Goal: Task Accomplishment & Management: Manage account settings

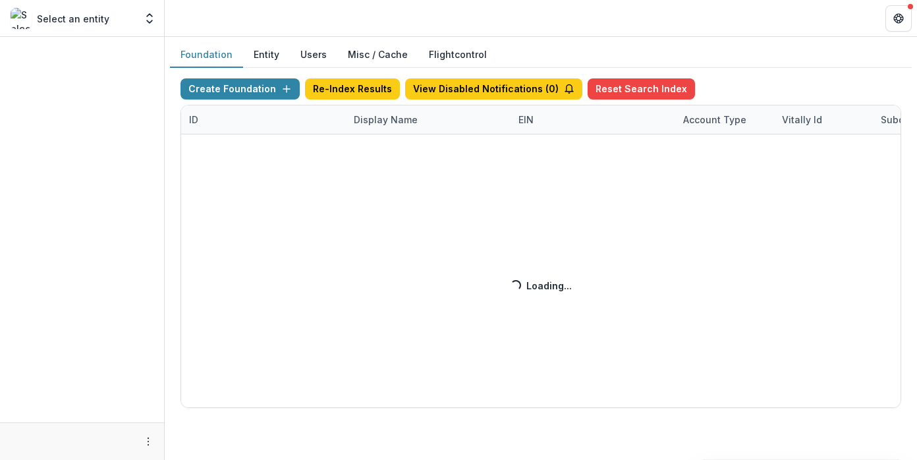
click at [381, 119] on div "Create Foundation Re-Index Results View Disabled Notifications ( 0 ) Reset Sear…" at bounding box center [541, 242] width 721 height 329
click at [378, 123] on div "Create Foundation Re-Index Results View Disabled Notifications ( 1 ) Reset Sear…" at bounding box center [541, 242] width 721 height 329
click at [370, 119] on div "Create Foundation Re-Index Results View Disabled Notifications ( 1 ) Reset Sear…" at bounding box center [541, 242] width 721 height 329
click at [379, 121] on div "Create Foundation Re-Index Results View Disabled Notifications ( 1 ) Reset Sear…" at bounding box center [541, 242] width 721 height 329
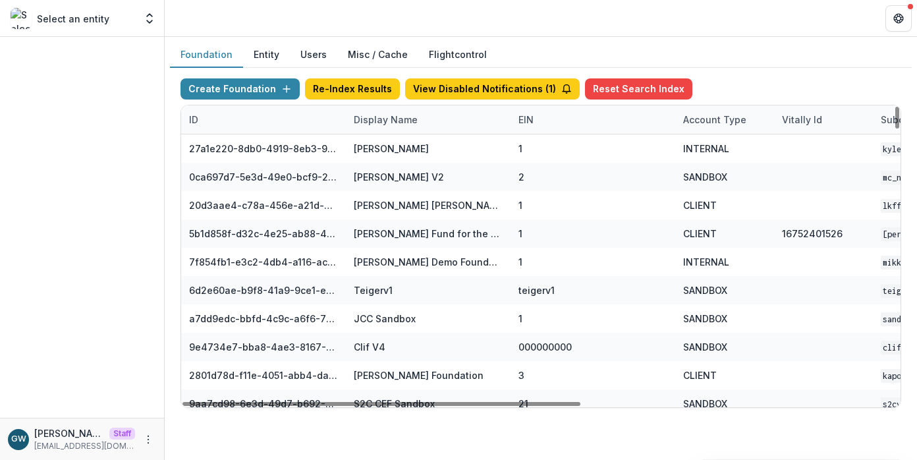
click at [378, 122] on div "Display Name" at bounding box center [386, 120] width 80 height 14
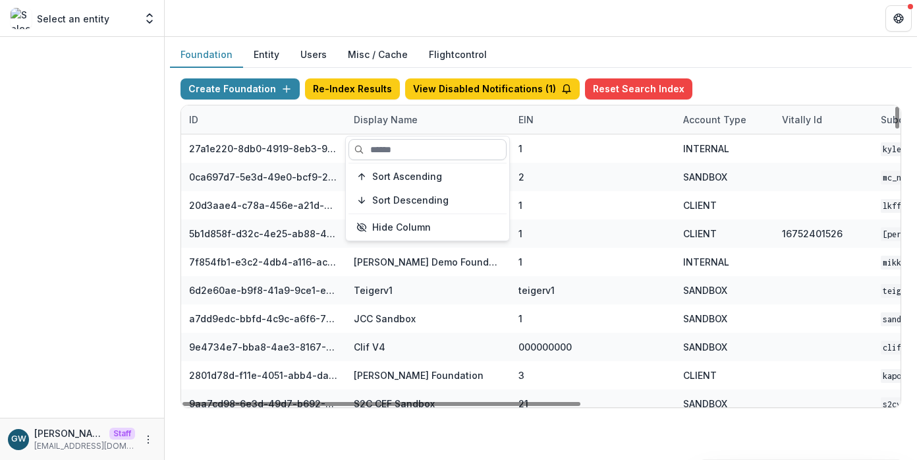
click at [382, 149] on input at bounding box center [428, 149] width 158 height 21
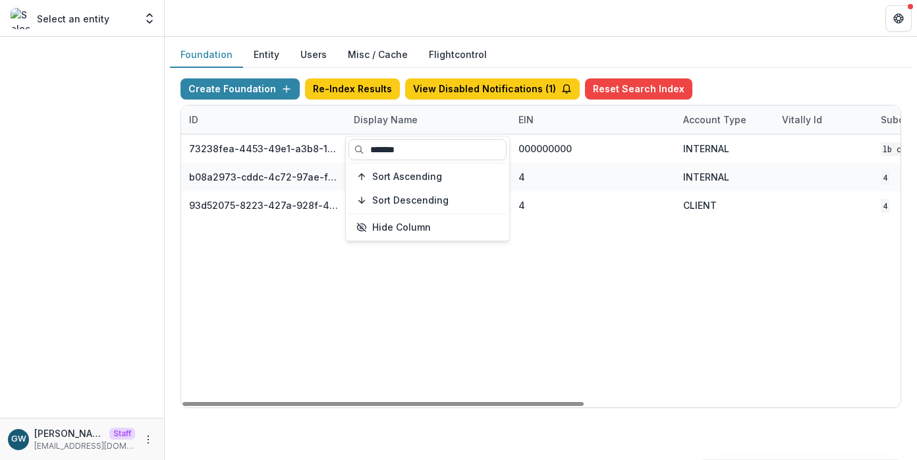
type input "*******"
click at [784, 63] on div "Foundation Entity Users Misc / Cache Flightcontrol" at bounding box center [541, 55] width 742 height 26
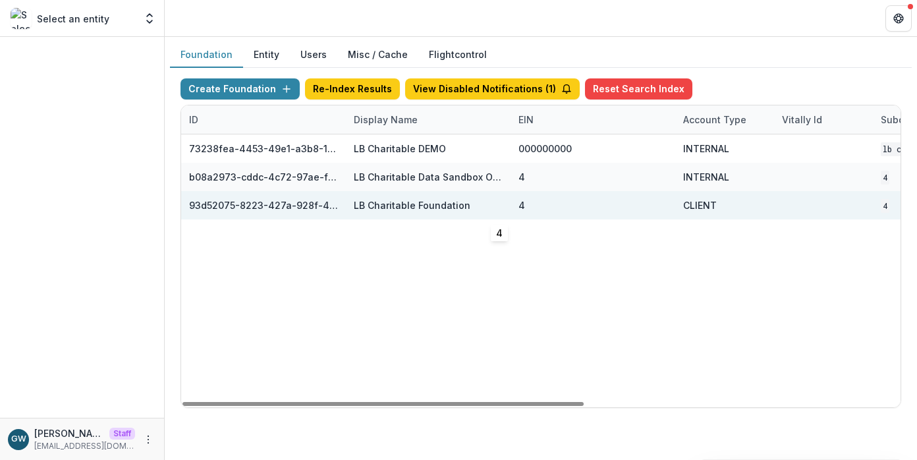
scroll to position [0, 565]
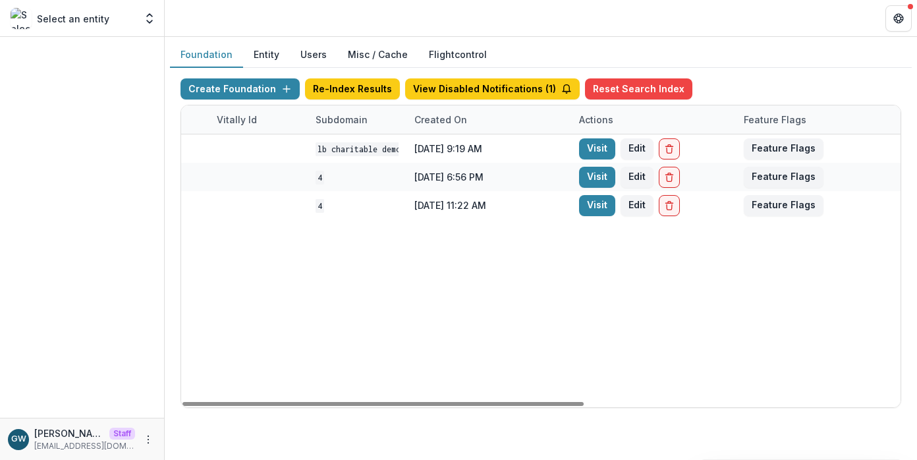
click at [597, 206] on link "Visit" at bounding box center [597, 205] width 36 height 21
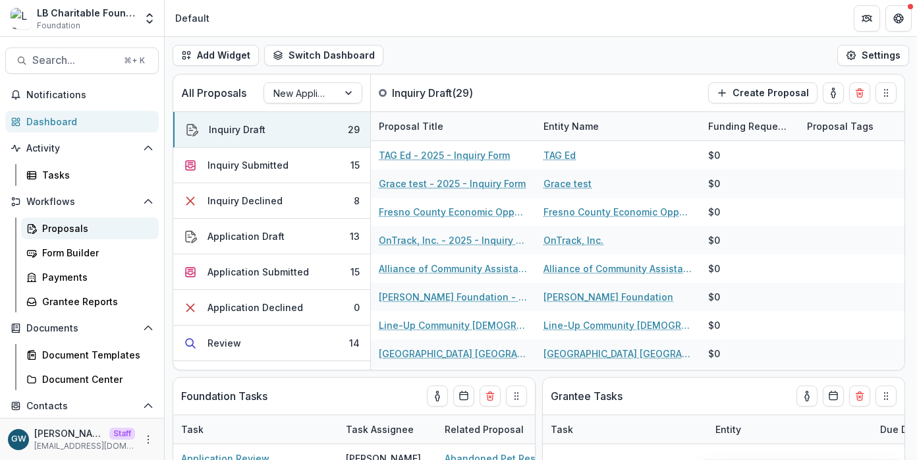
click at [74, 227] on div "Proposals" at bounding box center [95, 228] width 106 height 14
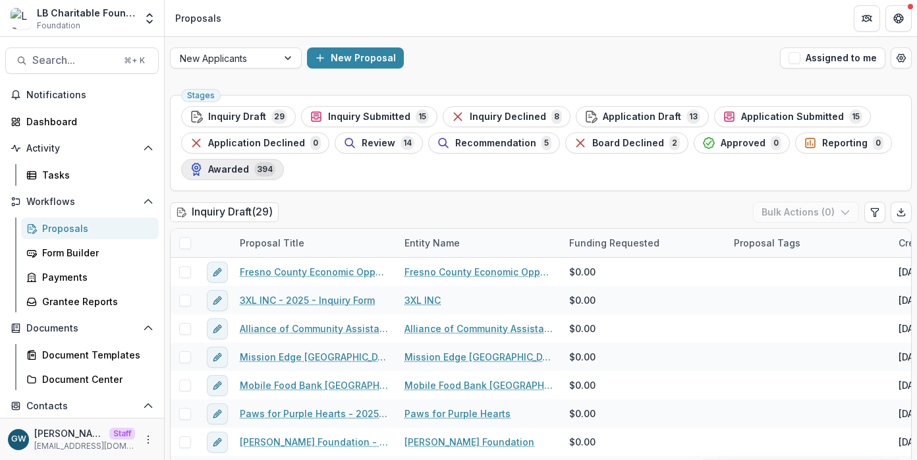
click at [237, 168] on span "Awarded" at bounding box center [228, 169] width 41 height 11
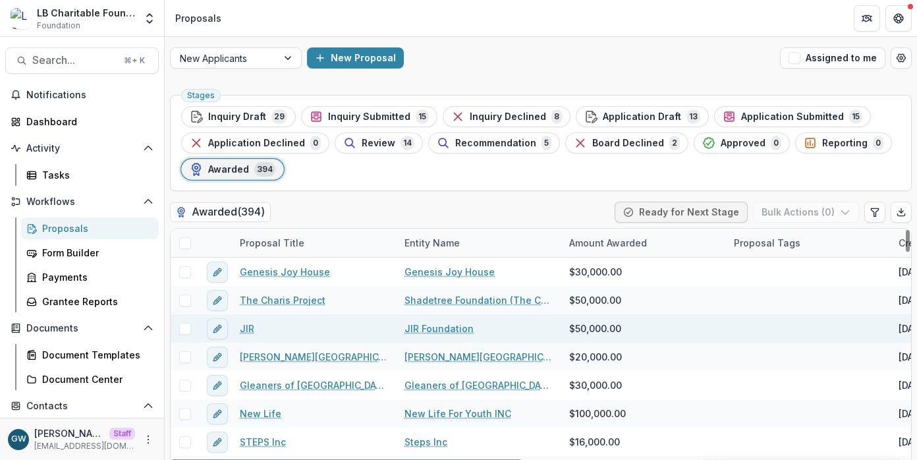
click at [244, 326] on link "JIR" at bounding box center [247, 329] width 14 height 14
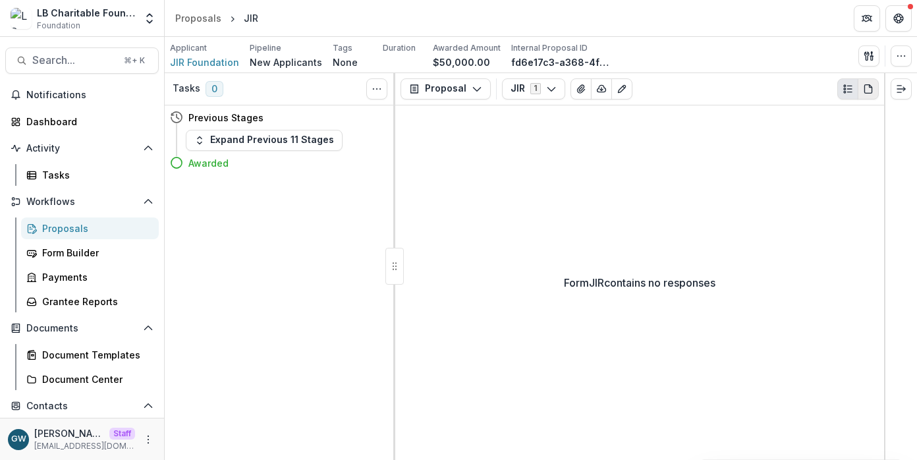
click at [863, 88] on icon "PDF view" at bounding box center [868, 89] width 11 height 11
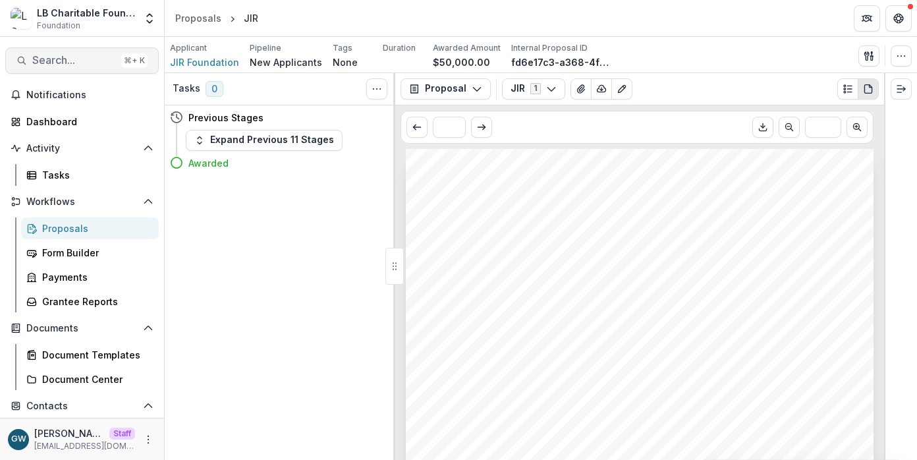
click at [64, 60] on span "Search..." at bounding box center [74, 60] width 84 height 13
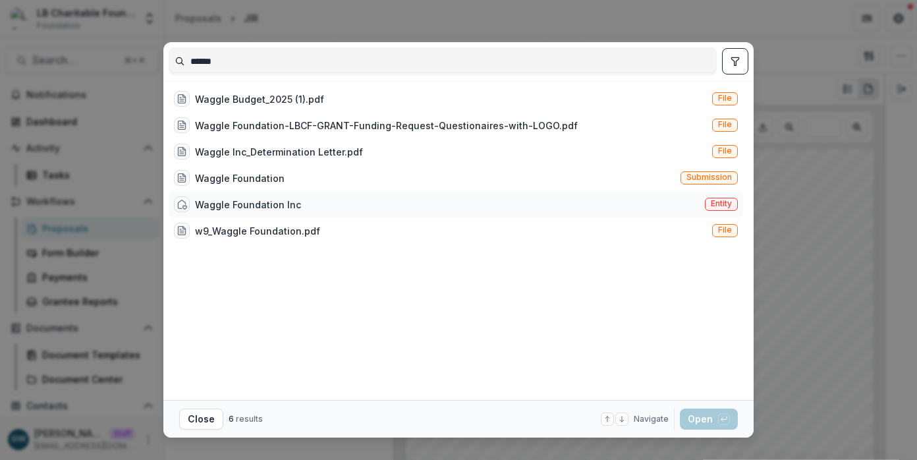
type input "******"
click at [349, 209] on div "Waggle Foundation Inc Entity" at bounding box center [456, 204] width 575 height 26
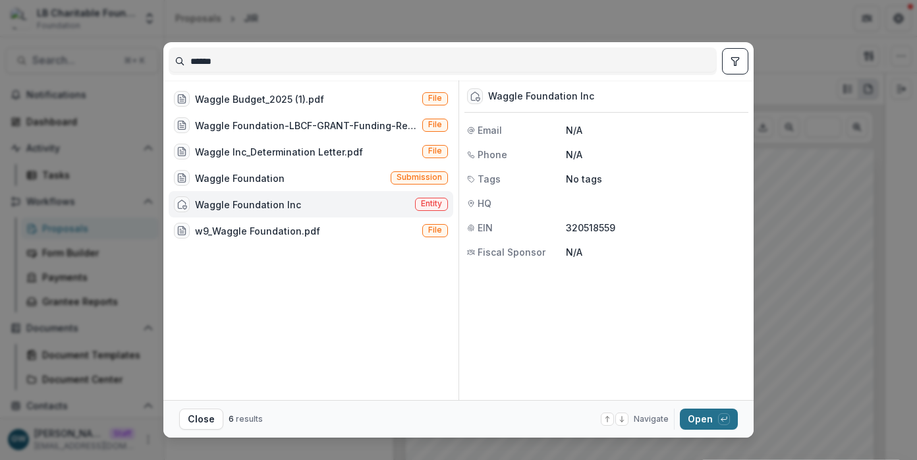
click at [726, 421] on icon "button" at bounding box center [724, 419] width 8 height 8
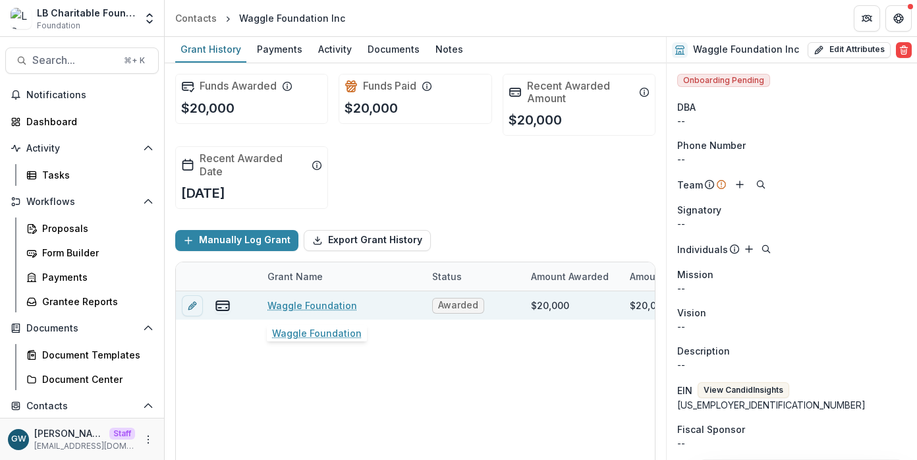
scroll to position [0, 3]
click at [310, 310] on link "Waggle Foundation" at bounding box center [312, 306] width 90 height 14
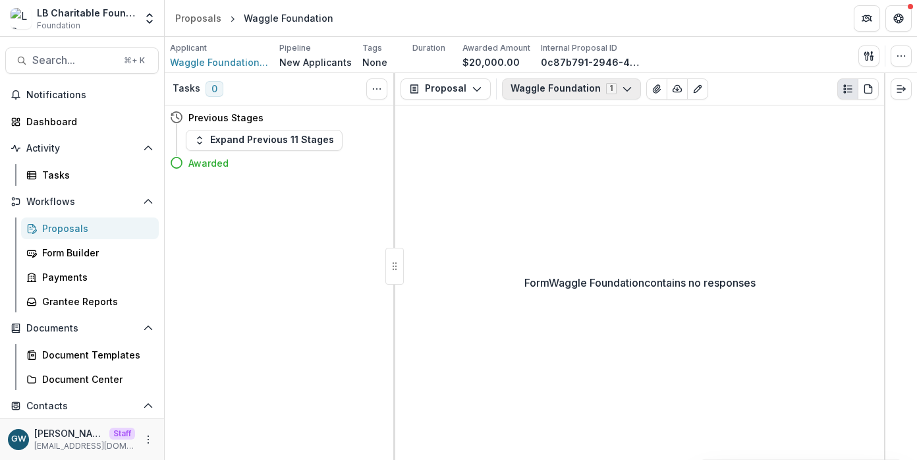
click at [535, 91] on button "Waggle Foundation 1" at bounding box center [571, 88] width 139 height 21
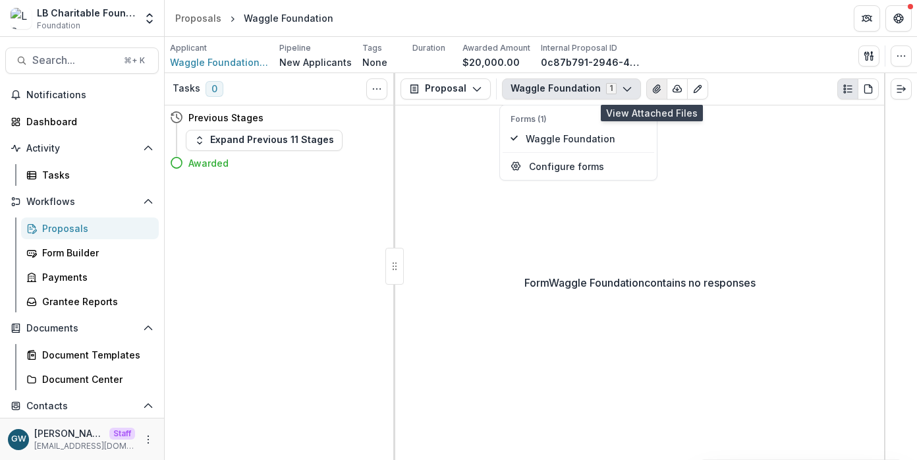
click at [646, 90] on button "View Attached Files" at bounding box center [656, 88] width 21 height 21
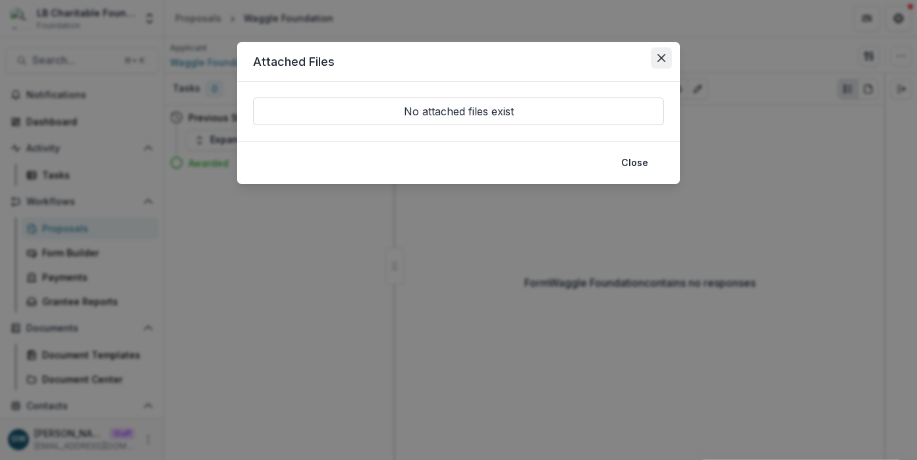
click at [661, 56] on icon "Close" at bounding box center [662, 58] width 8 height 8
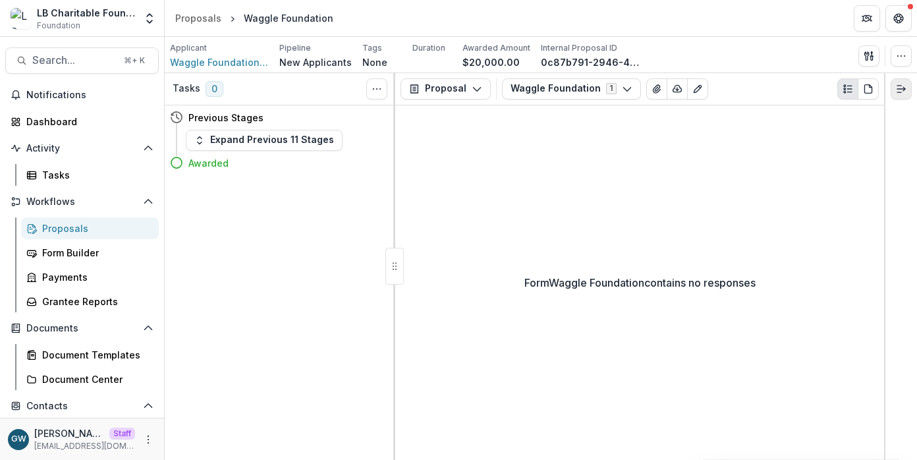
click at [899, 86] on icon "Expand right" at bounding box center [901, 89] width 11 height 11
click at [472, 86] on icon "button" at bounding box center [477, 89] width 11 height 11
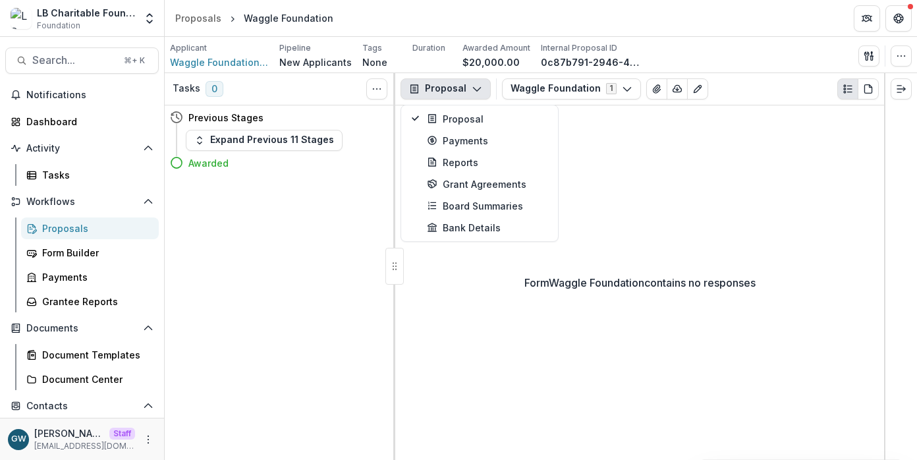
click at [797, 117] on div "Form Waggle Foundation contains no responses" at bounding box center [639, 282] width 489 height 355
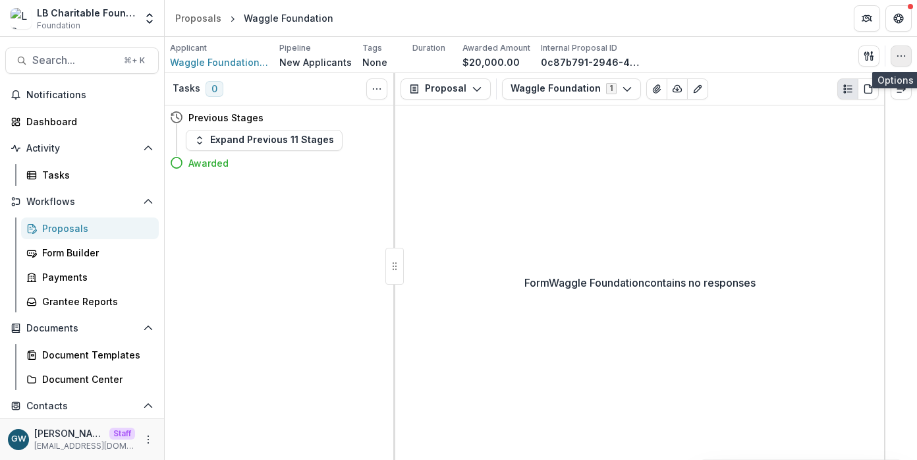
click at [903, 57] on icon "button" at bounding box center [901, 56] width 11 height 11
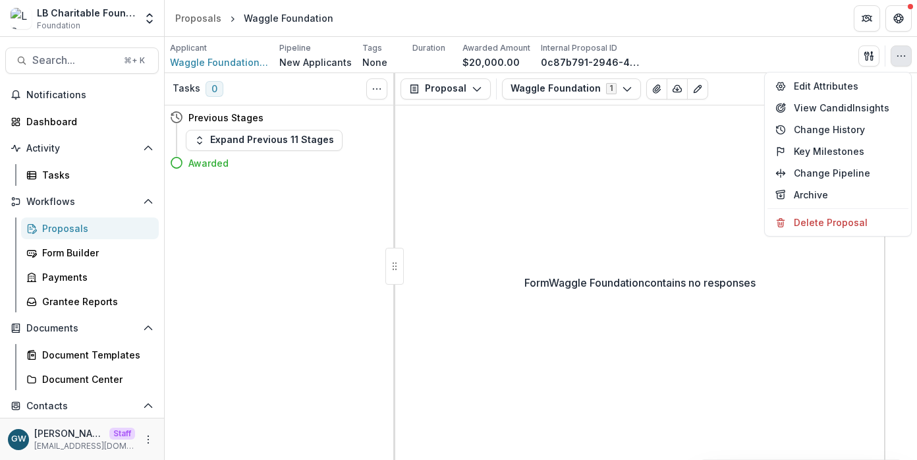
click at [719, 150] on div "Form Waggle Foundation contains no responses" at bounding box center [639, 282] width 489 height 355
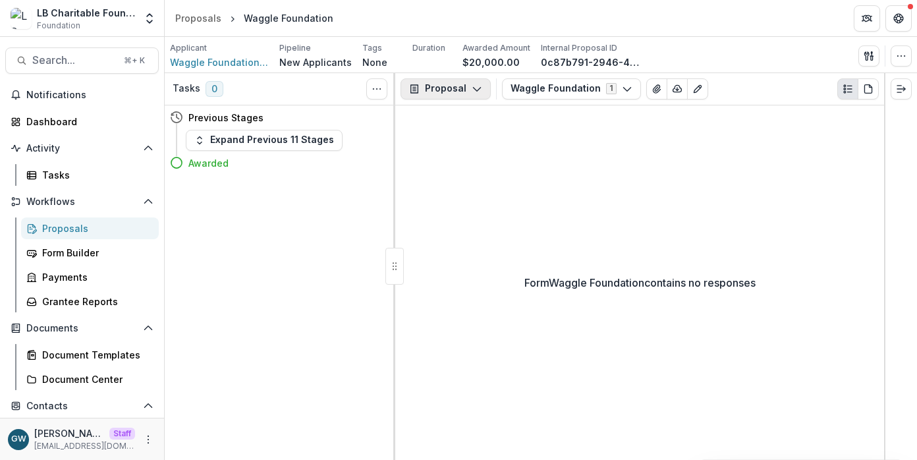
click at [457, 89] on button "Proposal" at bounding box center [446, 88] width 90 height 21
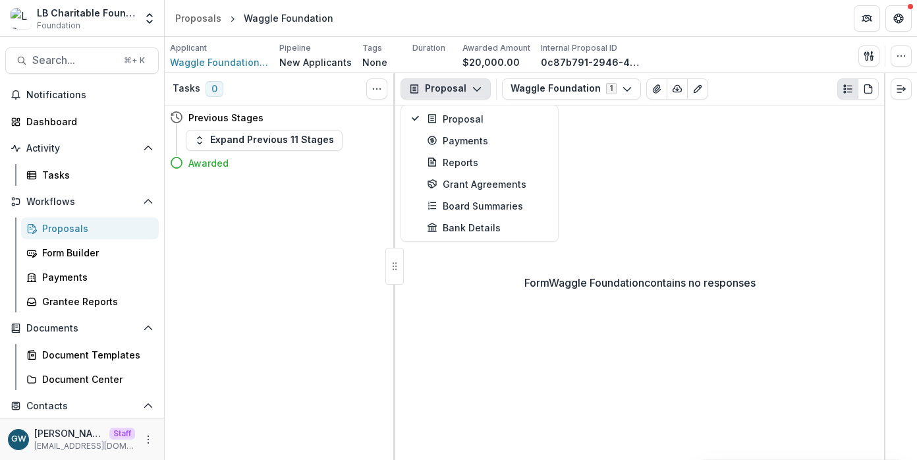
click at [712, 165] on div "Form Waggle Foundation contains no responses" at bounding box center [639, 282] width 489 height 355
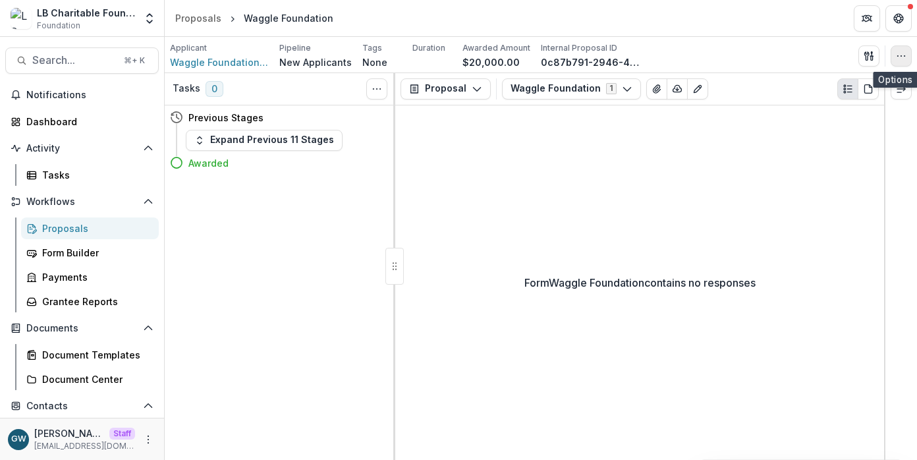
click at [901, 62] on button "button" at bounding box center [901, 55] width 21 height 21
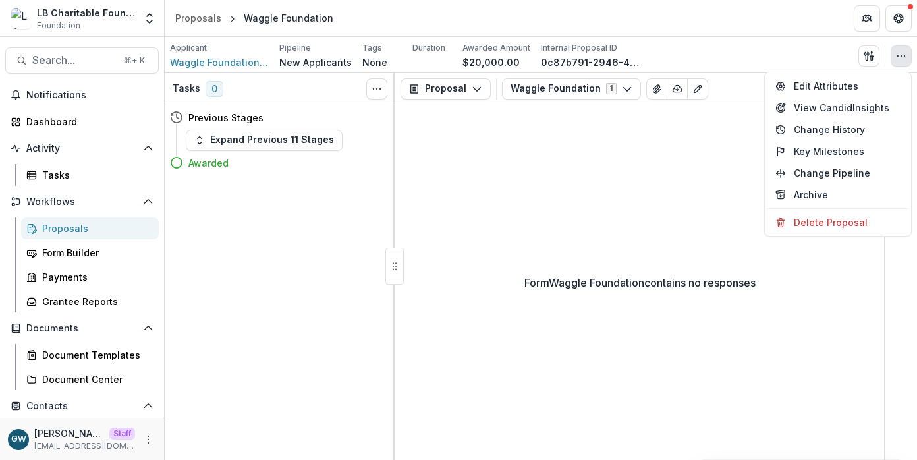
click at [704, 179] on div "Form Waggle Foundation contains no responses" at bounding box center [639, 282] width 489 height 355
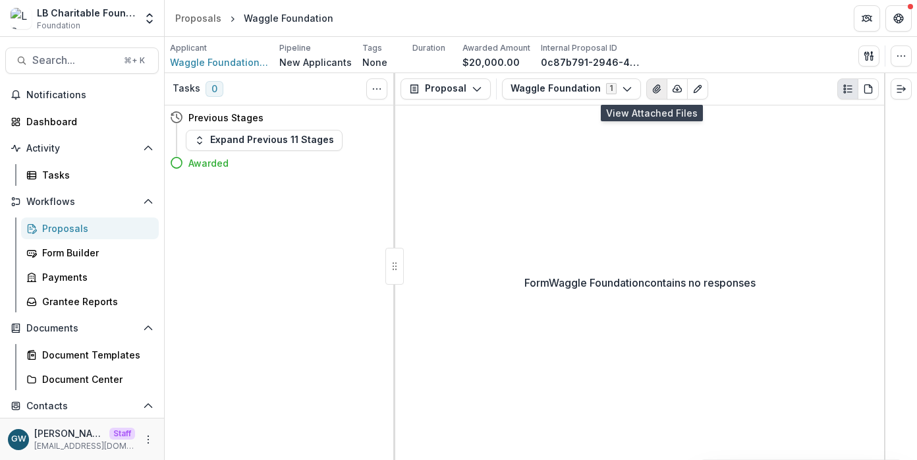
click at [654, 89] on icon "View Attached Files" at bounding box center [657, 89] width 11 height 11
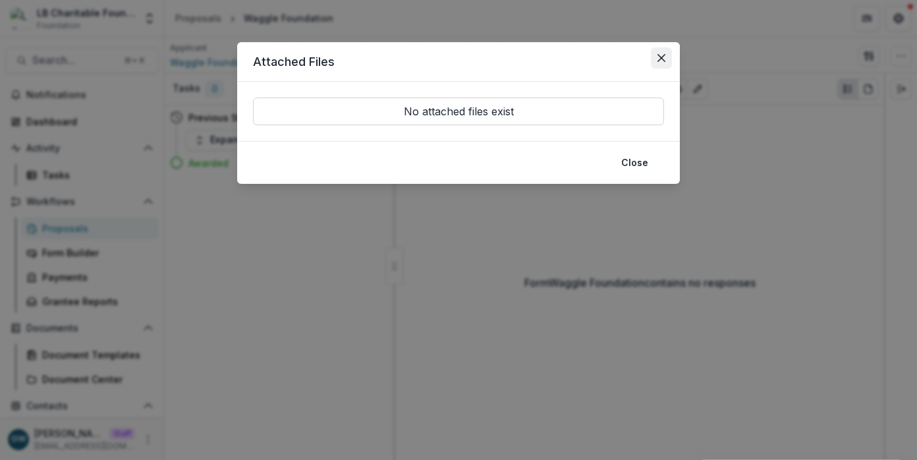
click at [663, 57] on icon "Close" at bounding box center [662, 58] width 8 height 8
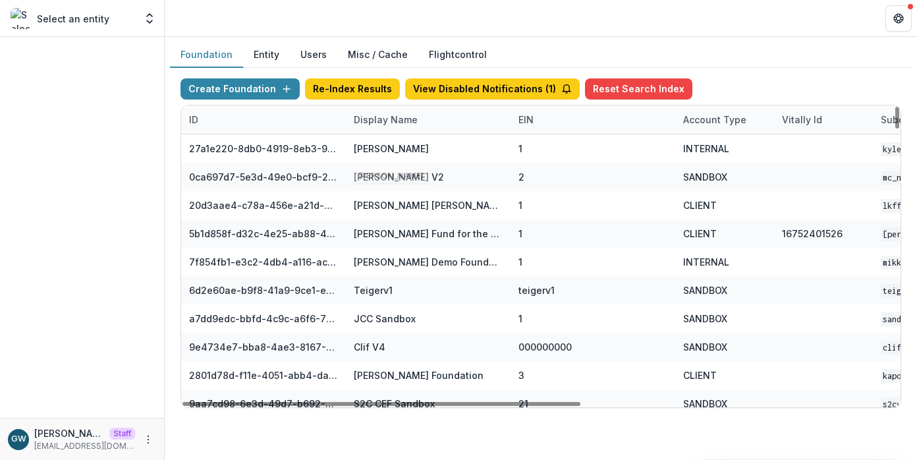
click at [383, 121] on div "Display Name" at bounding box center [386, 120] width 80 height 14
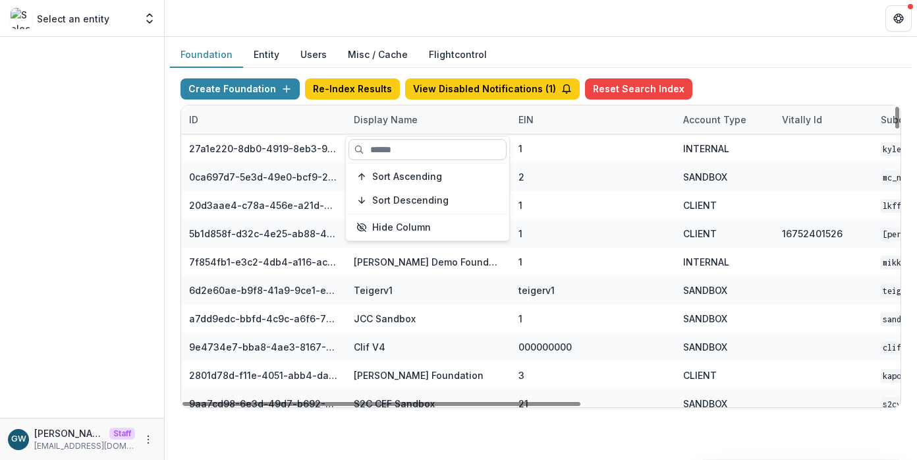
click at [388, 147] on input at bounding box center [428, 149] width 158 height 21
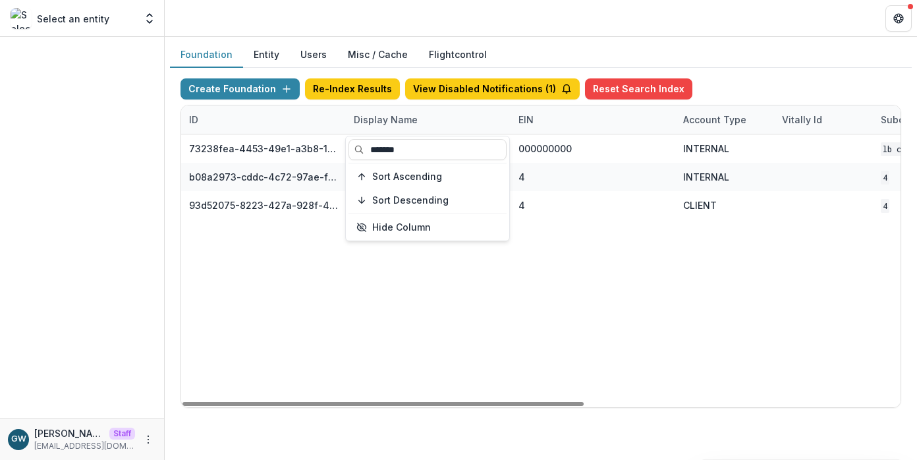
type input "*******"
drag, startPoint x: 526, startPoint y: 364, endPoint x: 517, endPoint y: 288, distance: 76.3
click at [527, 364] on div "73238fea-4453-49e1-a3b8-19263d0cc795 LB Charitable DEMO 000000000 INTERNAL LB C…" at bounding box center [823, 270] width 1285 height 273
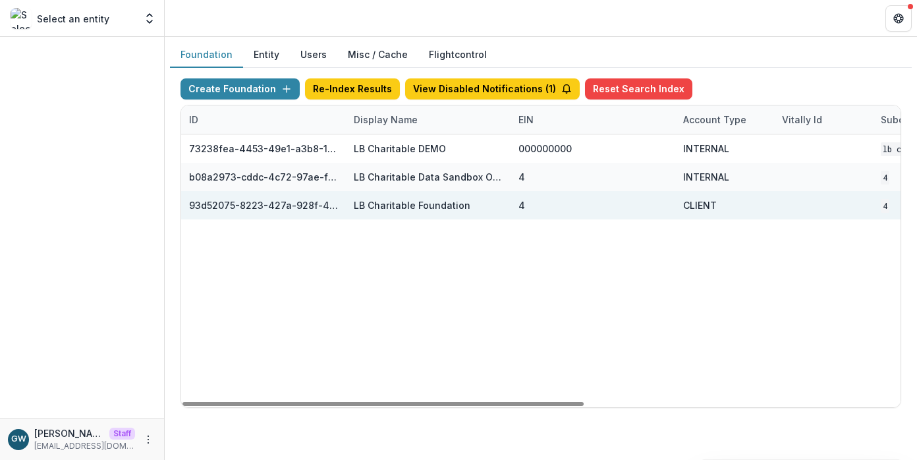
scroll to position [0, 565]
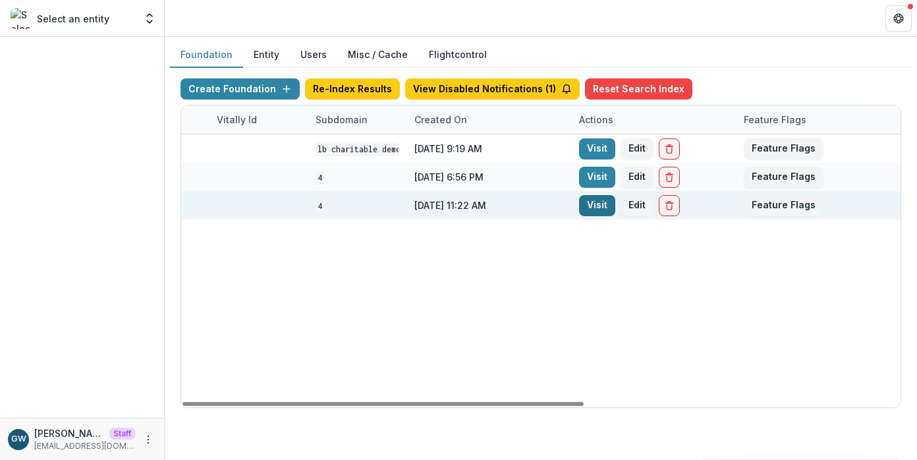
click at [586, 204] on link "Visit" at bounding box center [597, 205] width 36 height 21
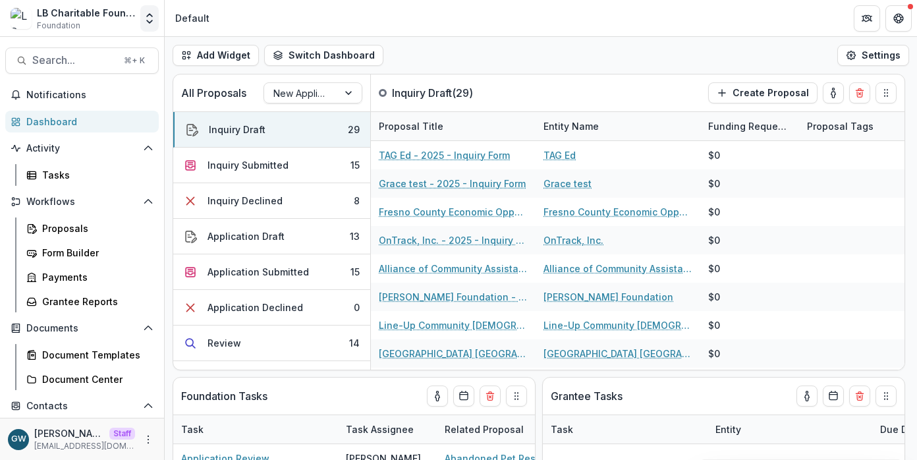
click at [145, 23] on icon "Open entity switcher" at bounding box center [149, 18] width 13 height 13
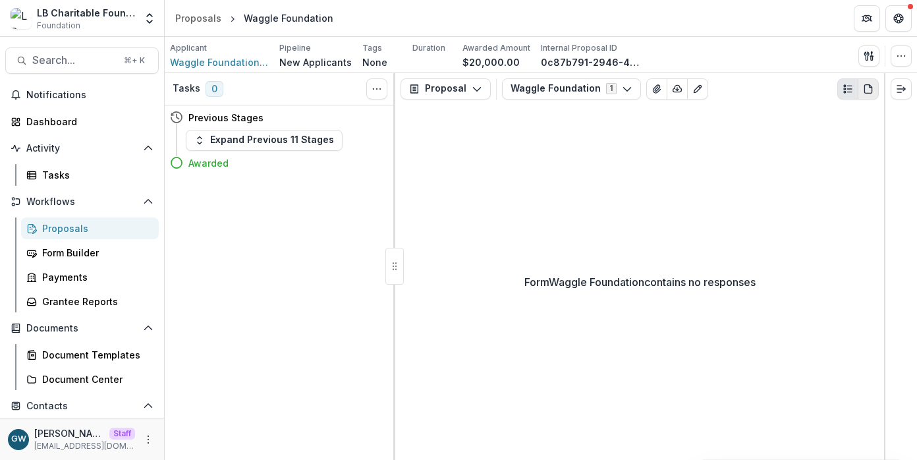
click at [866, 90] on icon "PDF view" at bounding box center [868, 89] width 11 height 11
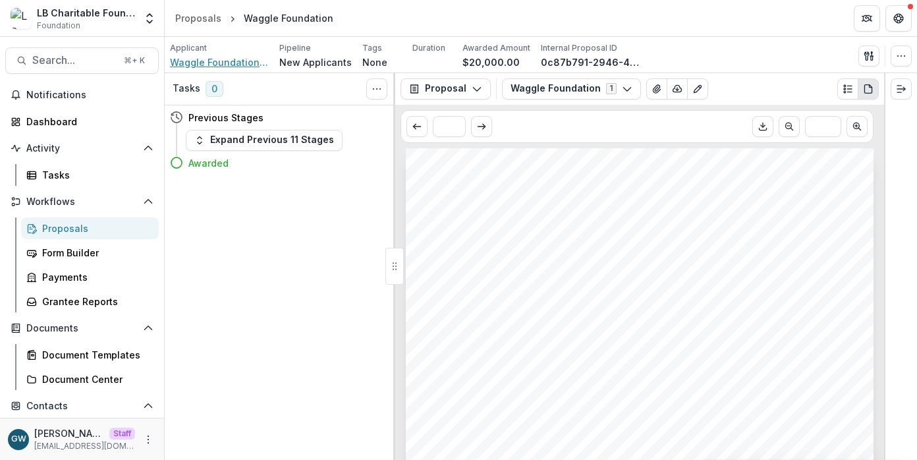
click at [233, 63] on span "Waggle Foundation Inc" at bounding box center [219, 62] width 99 height 14
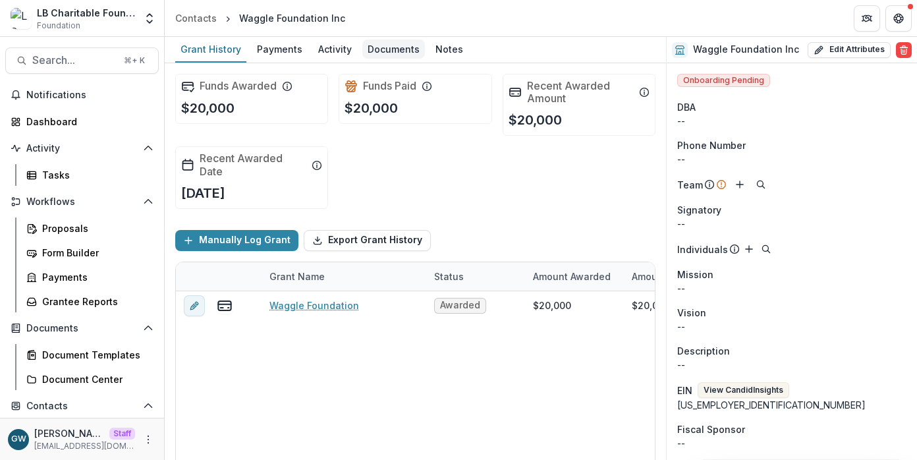
click at [386, 51] on div "Documents" at bounding box center [393, 49] width 63 height 19
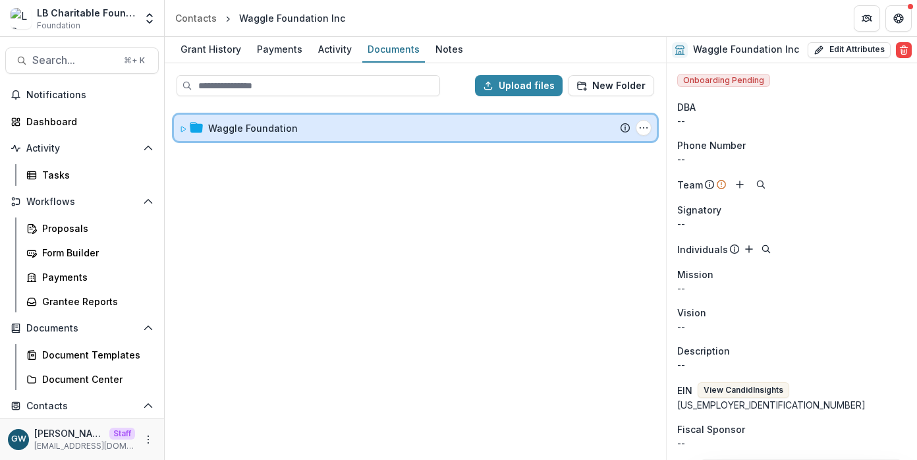
click at [211, 117] on div "Waggle Foundation Submission Temelio Proposal Attached proposal documents Repor…" at bounding box center [415, 128] width 483 height 26
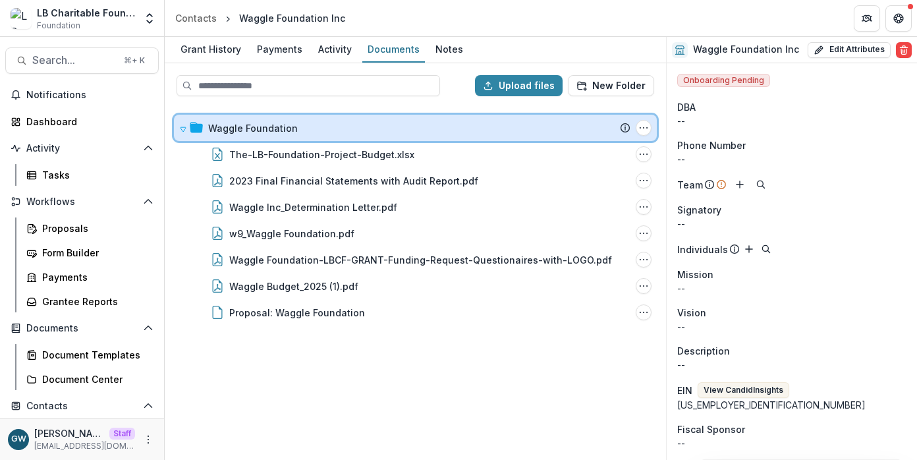
click at [328, 122] on div "Waggle Foundation" at bounding box center [419, 128] width 422 height 14
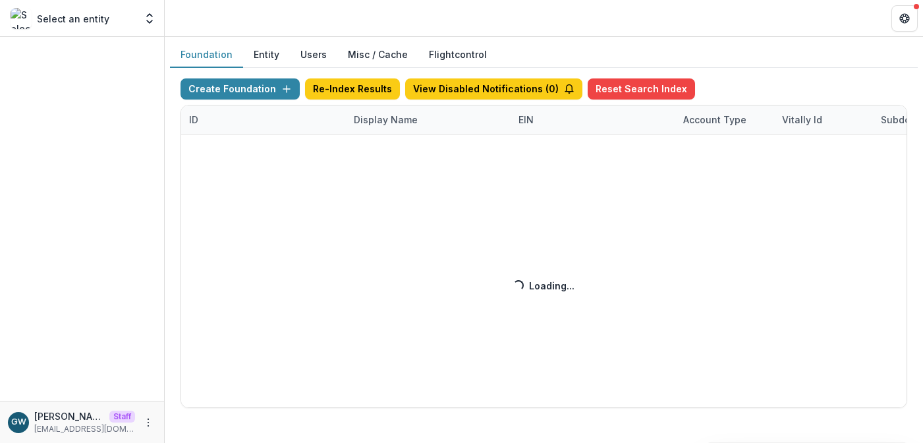
click at [380, 120] on div "Create Foundation Re-Index Results View Disabled Notifications ( 0 ) Reset Sear…" at bounding box center [544, 242] width 727 height 329
click at [386, 121] on div "Create Foundation Re-Index Results View Disabled Notifications ( 1 ) Reset Sear…" at bounding box center [544, 242] width 727 height 329
click at [393, 124] on div "Create Foundation Re-Index Results View Disabled Notifications ( 1 ) Reset Sear…" at bounding box center [544, 242] width 727 height 329
click at [393, 120] on div "Create Foundation Re-Index Results View Disabled Notifications ( 1 ) Reset Sear…" at bounding box center [544, 242] width 727 height 329
click at [391, 121] on div "Create Foundation Re-Index Results View Disabled Notifications ( 1 ) Reset Sear…" at bounding box center [544, 242] width 727 height 329
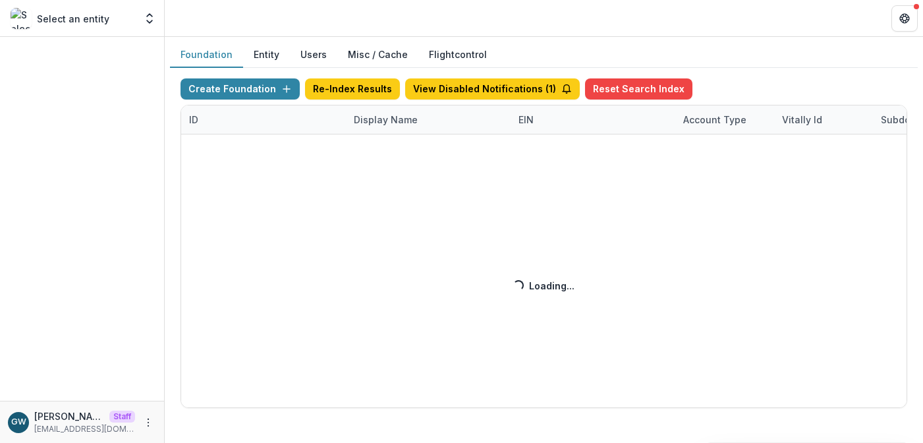
click at [382, 121] on div "Create Foundation Re-Index Results View Disabled Notifications ( 1 ) Reset Sear…" at bounding box center [544, 242] width 727 height 329
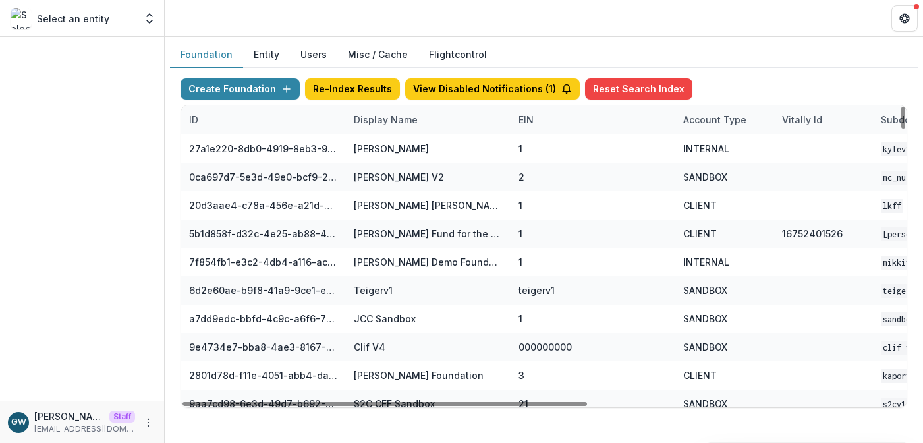
click at [383, 121] on div "Display Name" at bounding box center [386, 120] width 80 height 14
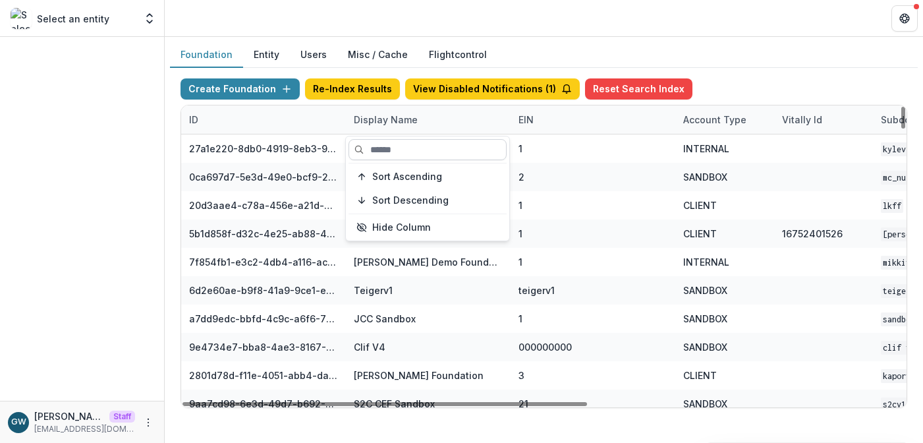
click at [397, 147] on input at bounding box center [428, 149] width 158 height 21
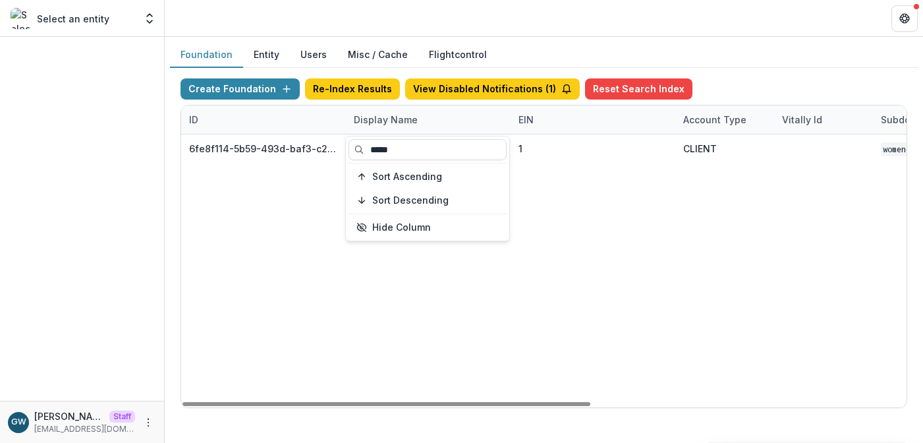
type input "*****"
click at [717, 71] on div "Create Foundation Re-Index Results View Disabled Notifications ( 1 ) Reset Sear…" at bounding box center [544, 243] width 748 height 351
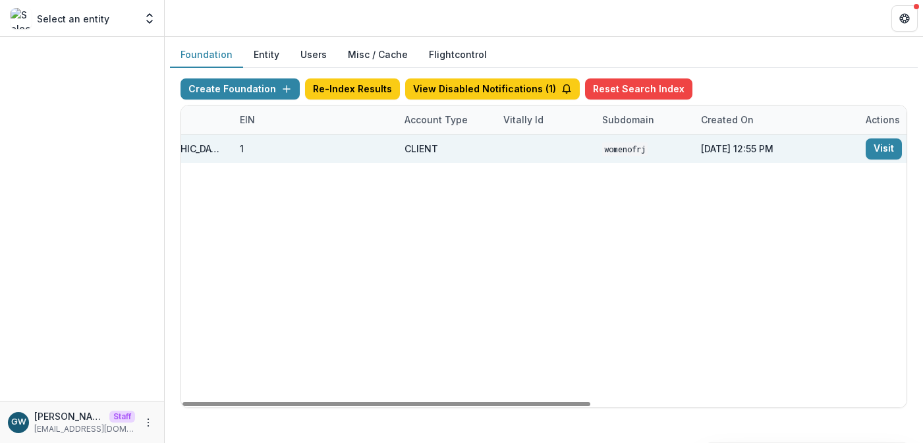
scroll to position [0, 559]
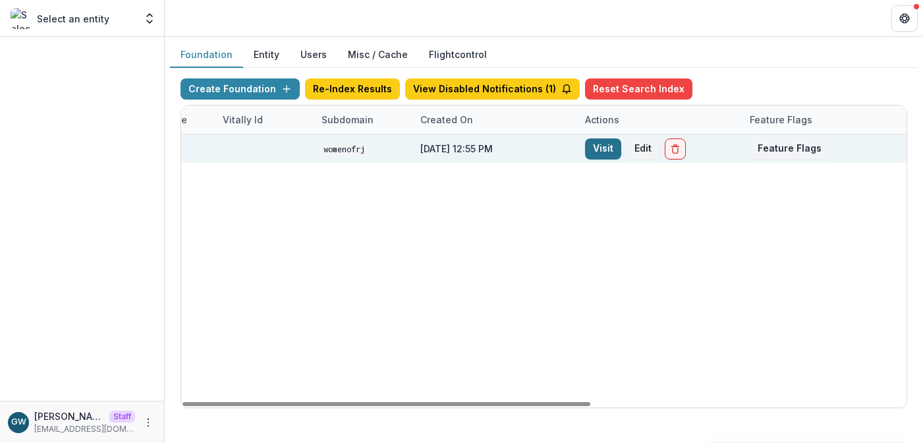
click at [595, 145] on link "Visit" at bounding box center [603, 148] width 36 height 21
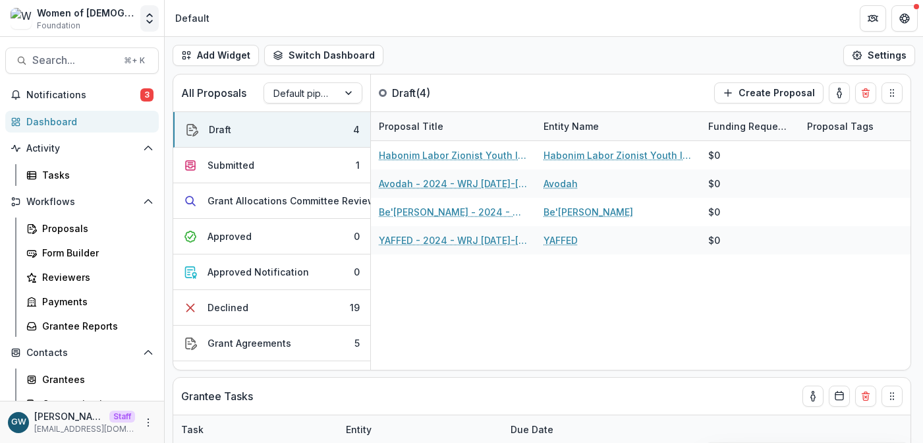
click at [144, 29] on button "Open entity switcher" at bounding box center [149, 18] width 18 height 26
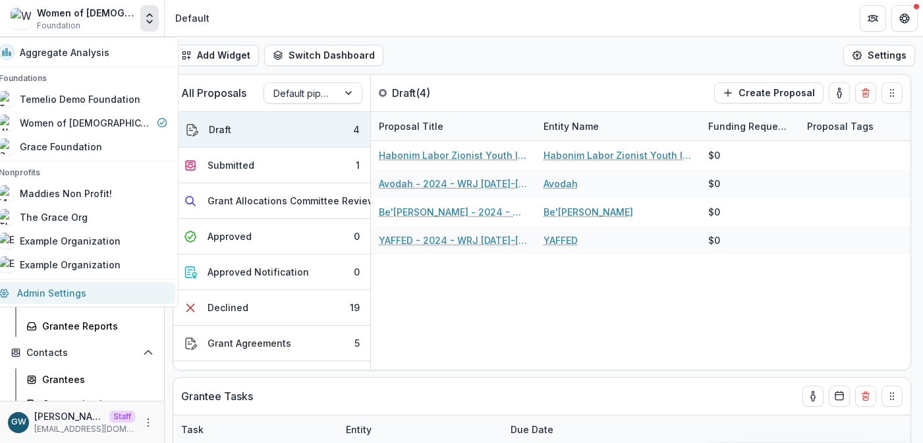
click at [73, 287] on link "Admin Settings" at bounding box center [83, 293] width 185 height 22
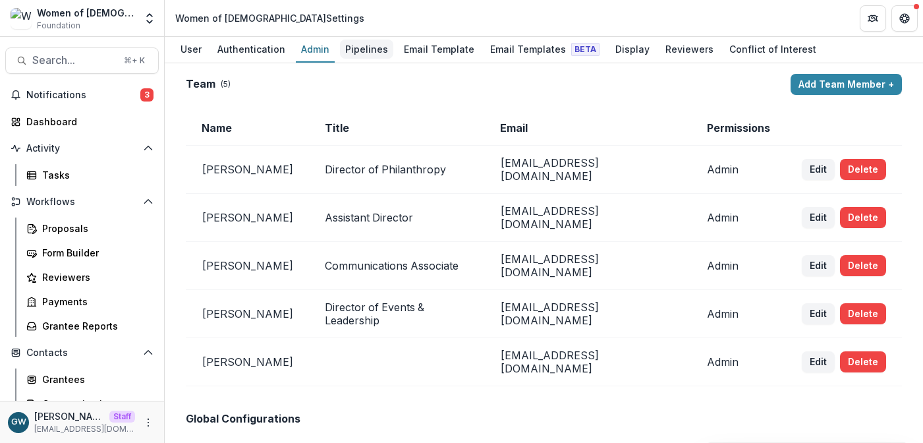
click at [380, 48] on div "Pipelines" at bounding box center [366, 49] width 53 height 19
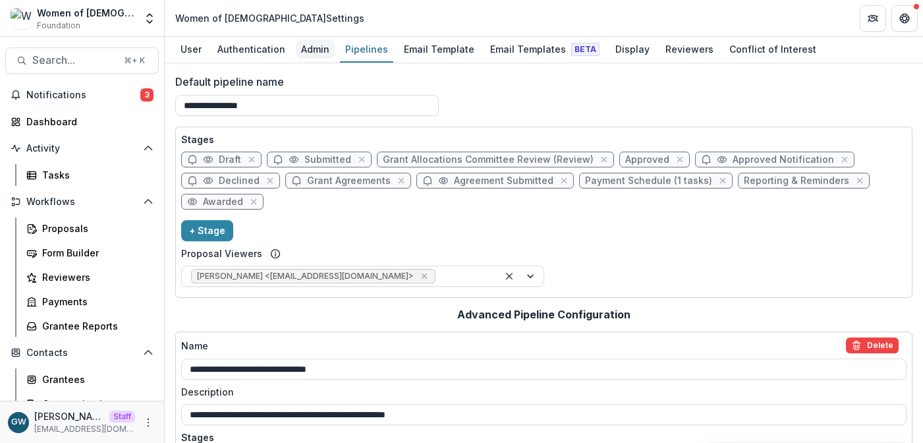
click at [323, 45] on div "Admin" at bounding box center [315, 49] width 39 height 19
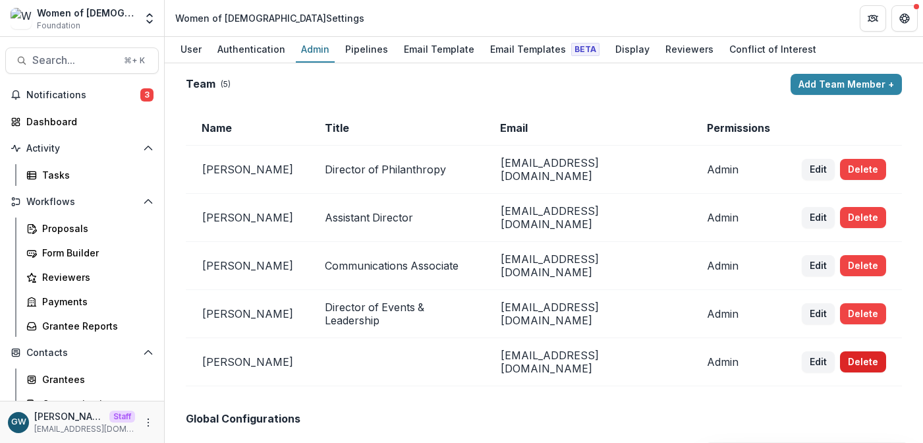
click at [851, 351] on button "Delete" at bounding box center [863, 361] width 46 height 21
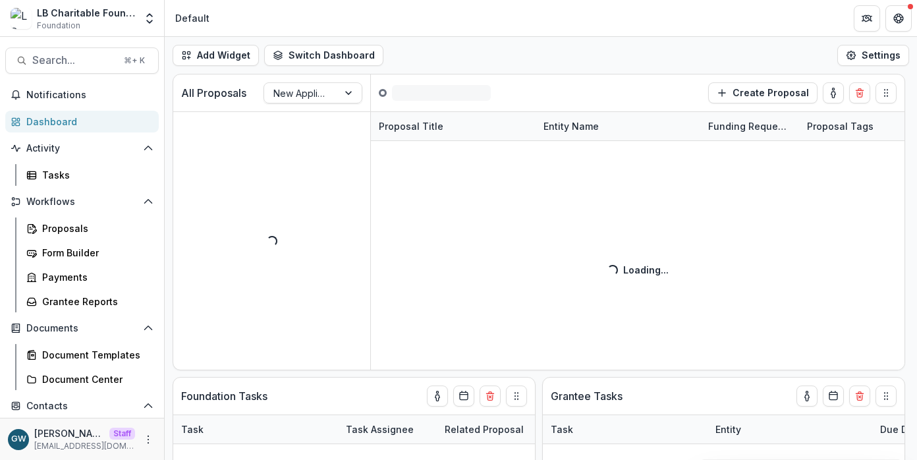
click at [150, 24] on icon "Open entity switcher" at bounding box center [149, 18] width 13 height 13
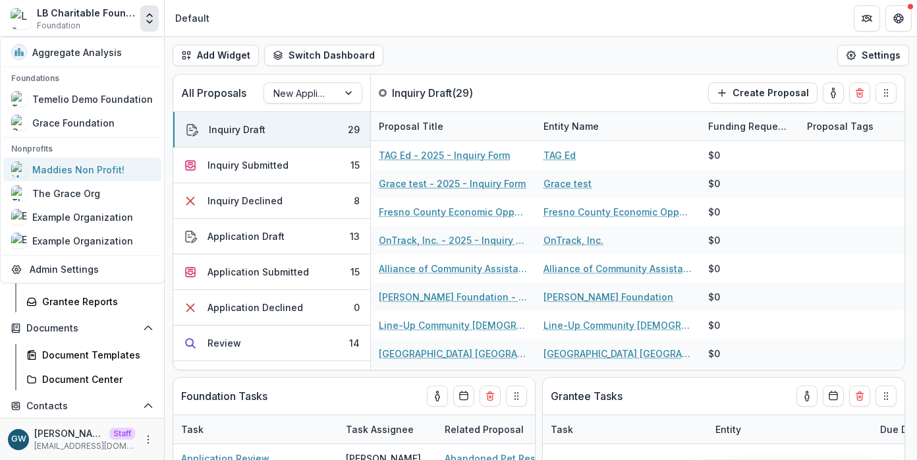
click at [76, 165] on div "Maddies Non Profit!" at bounding box center [78, 170] width 92 height 14
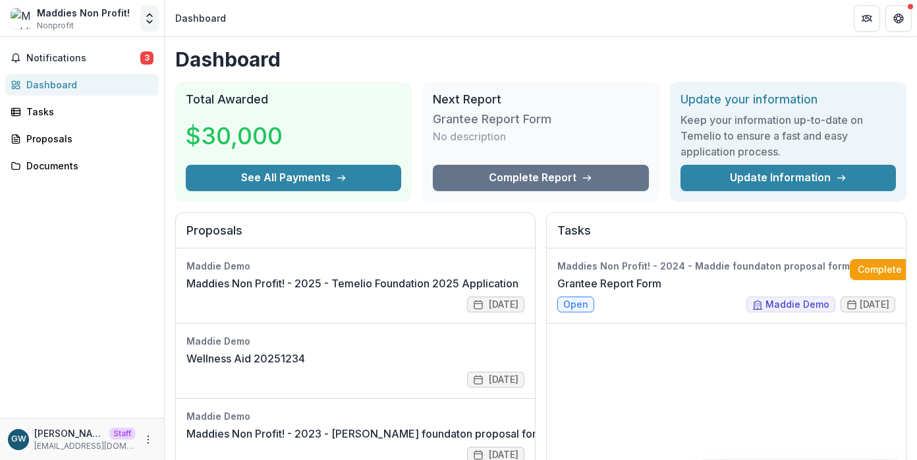
click at [147, 20] on polyline "Open entity switcher" at bounding box center [149, 21] width 5 height 3
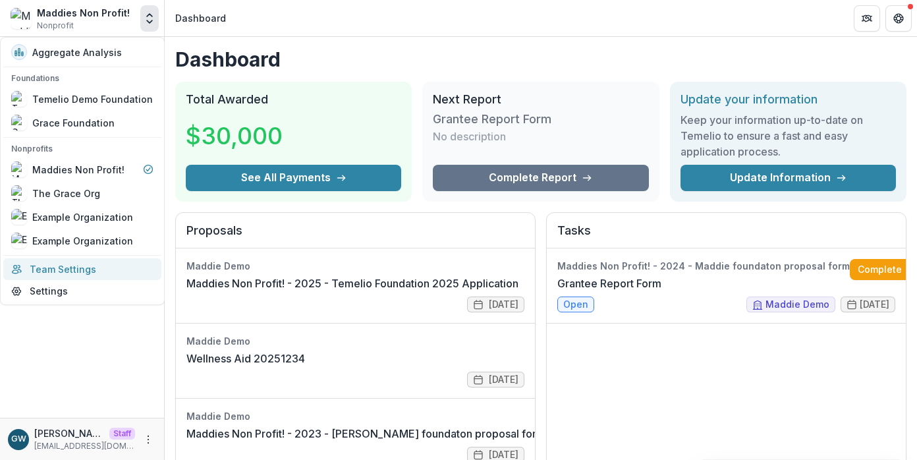
click at [58, 267] on link "Team Settings" at bounding box center [82, 269] width 158 height 22
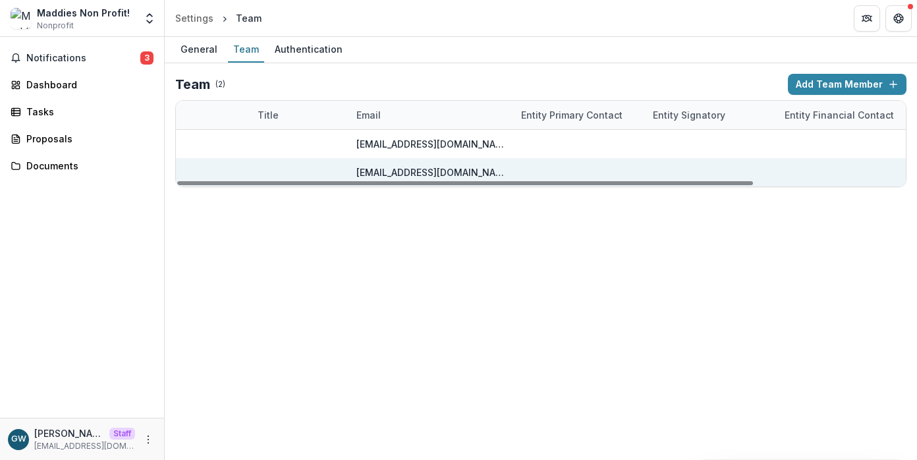
scroll to position [0, 192]
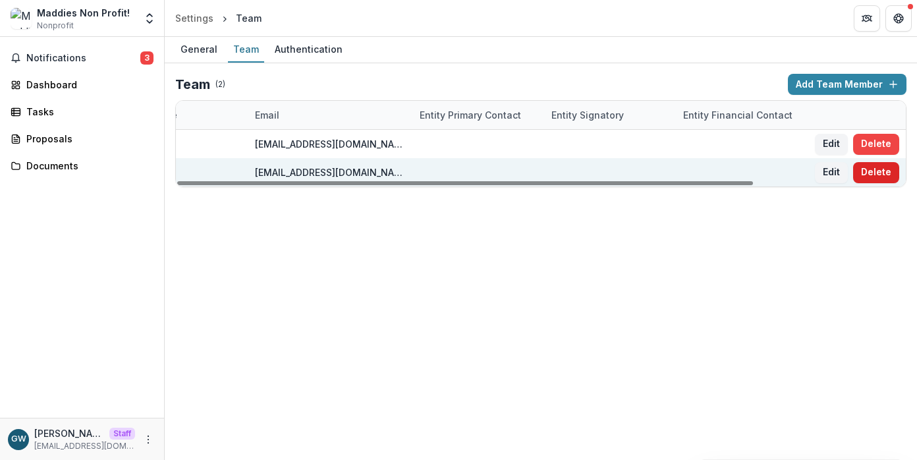
click at [882, 173] on button "Delete" at bounding box center [876, 172] width 46 height 21
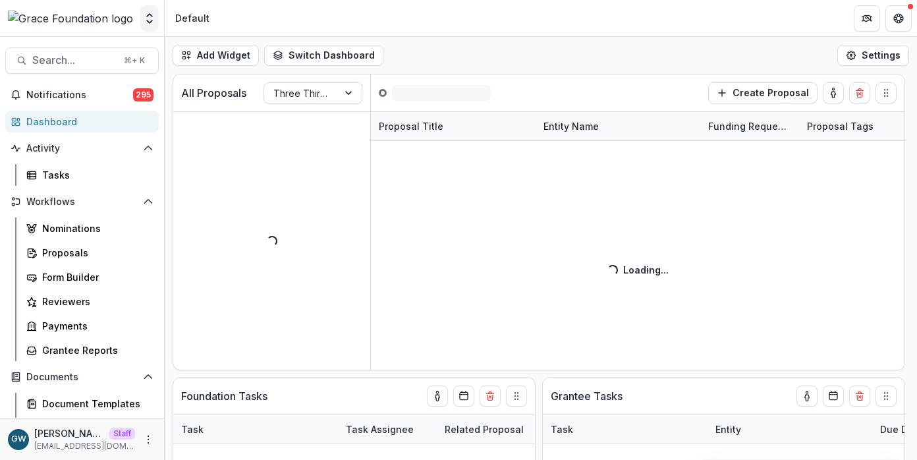
click at [147, 23] on icon "Open entity switcher" at bounding box center [149, 18] width 13 height 13
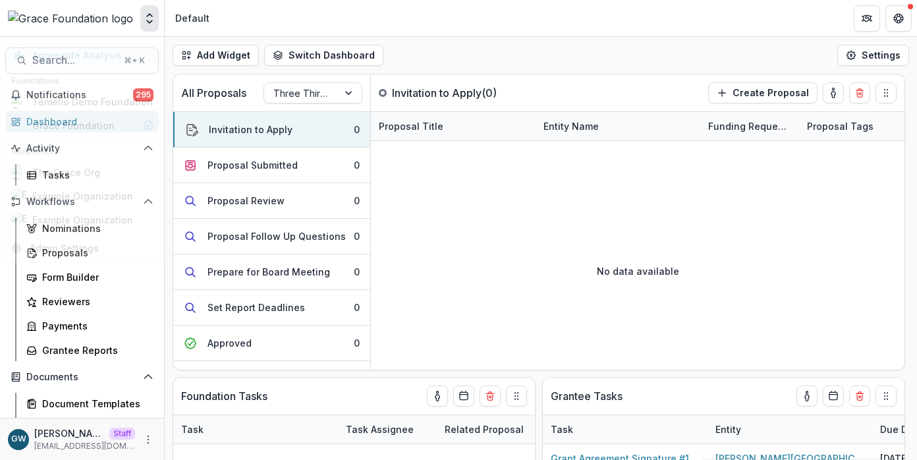
select select "******"
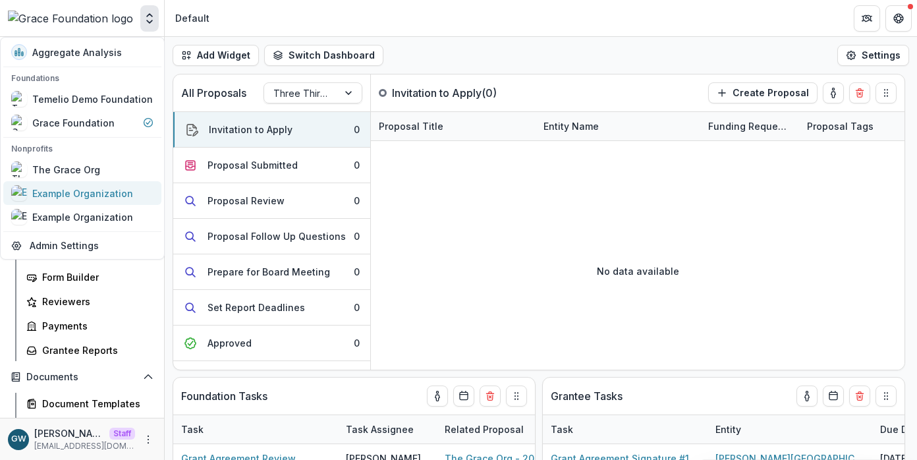
click at [95, 192] on div "Example Organization" at bounding box center [82, 193] width 101 height 14
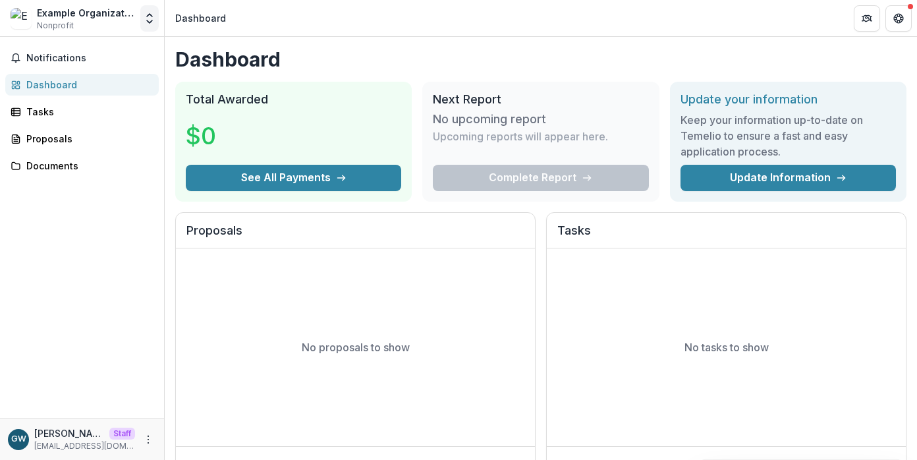
click at [146, 17] on icon "Open entity switcher" at bounding box center [149, 18] width 13 height 13
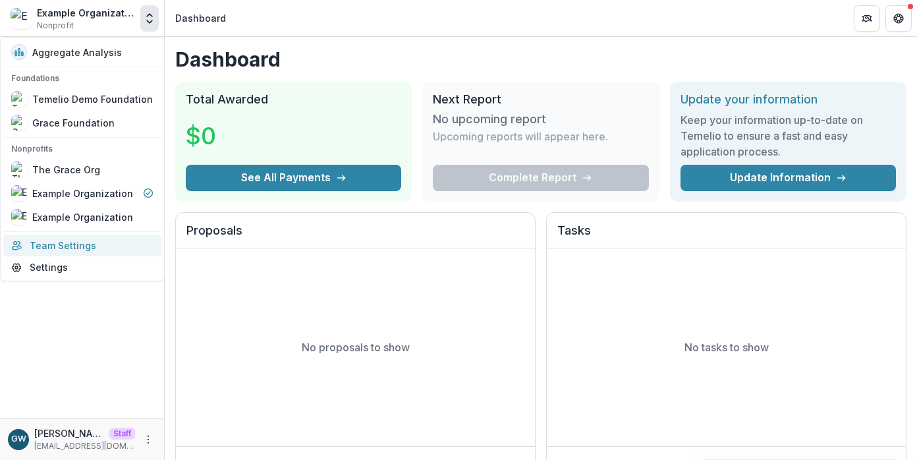
click at [107, 247] on link "Team Settings" at bounding box center [82, 246] width 158 height 22
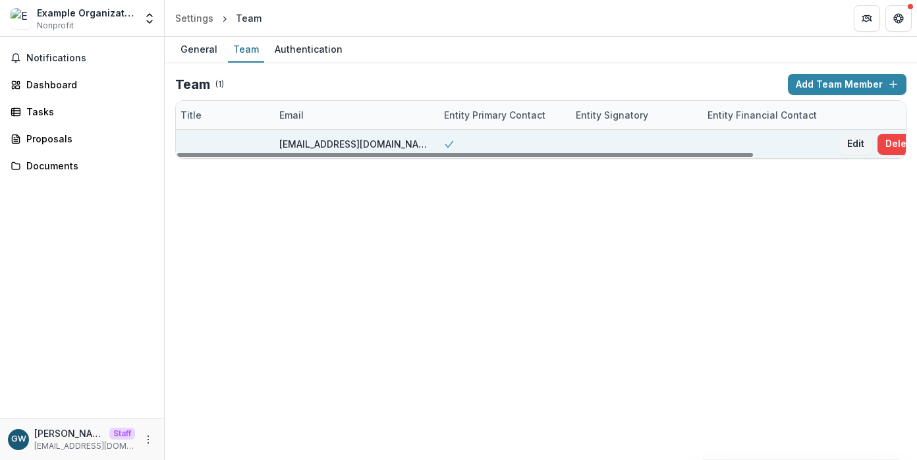
scroll to position [0, 192]
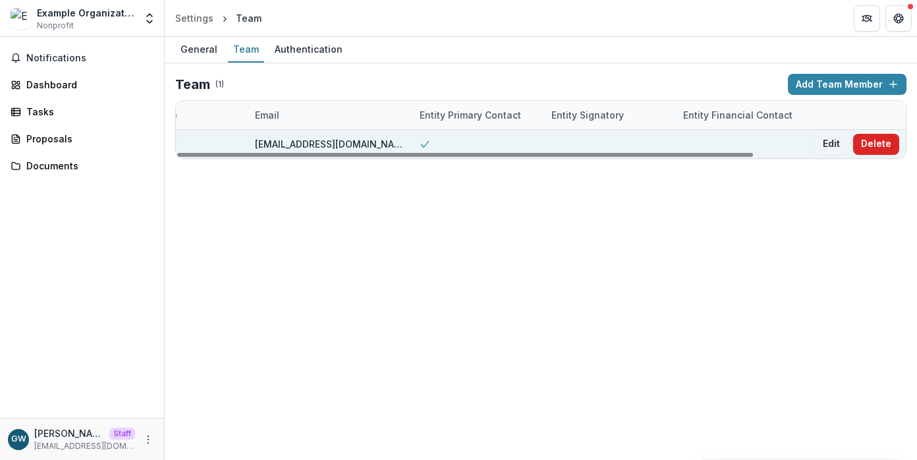
click at [883, 141] on button "Delete" at bounding box center [876, 144] width 46 height 21
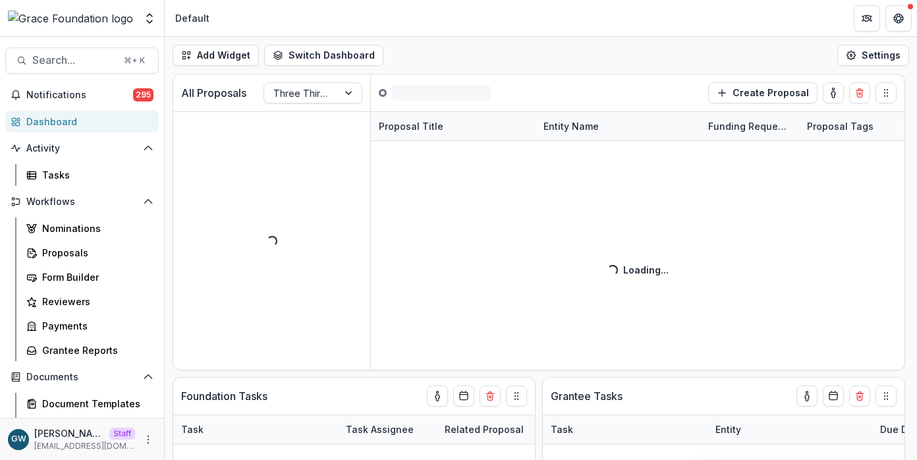
click at [153, 24] on icon "Open entity switcher" at bounding box center [149, 18] width 13 height 13
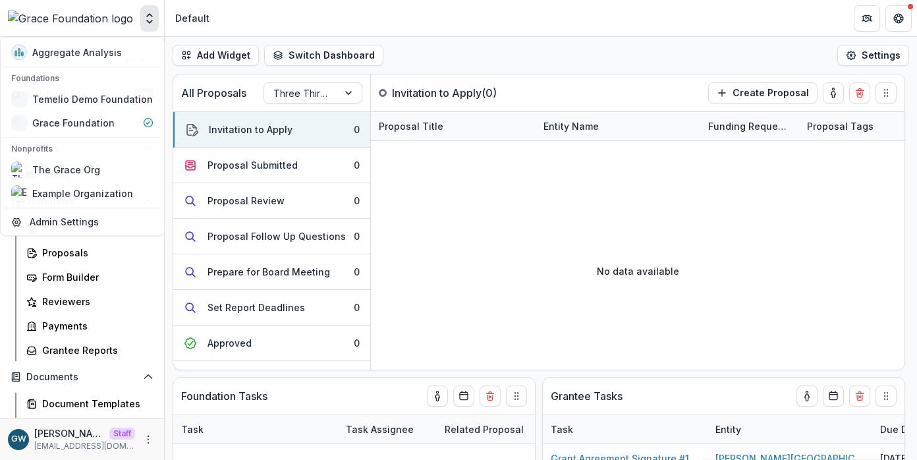
select select "******"
click at [62, 191] on div "Example Organization" at bounding box center [82, 193] width 101 height 14
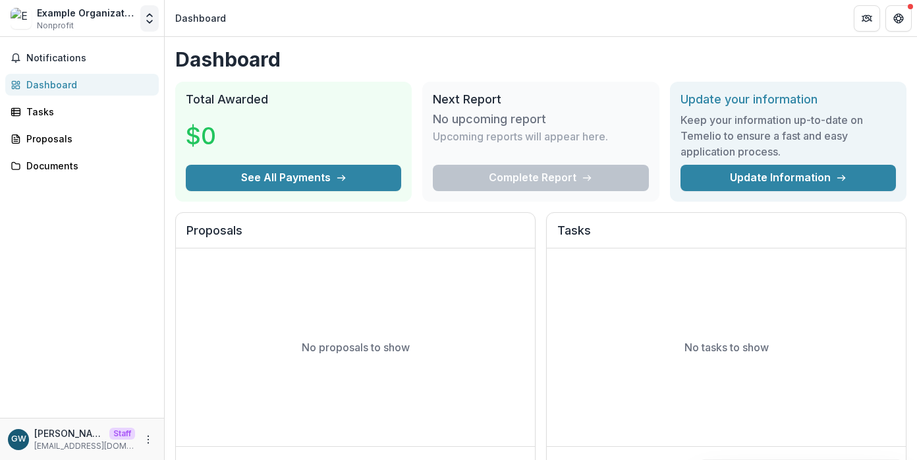
click at [147, 22] on icon "Open entity switcher" at bounding box center [149, 18] width 13 height 13
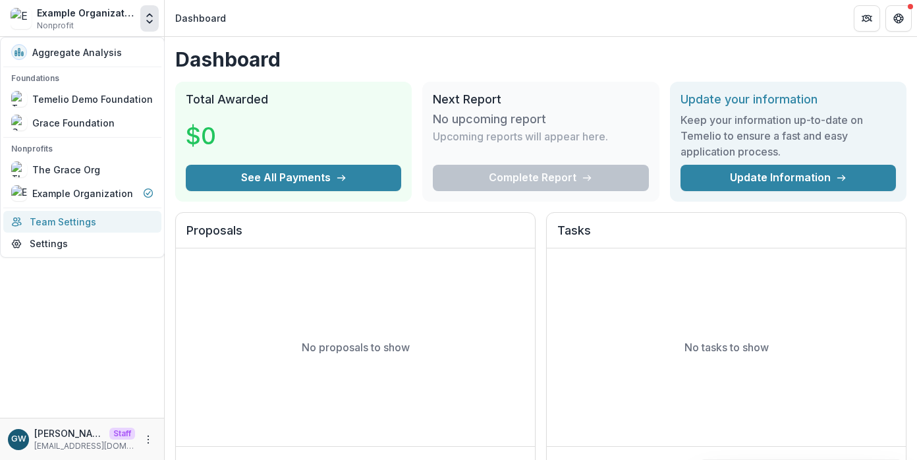
click at [78, 221] on link "Team Settings" at bounding box center [82, 222] width 158 height 22
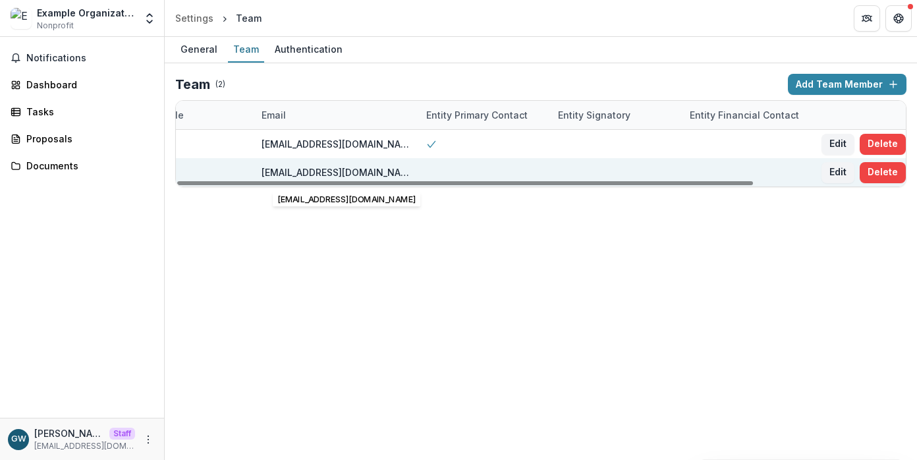
scroll to position [0, 192]
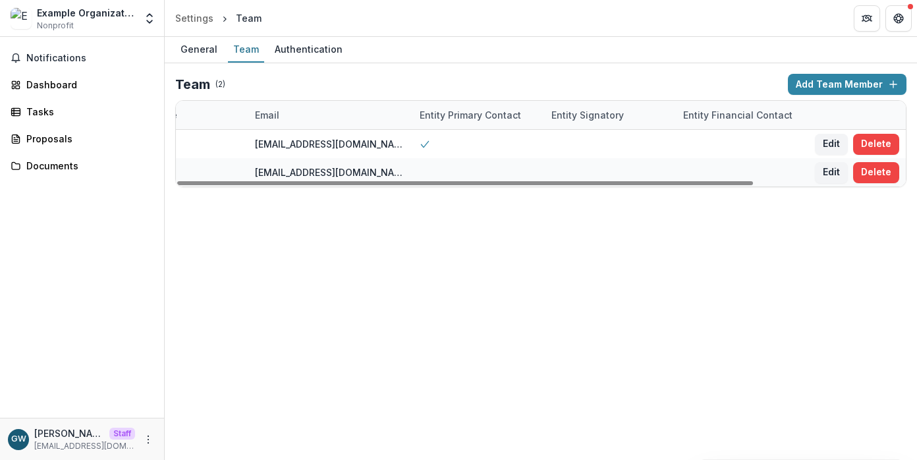
click at [890, 171] on button "Delete" at bounding box center [876, 172] width 46 height 21
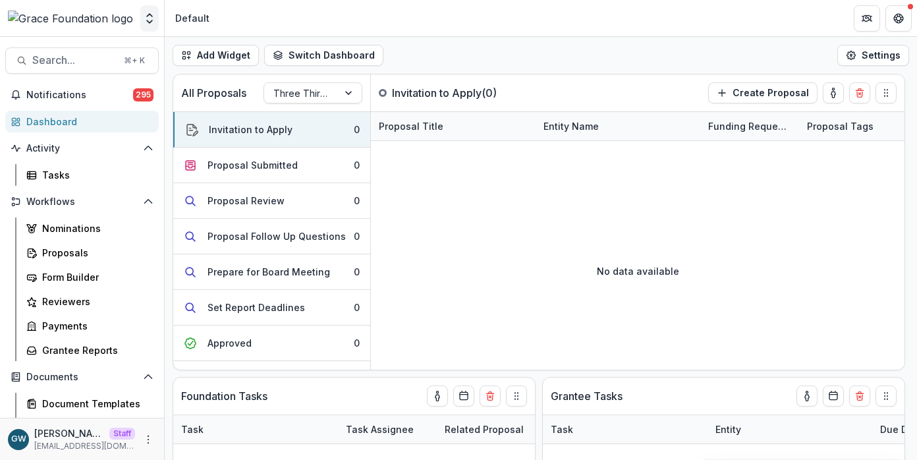
click at [148, 21] on polyline "Open entity switcher" at bounding box center [149, 21] width 5 height 3
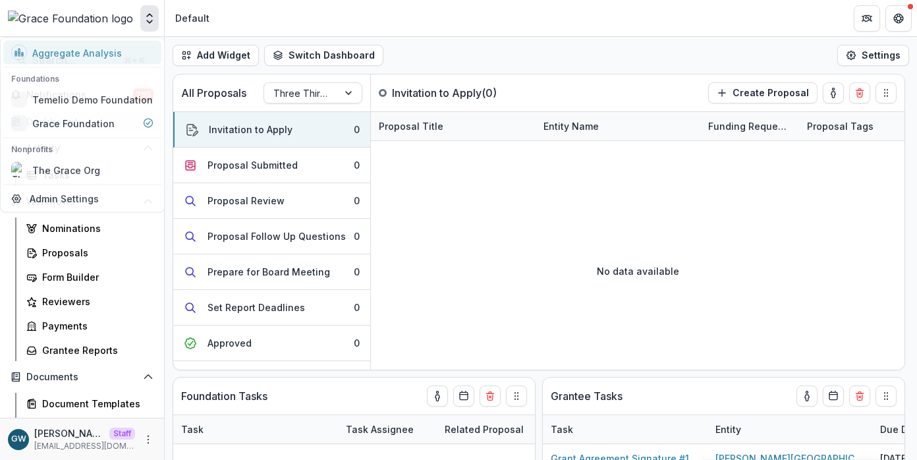
select select "******"
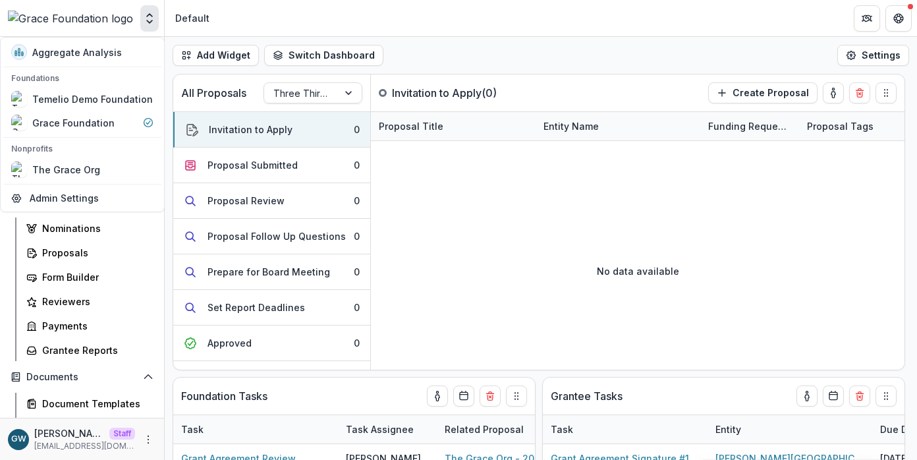
click at [513, 55] on div "Add Widget Switch Dashboard Test Default New Dashboard Settings" at bounding box center [541, 55] width 753 height 37
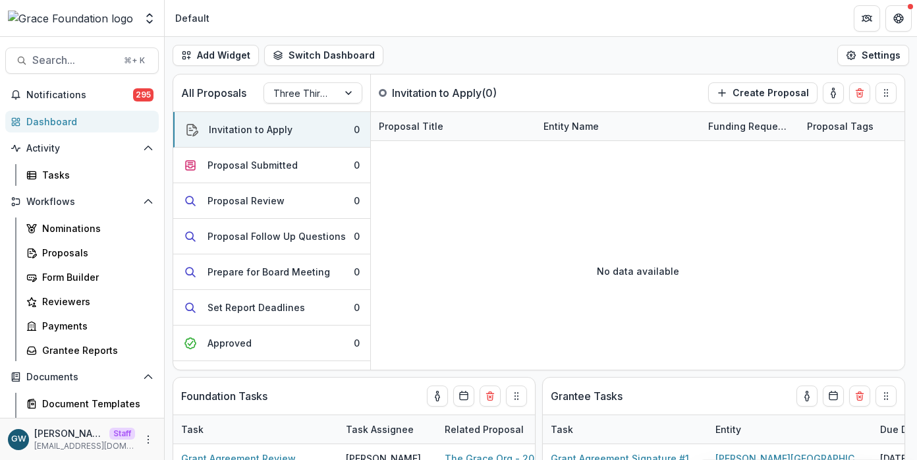
select select "******"
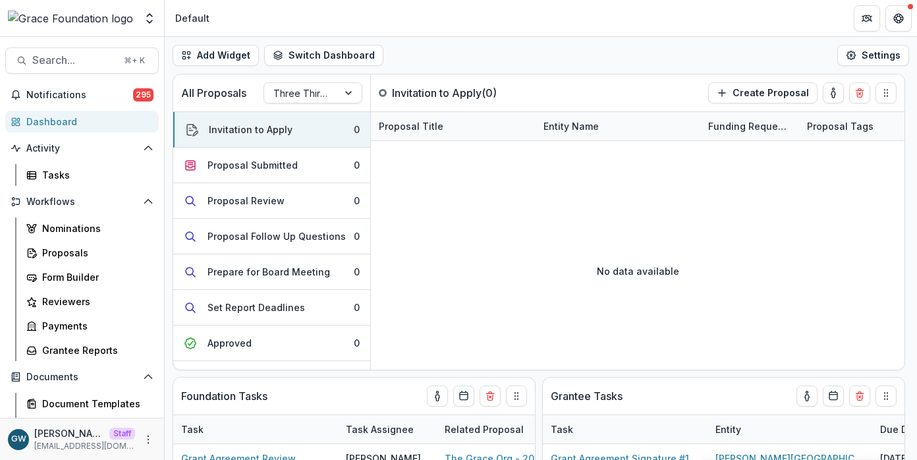
select select "******"
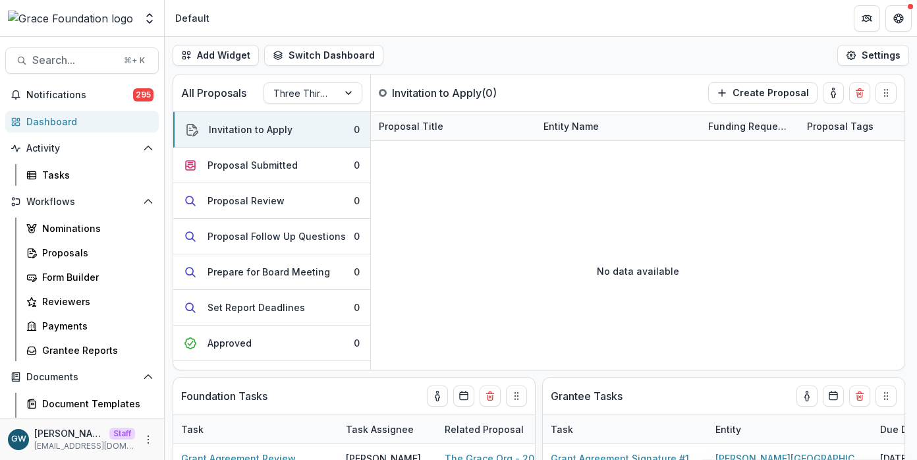
select select "******"
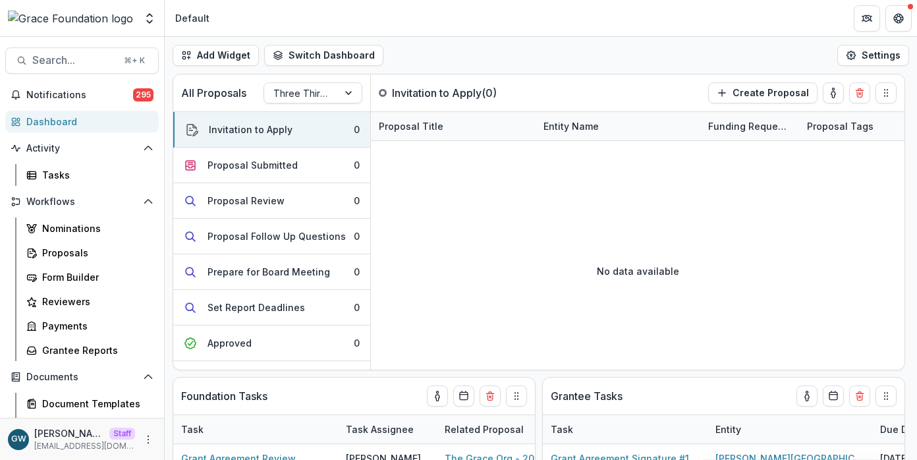
select select "******"
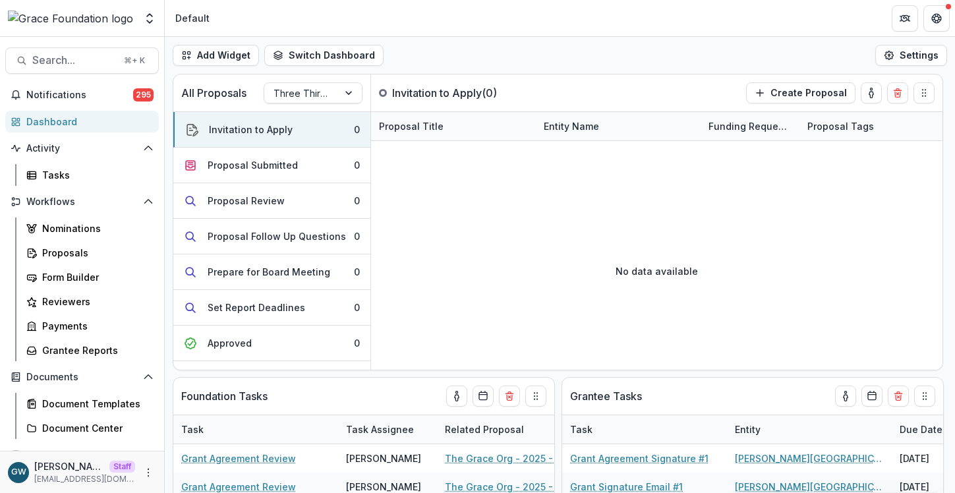
select select "******"
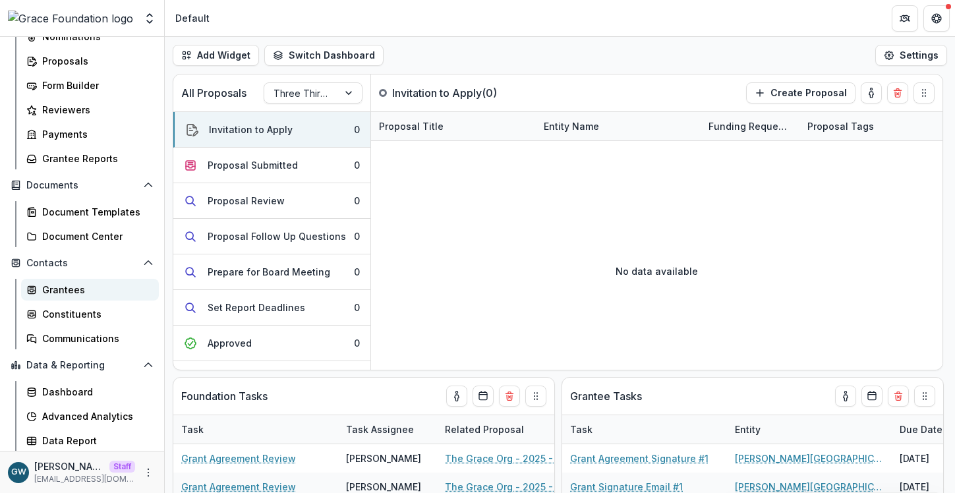
scroll to position [192, 0]
click at [80, 436] on div "Data Report" at bounding box center [95, 440] width 106 height 14
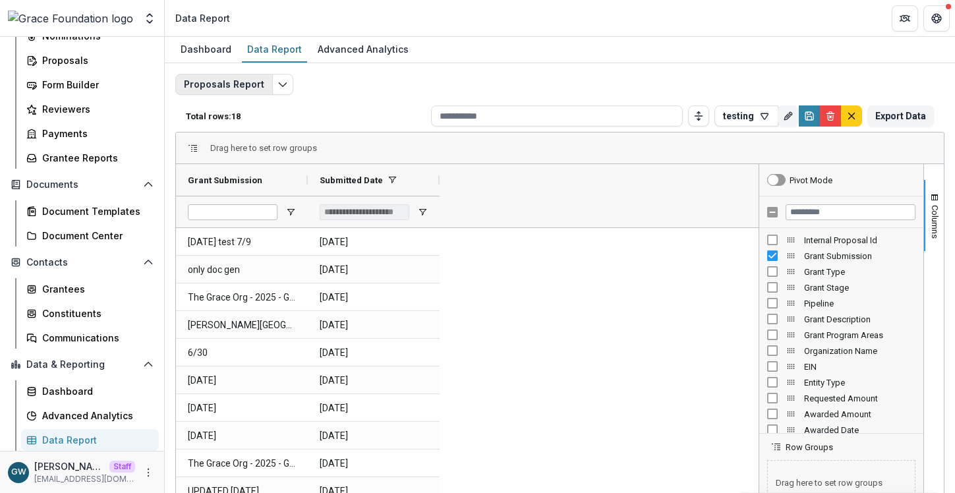
click at [247, 87] on button "Proposals Report" at bounding box center [224, 84] width 98 height 21
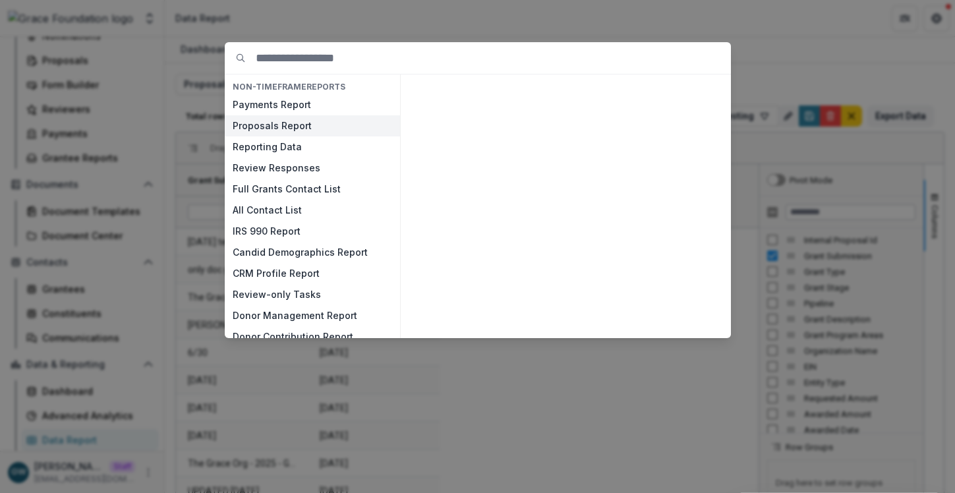
click at [276, 125] on button "Proposals Report" at bounding box center [312, 125] width 175 height 21
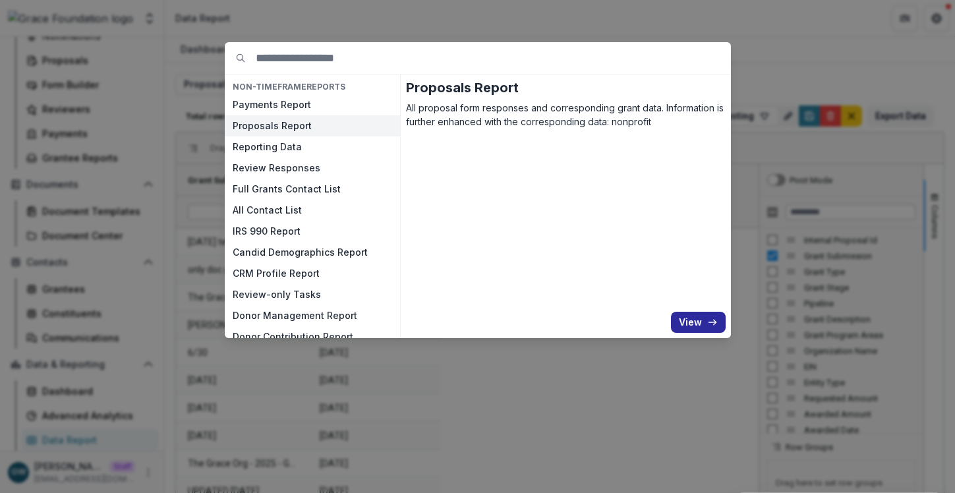
click at [695, 323] on button "View" at bounding box center [698, 322] width 55 height 21
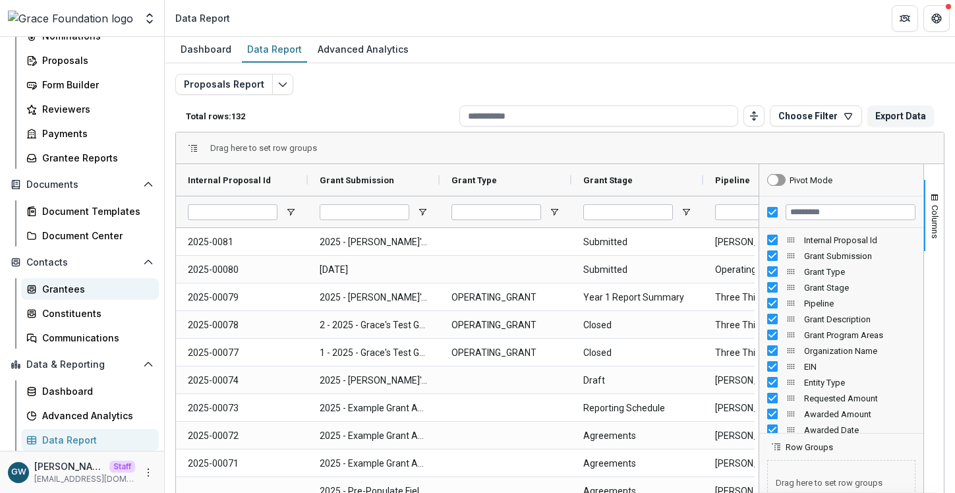
click at [76, 291] on div "Grantees" at bounding box center [95, 289] width 106 height 14
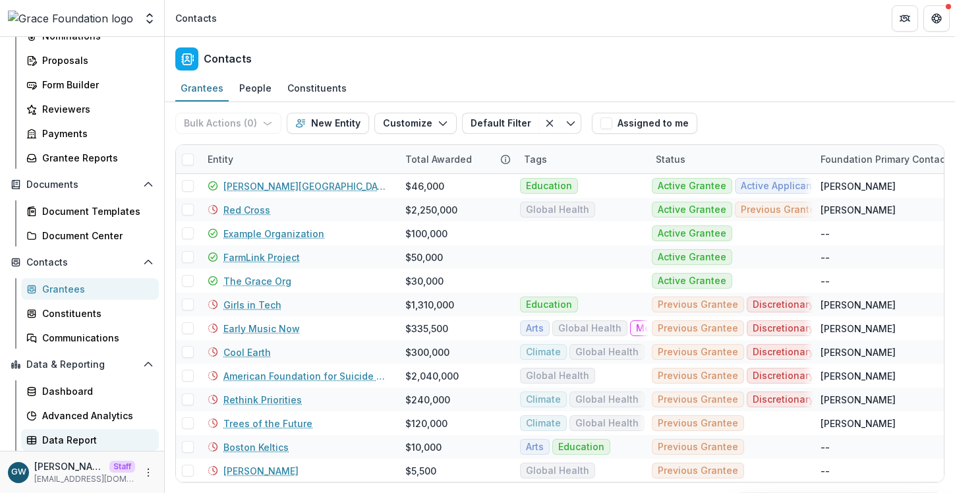
click at [73, 436] on div "Data Report" at bounding box center [95, 440] width 106 height 14
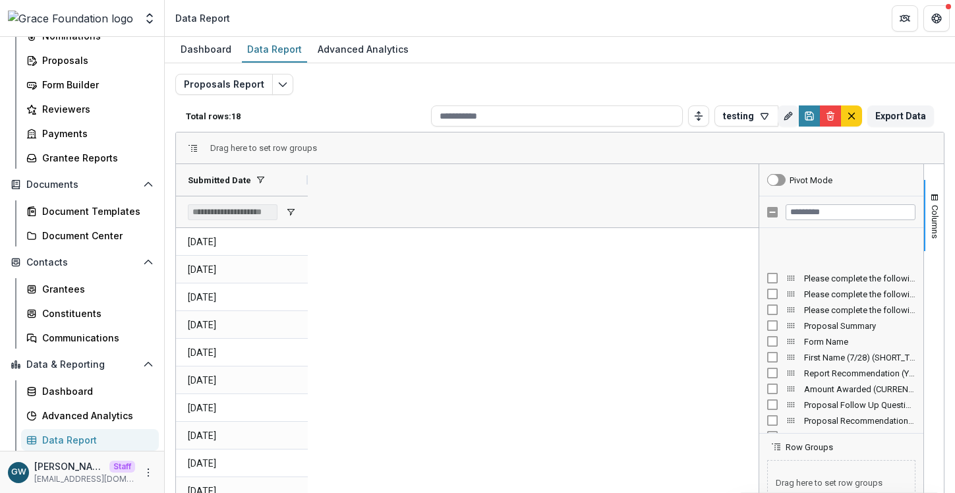
scroll to position [1870, 0]
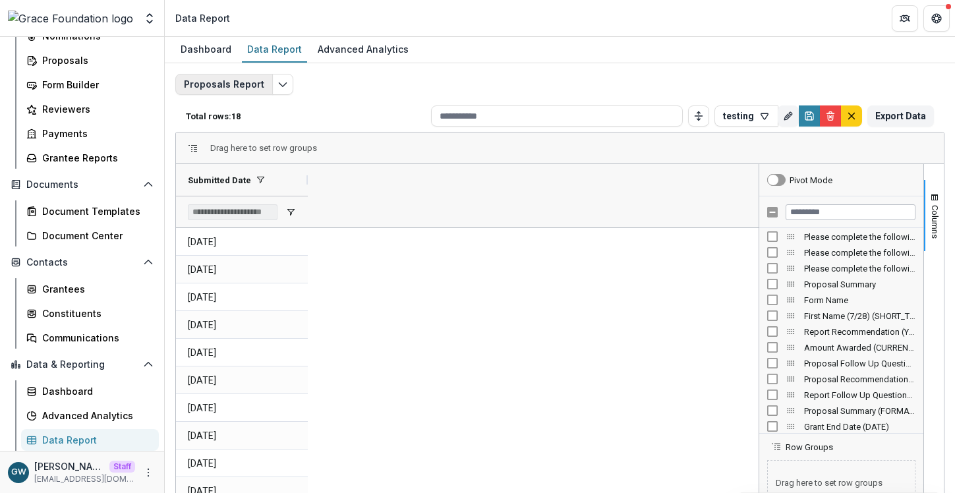
click at [223, 76] on button "Proposals Report" at bounding box center [224, 84] width 98 height 21
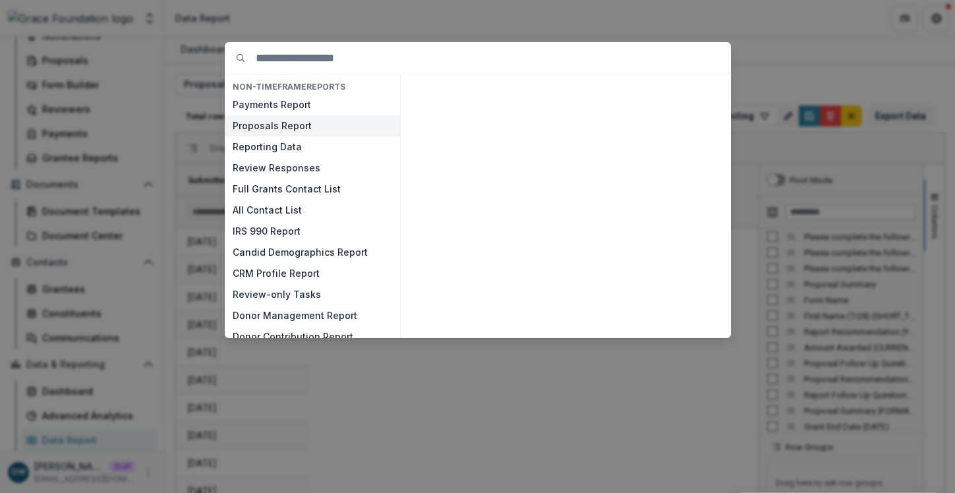
click at [267, 123] on button "Proposals Report" at bounding box center [312, 125] width 175 height 21
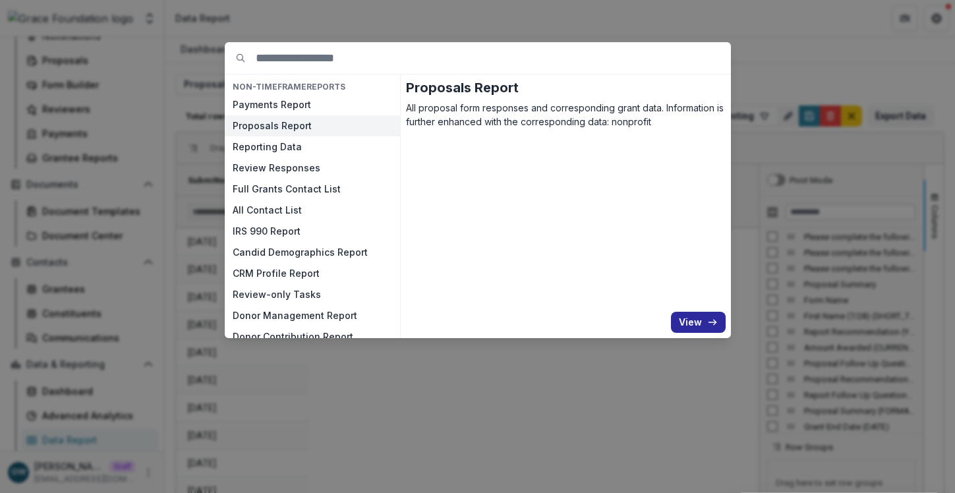
click at [692, 320] on button "View" at bounding box center [698, 322] width 55 height 21
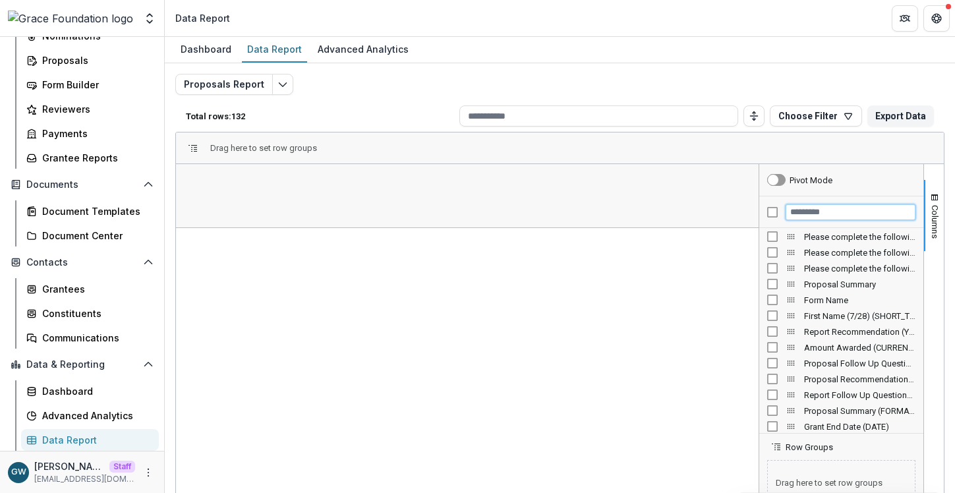
click at [802, 214] on input "Filter Columns Input" at bounding box center [851, 212] width 130 height 16
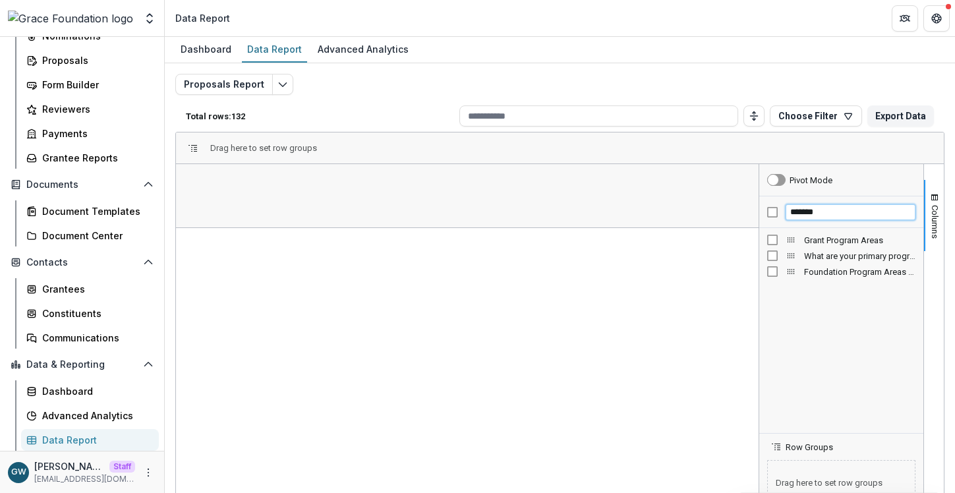
click at [809, 210] on input "*******" at bounding box center [851, 212] width 130 height 16
type input "*******"
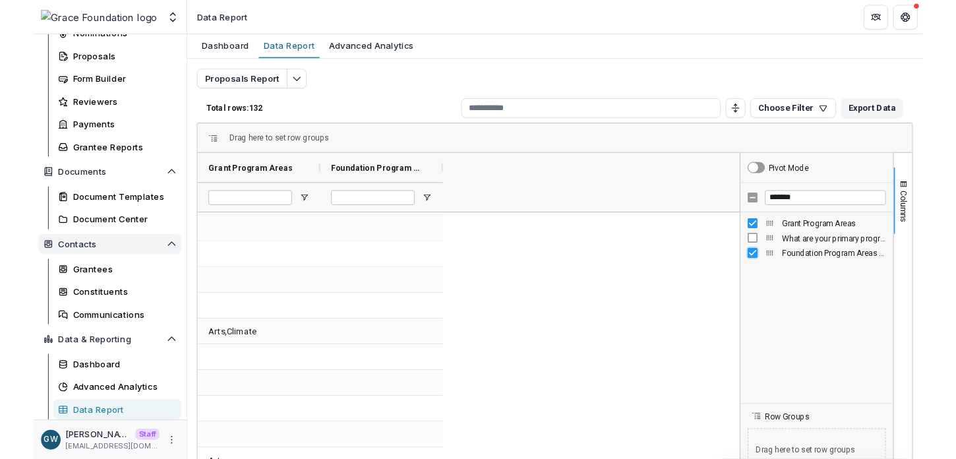
scroll to position [24, 0]
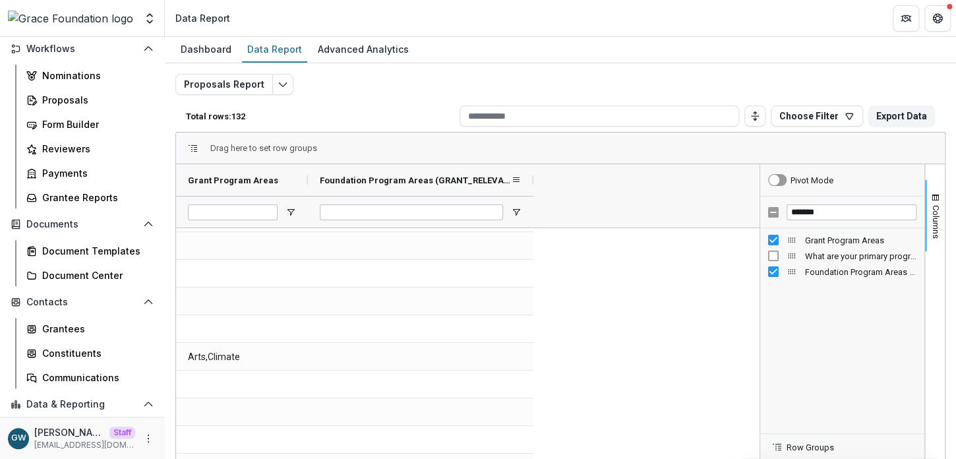
drag, startPoint x: 439, startPoint y: 179, endPoint x: 532, endPoint y: 180, distance: 93.6
click at [532, 180] on div at bounding box center [532, 180] width 5 height 32
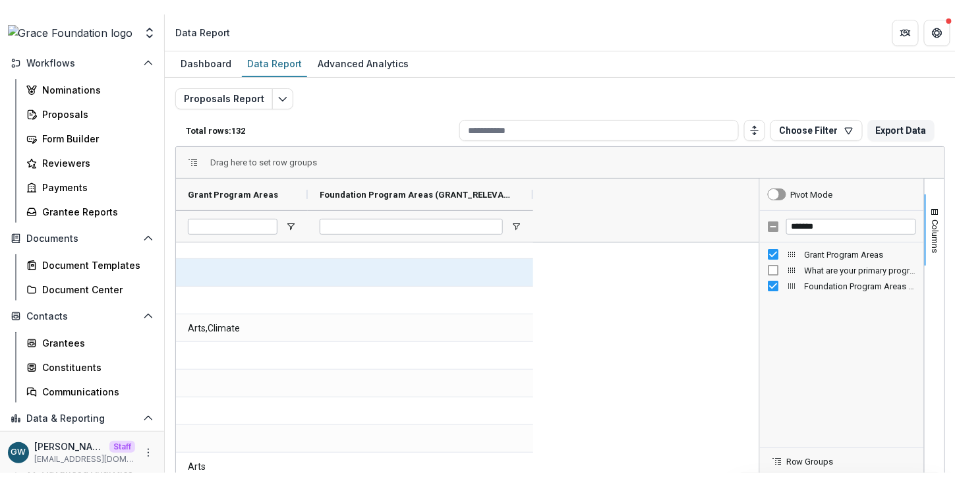
scroll to position [94, 0]
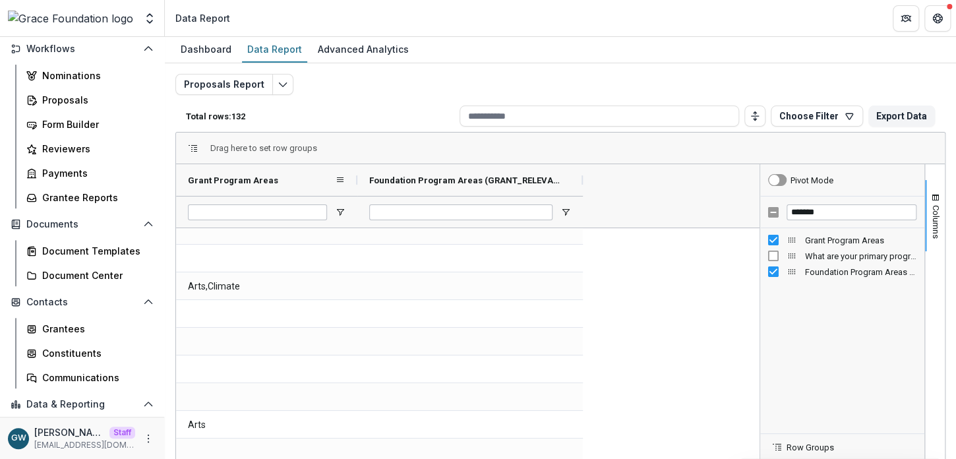
drag, startPoint x: 306, startPoint y: 177, endPoint x: 357, endPoint y: 175, distance: 50.1
click at [357, 175] on div at bounding box center [357, 180] width 5 height 32
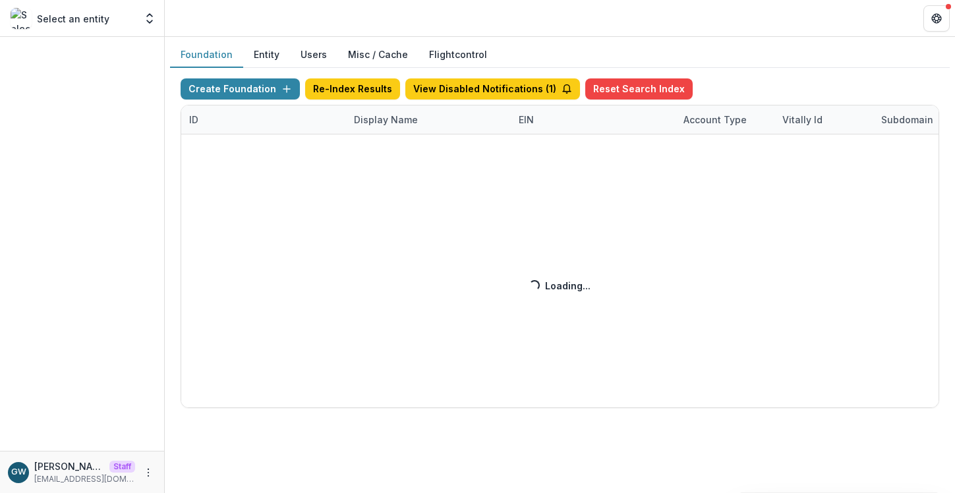
click at [378, 120] on div "Create Foundation Re-Index Results View Disabled Notifications ( 1 ) Reset Sear…" at bounding box center [560, 242] width 758 height 329
click at [394, 121] on div "Create Foundation Re-Index Results View Disabled Notifications ( 1 ) Reset Sear…" at bounding box center [560, 242] width 758 height 329
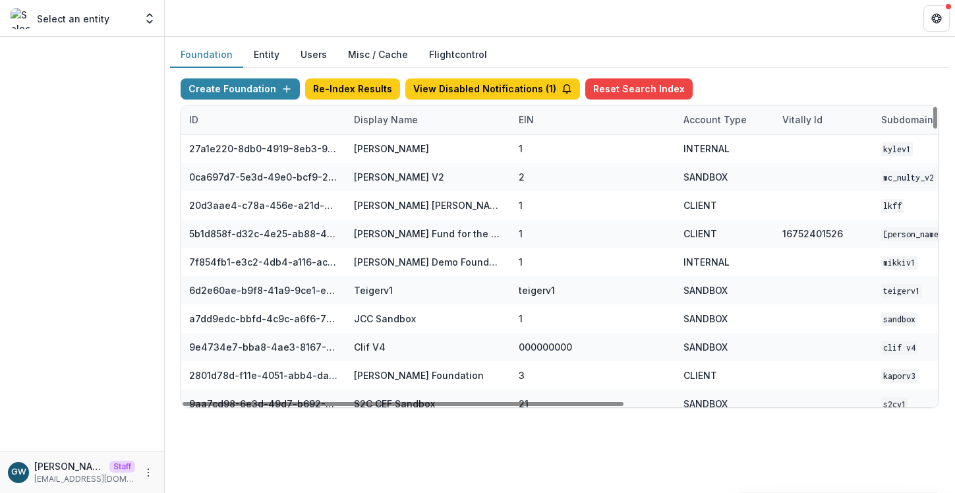
click at [393, 125] on div "Display Name" at bounding box center [386, 120] width 80 height 14
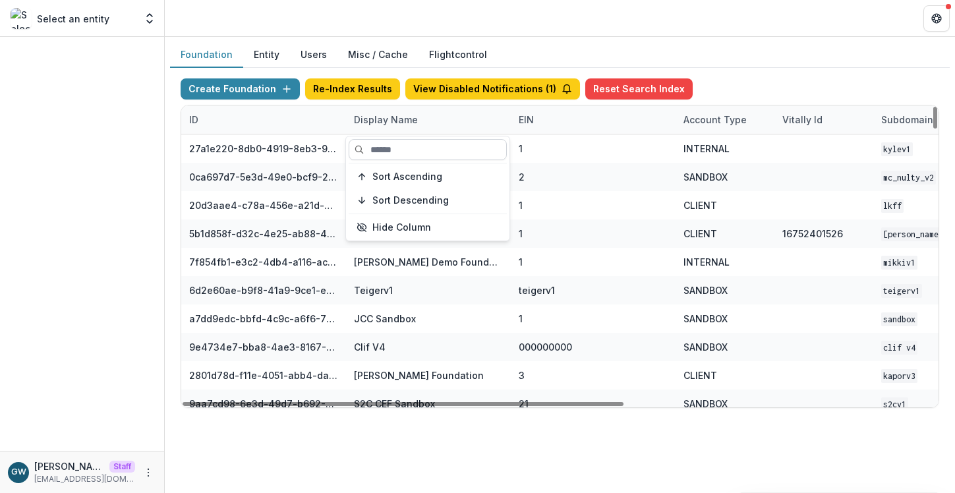
click at [400, 153] on input at bounding box center [428, 149] width 158 height 21
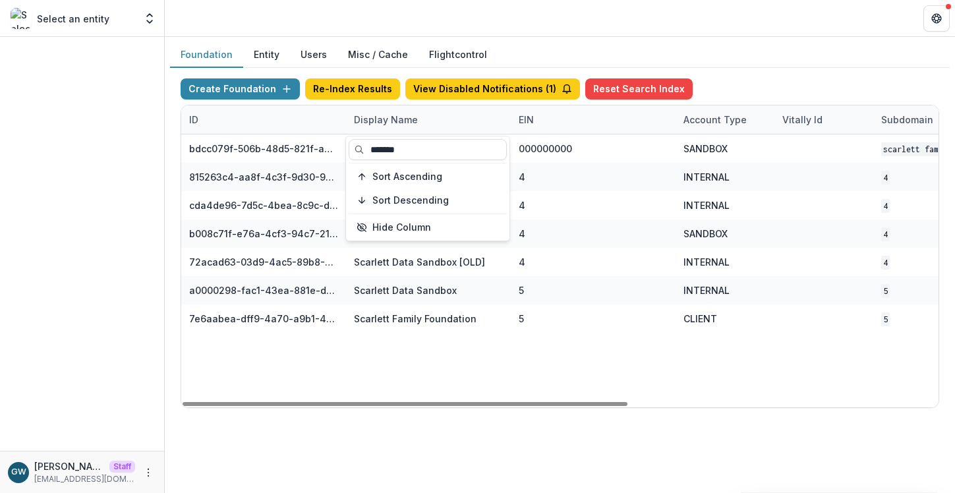
type input "*******"
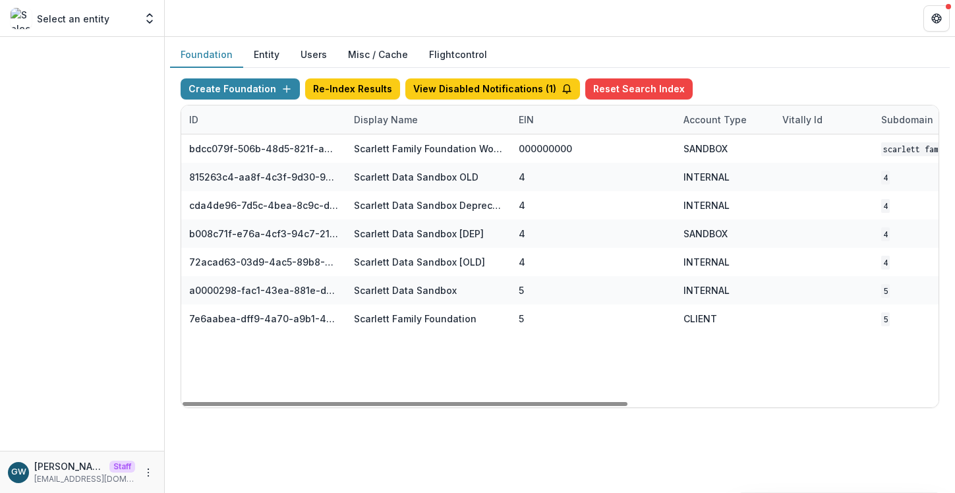
click at [758, 74] on div "Create Foundation Re-Index Results View Disabled Notifications ( 1 ) Reset Sear…" at bounding box center [560, 243] width 780 height 351
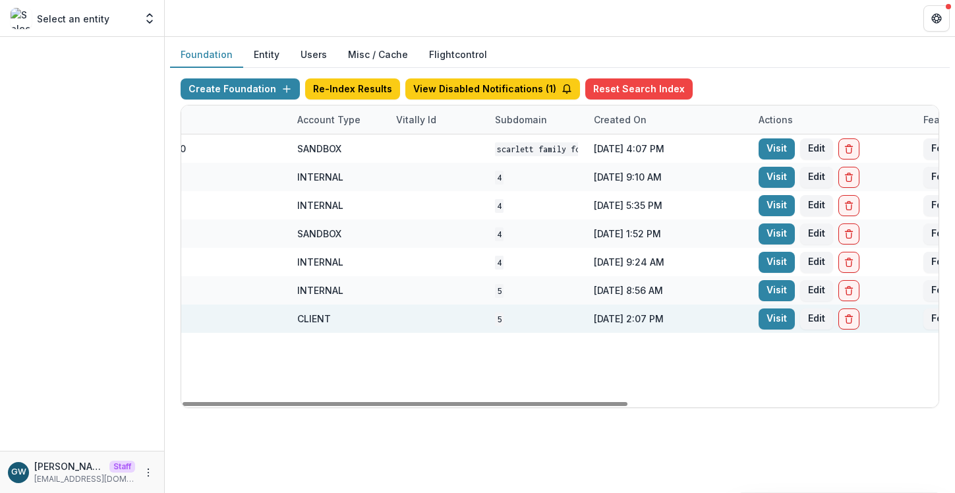
scroll to position [0, 528]
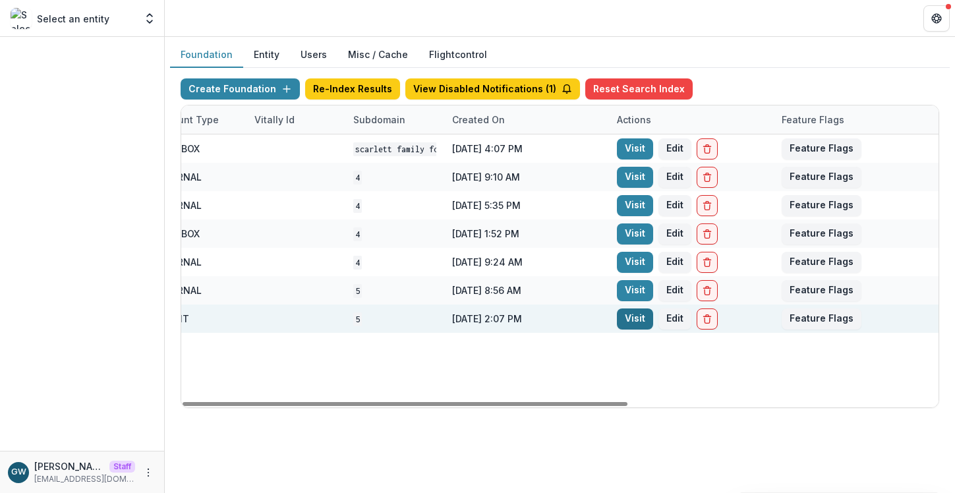
click at [627, 321] on link "Visit" at bounding box center [635, 318] width 36 height 21
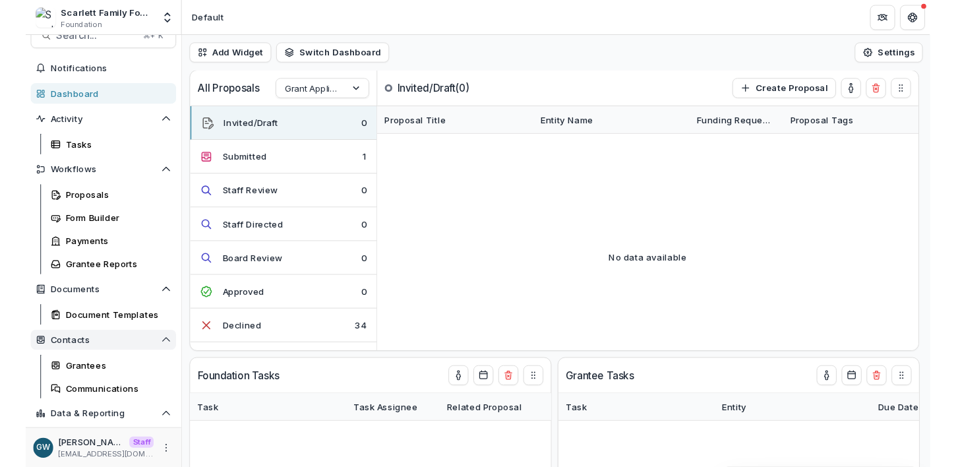
scroll to position [71, 0]
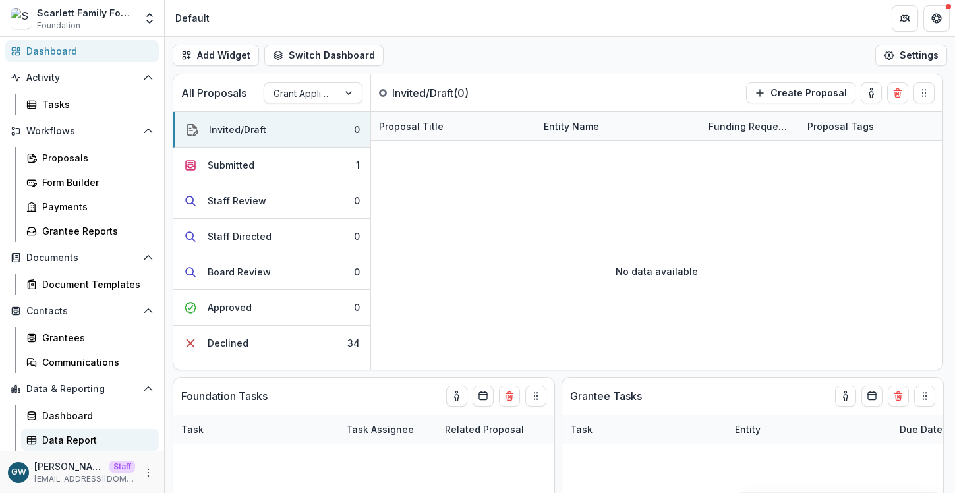
click at [58, 440] on div "Data Report" at bounding box center [95, 440] width 106 height 14
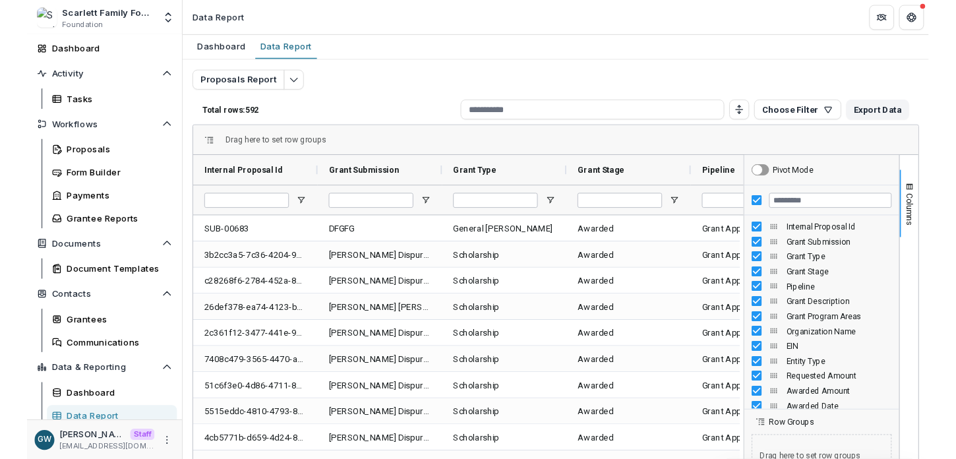
scroll to position [71, 0]
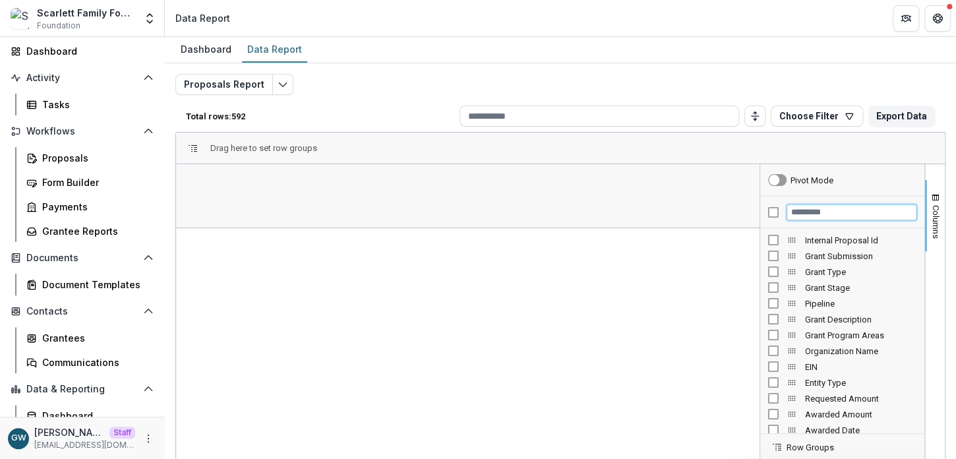
click at [815, 214] on input "Filter Columns Input" at bounding box center [851, 212] width 130 height 16
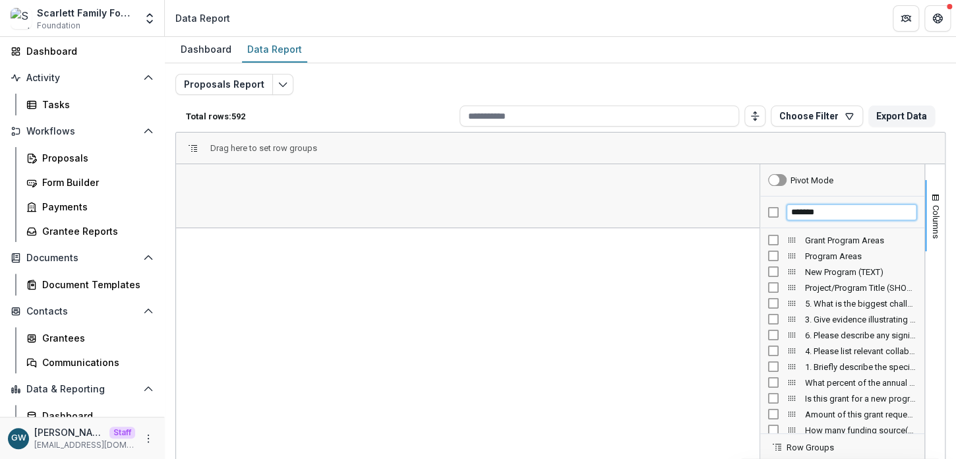
type input "*******"
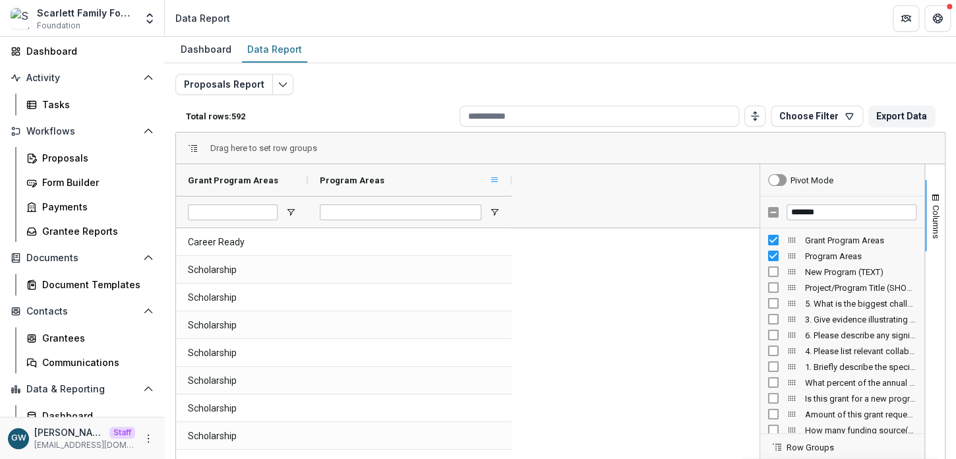
drag, startPoint x: 441, startPoint y: 181, endPoint x: 499, endPoint y: 177, distance: 58.1
click at [513, 179] on div at bounding box center [511, 180] width 5 height 32
drag, startPoint x: 306, startPoint y: 178, endPoint x: 376, endPoint y: 177, distance: 69.2
click at [376, 177] on div at bounding box center [376, 180] width 5 height 32
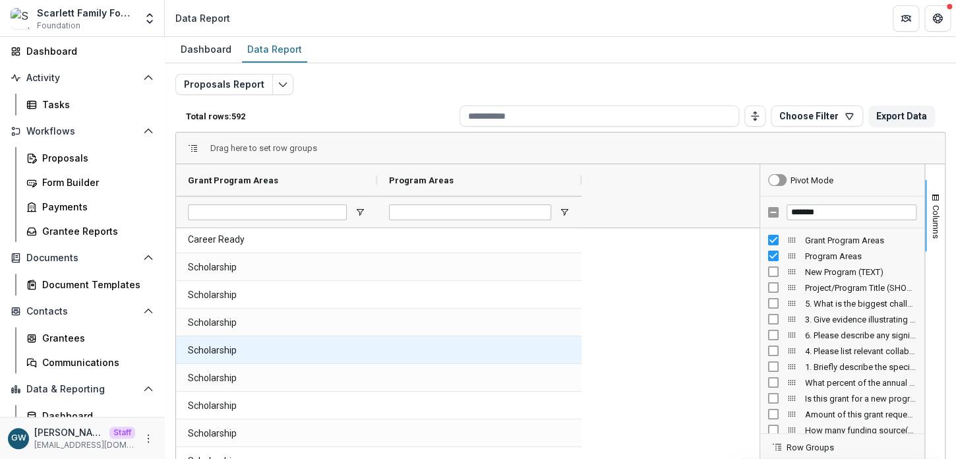
scroll to position [5, 0]
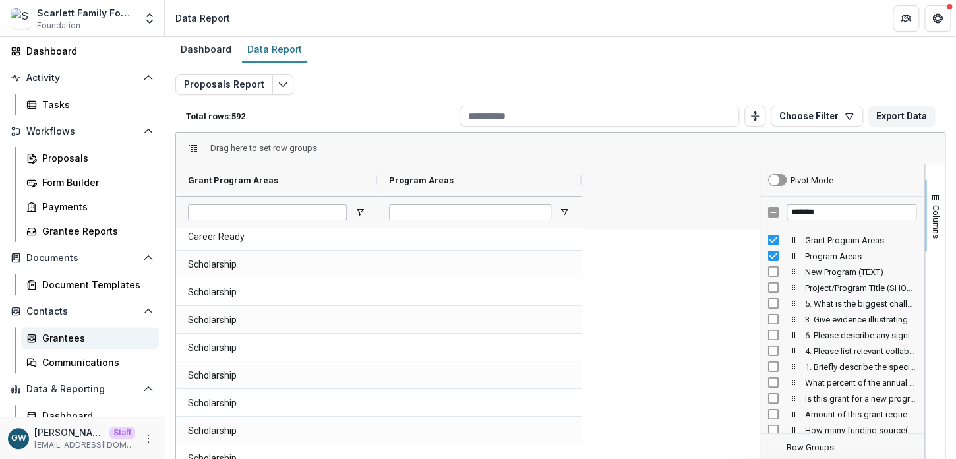
click at [63, 334] on div "Grantees" at bounding box center [95, 338] width 106 height 14
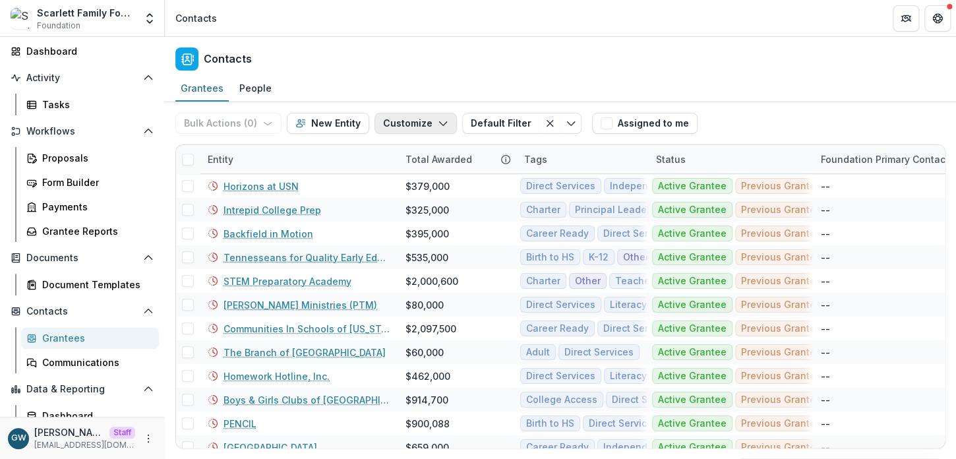
click at [407, 127] on button "Customize" at bounding box center [415, 123] width 82 height 21
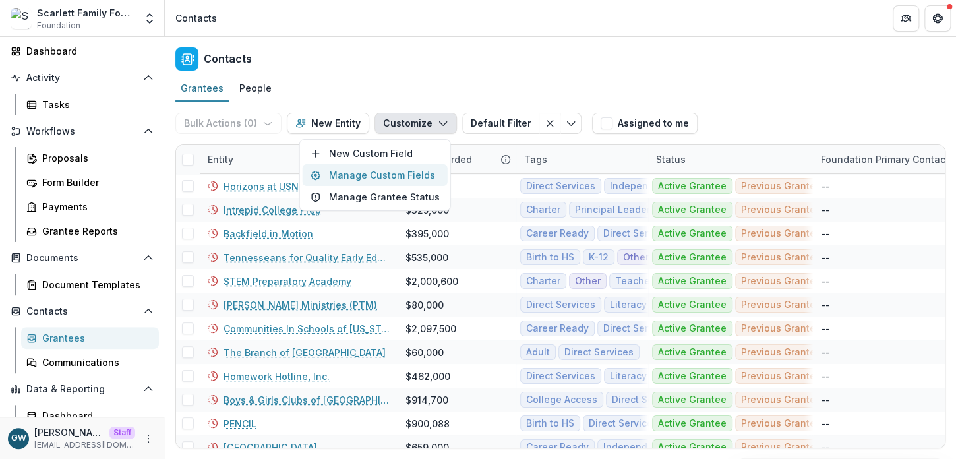
click at [387, 166] on button "Manage Custom Fields" at bounding box center [374, 175] width 145 height 22
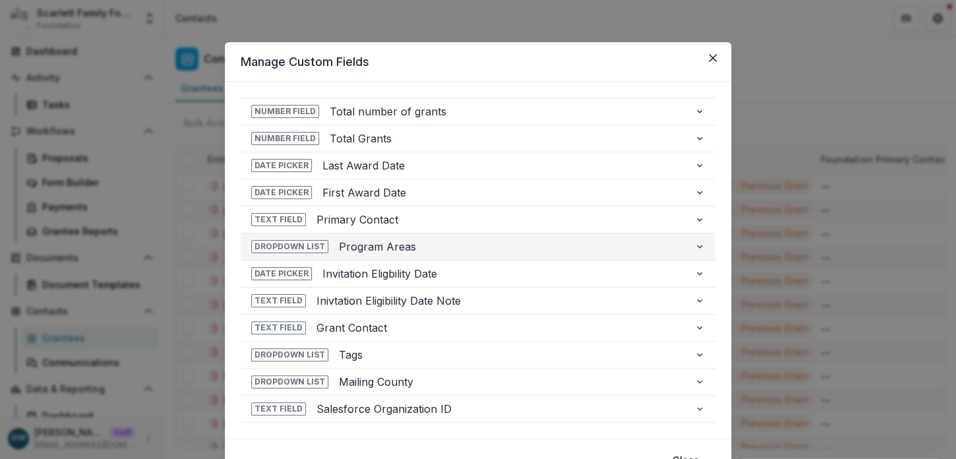
click at [385, 246] on span "Program Areas" at bounding box center [511, 247] width 345 height 16
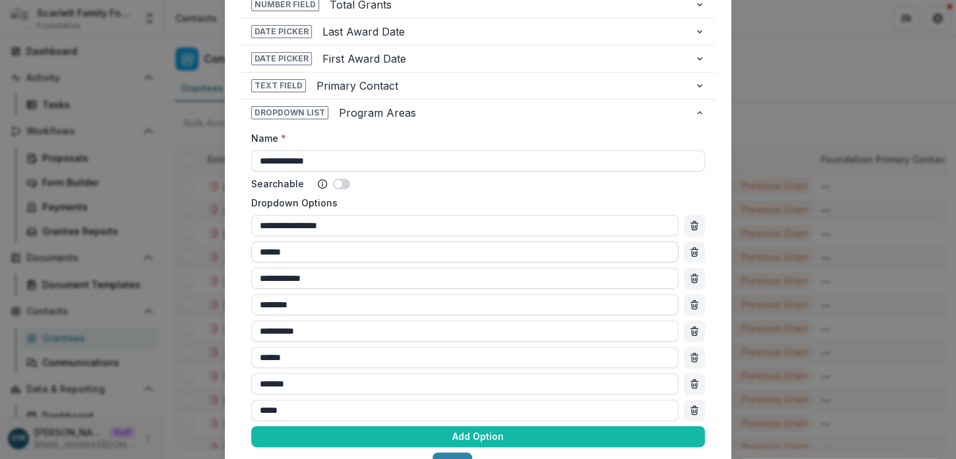
scroll to position [134, 0]
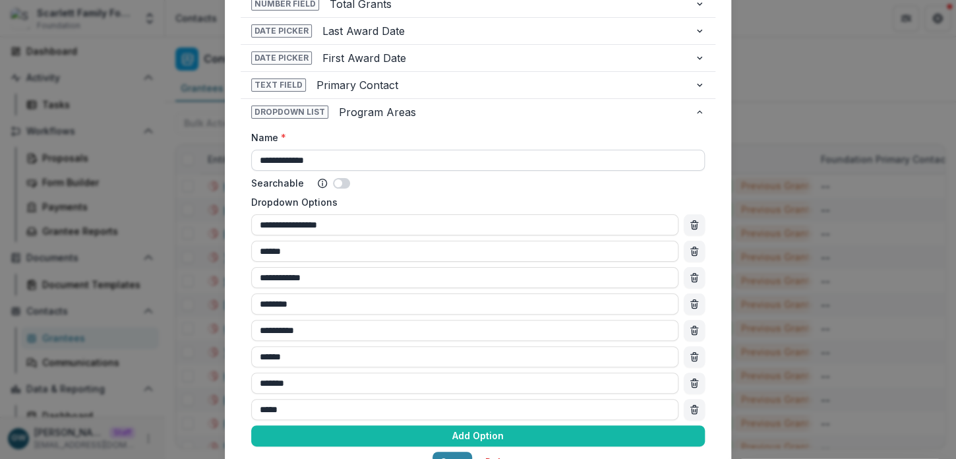
click at [260, 159] on input "**********" at bounding box center [477, 160] width 453 height 21
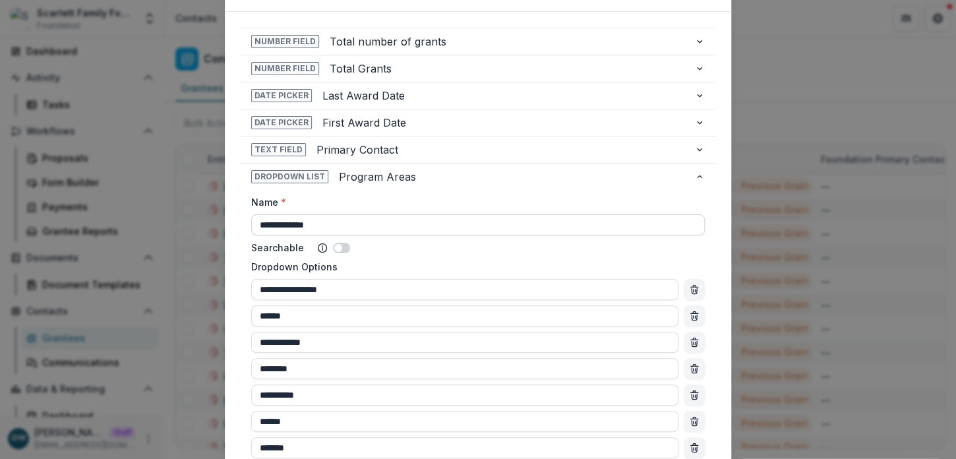
scroll to position [72, 0]
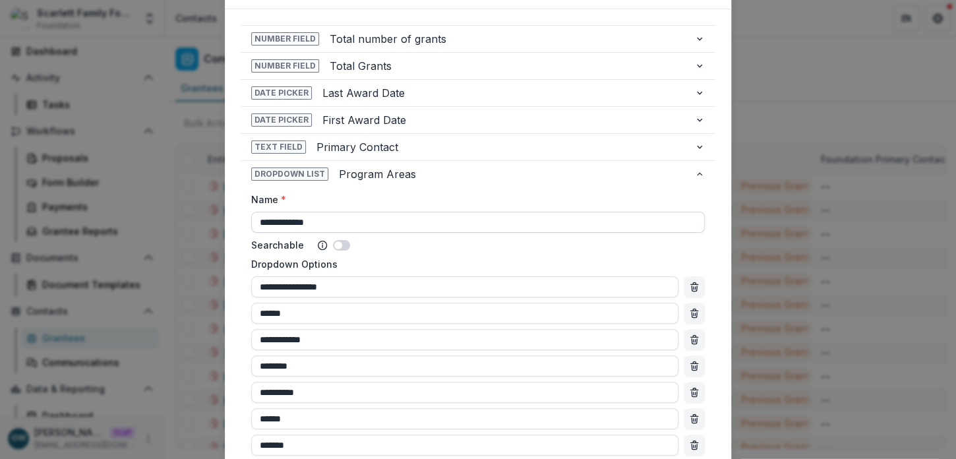
click at [283, 221] on input "**********" at bounding box center [477, 222] width 453 height 21
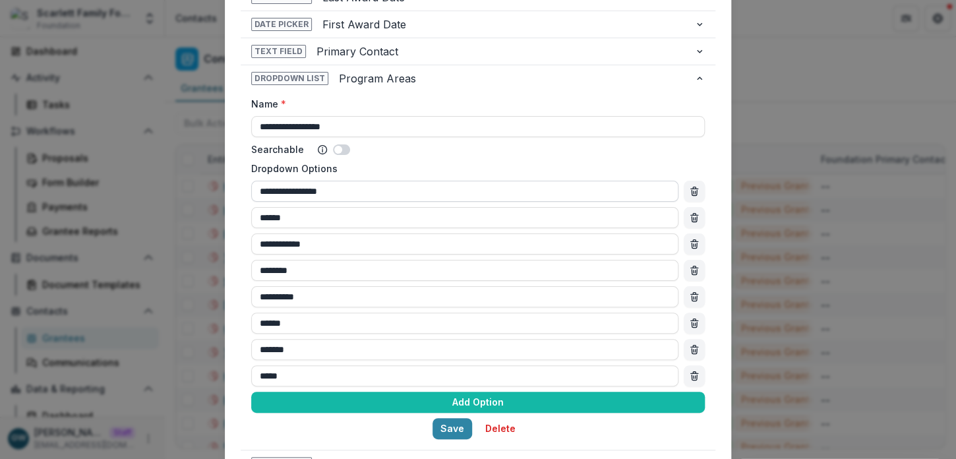
scroll to position [183, 0]
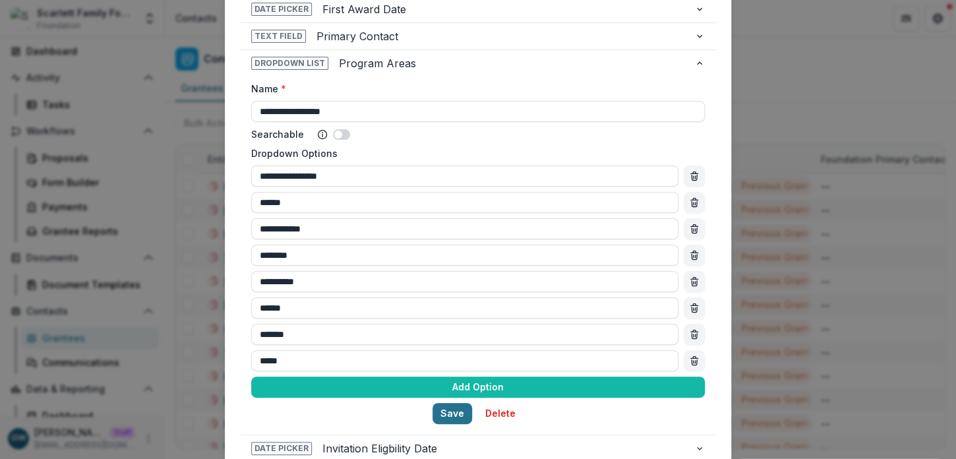
click at [448, 416] on button "Save" at bounding box center [452, 413] width 40 height 21
type input "**********"
click at [769, 141] on div "**********" at bounding box center [478, 229] width 956 height 459
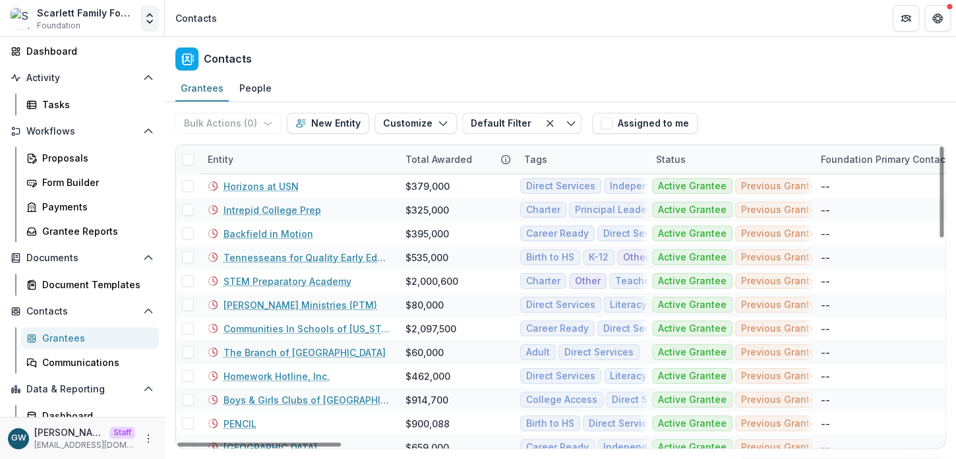
click at [144, 16] on icon "Open entity switcher" at bounding box center [149, 18] width 13 height 13
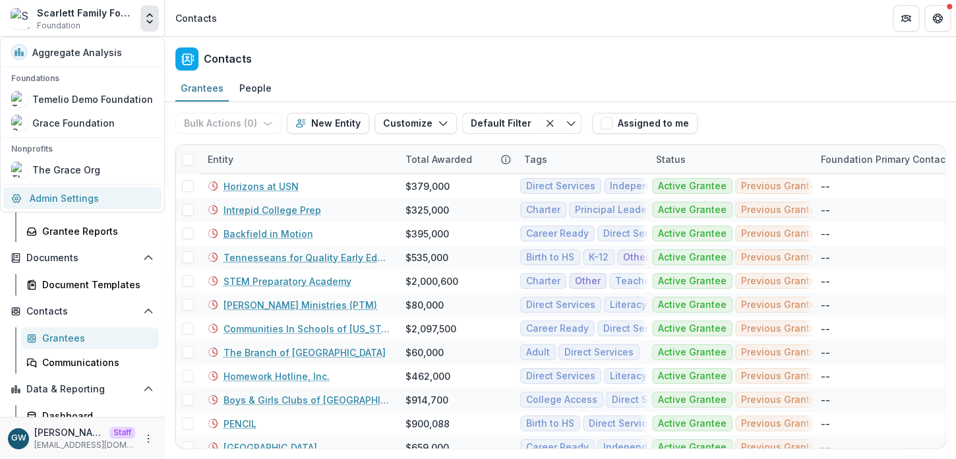
click at [74, 198] on link "Admin Settings" at bounding box center [82, 198] width 158 height 22
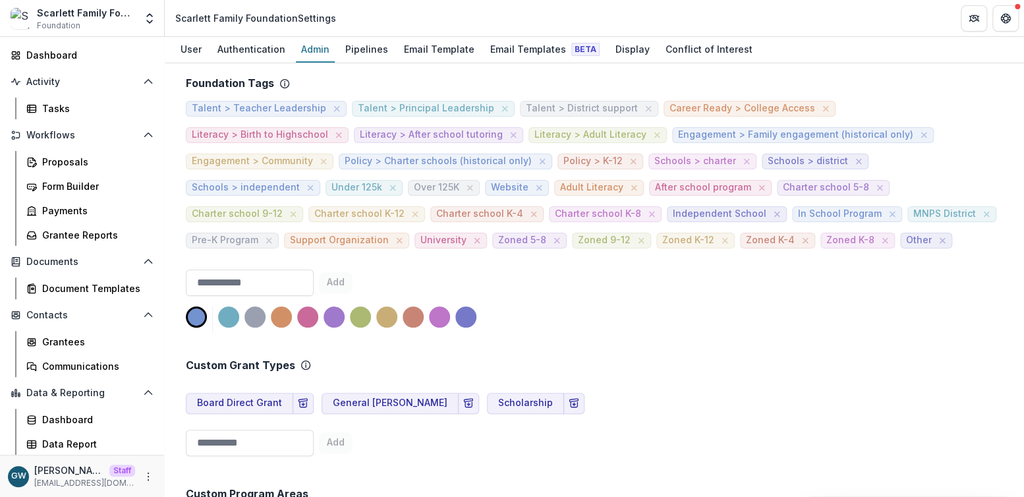
scroll to position [436, 0]
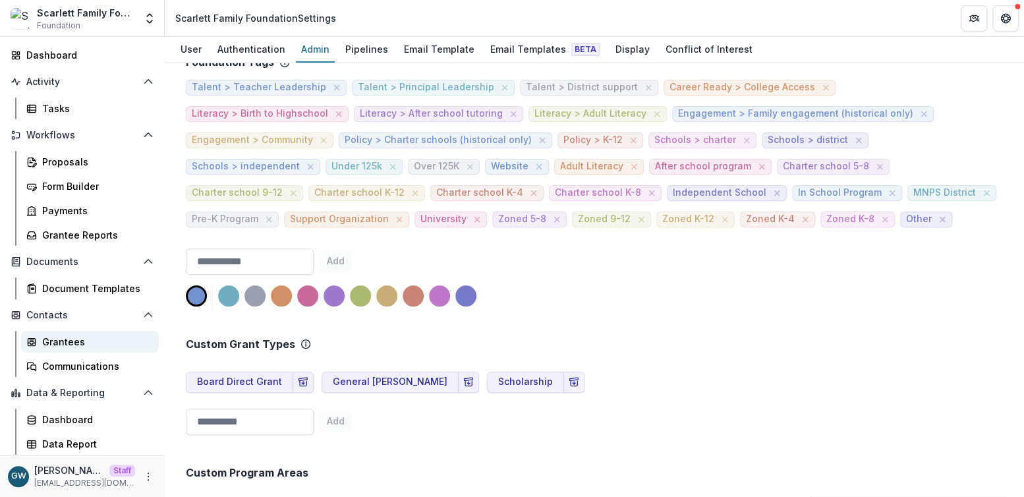
click at [63, 342] on div "Grantees" at bounding box center [95, 342] width 106 height 14
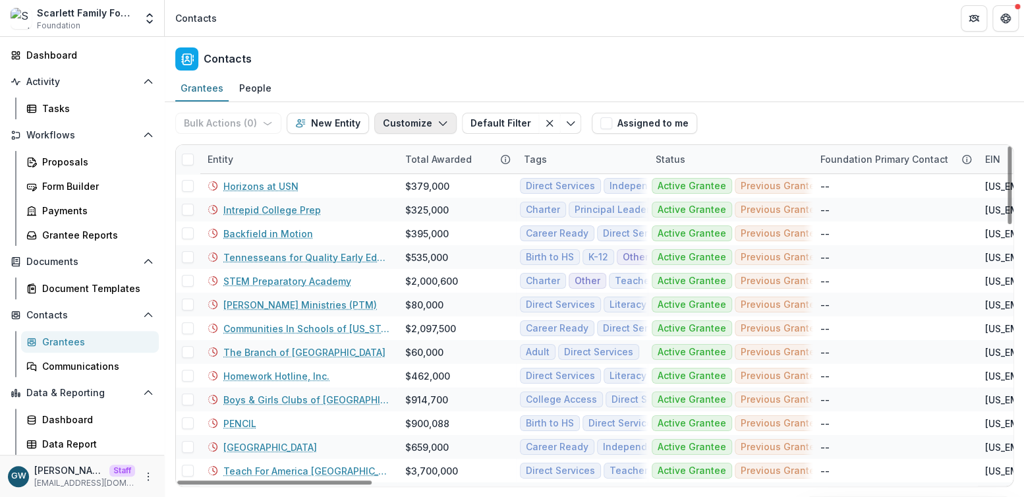
click at [409, 125] on button "Customize" at bounding box center [415, 123] width 82 height 21
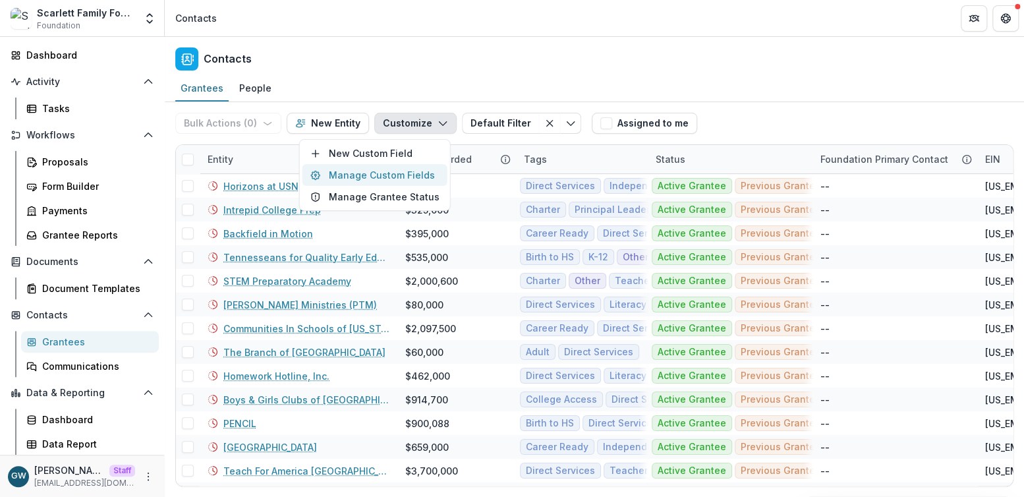
click at [378, 175] on button "Manage Custom Fields" at bounding box center [374, 175] width 145 height 22
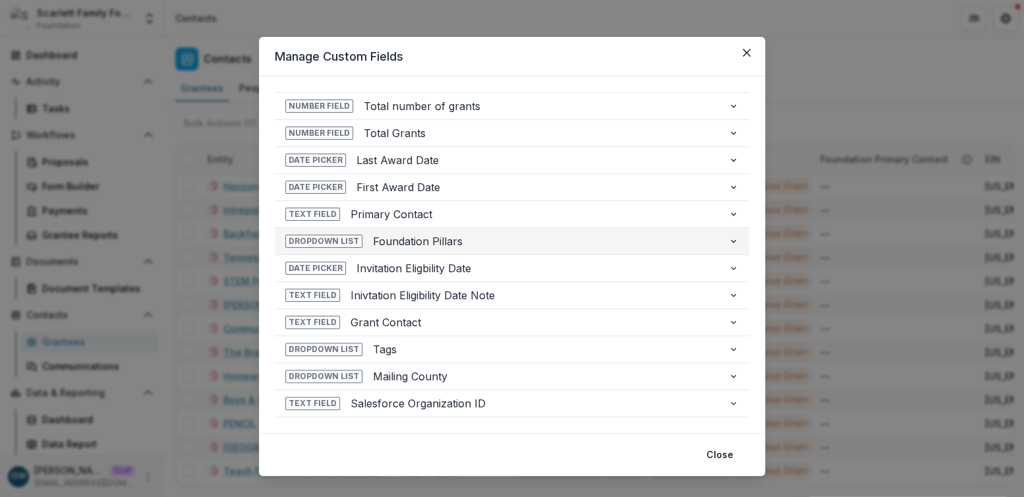
scroll to position [6, 0]
click at [465, 238] on span "Foundation Pillars" at bounding box center [545, 241] width 345 height 16
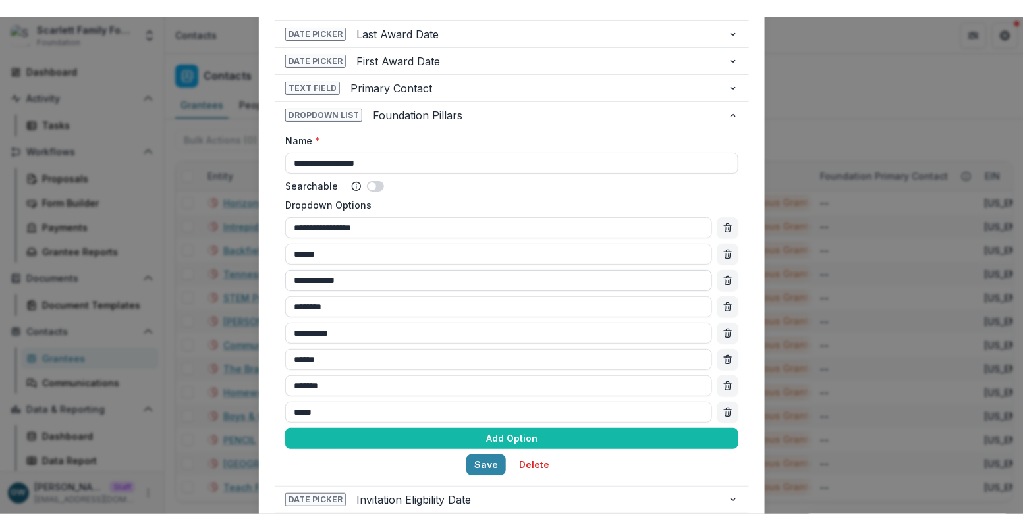
scroll to position [148, 0]
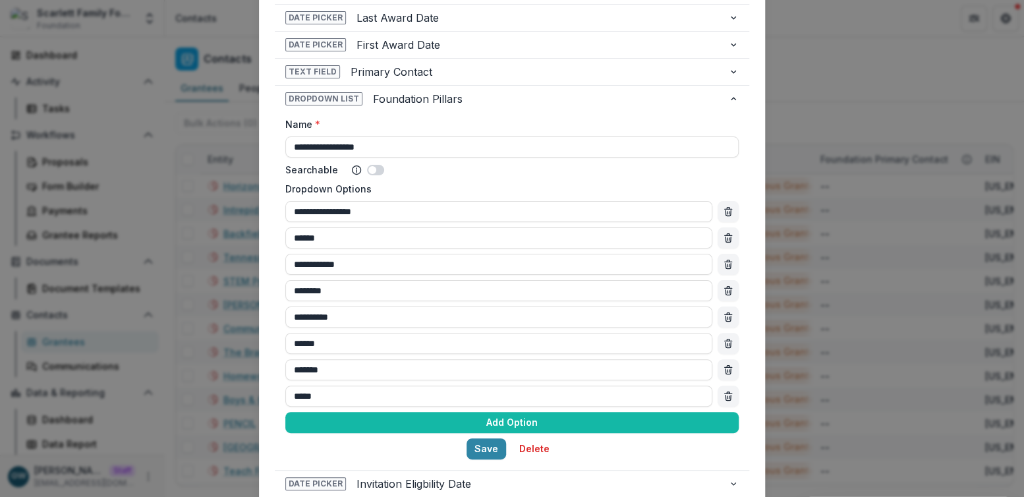
click at [899, 90] on div "**********" at bounding box center [512, 248] width 1024 height 497
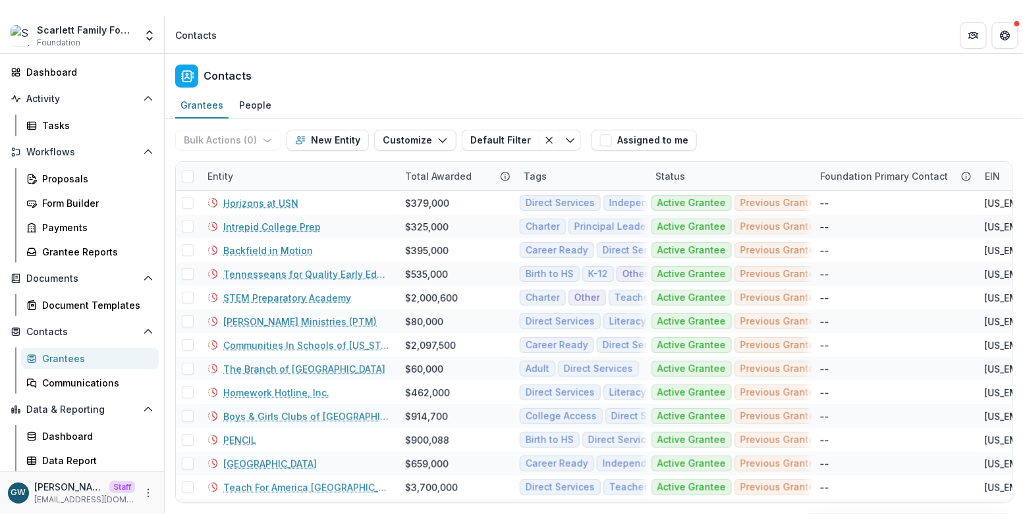
scroll to position [33, 0]
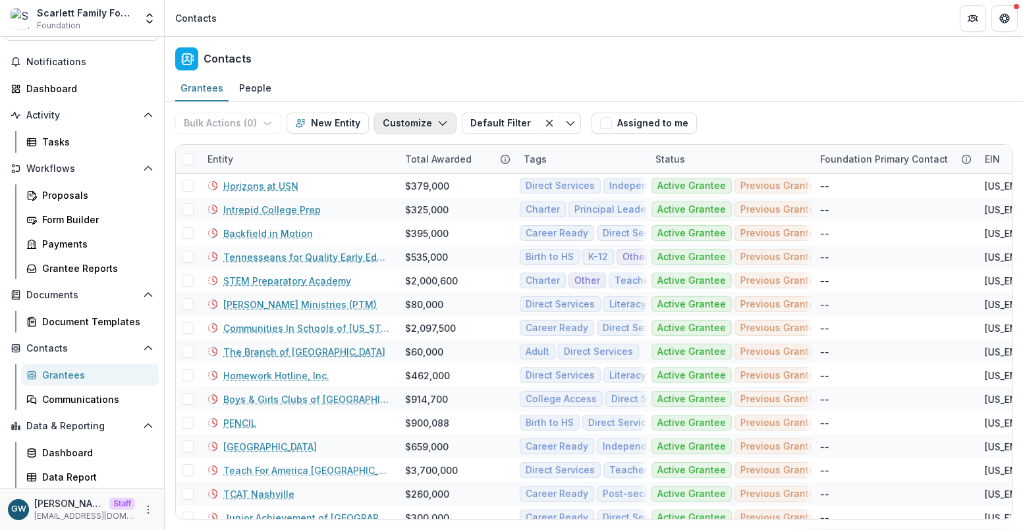
click at [427, 125] on button "Customize" at bounding box center [415, 123] width 82 height 21
click at [404, 170] on button "Manage Custom Fields" at bounding box center [375, 175] width 145 height 22
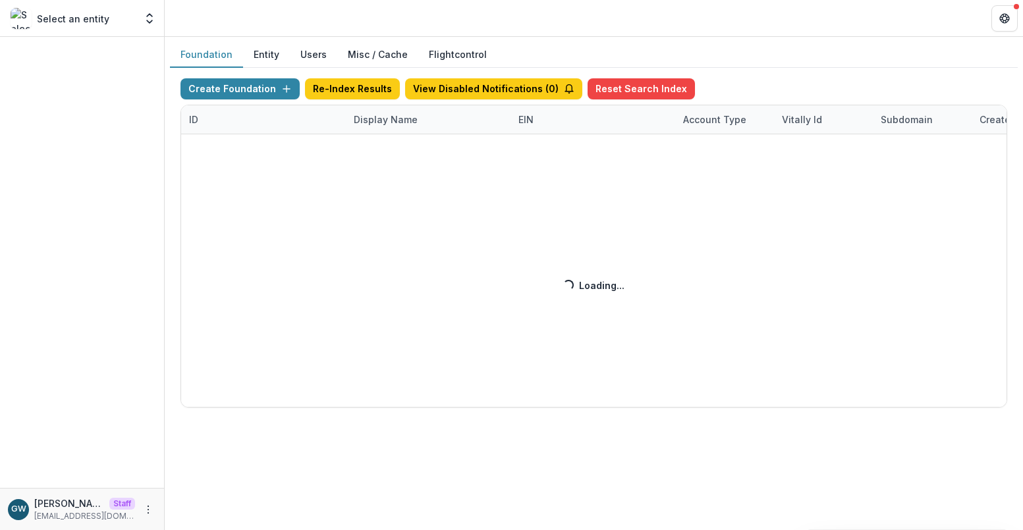
click at [390, 123] on div "Create Foundation Re-Index Results View Disabled Notifications ( 0 ) Reset Sear…" at bounding box center [594, 242] width 827 height 329
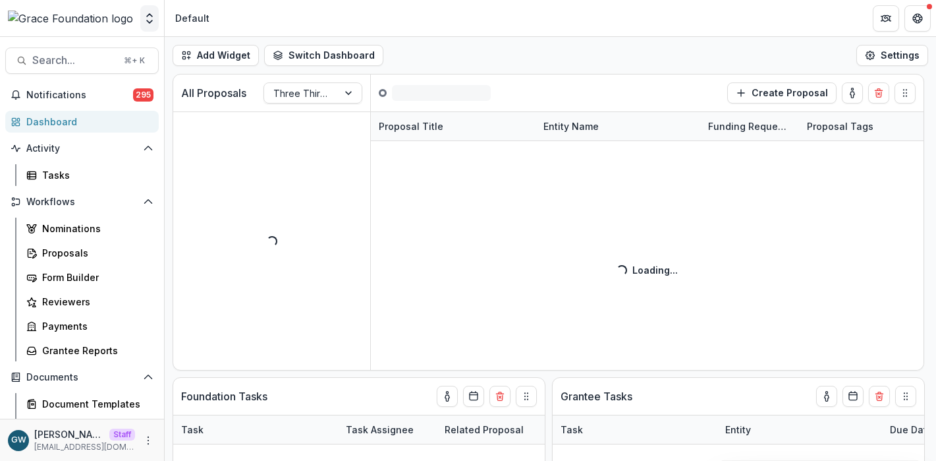
click at [149, 26] on button "Open entity switcher" at bounding box center [149, 18] width 18 height 26
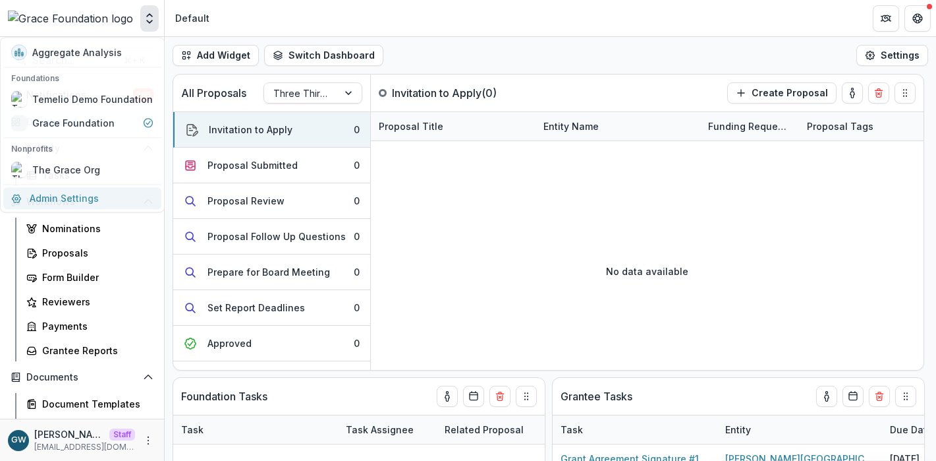
select select "******"
click at [115, 203] on link "Admin Settings" at bounding box center [82, 198] width 158 height 22
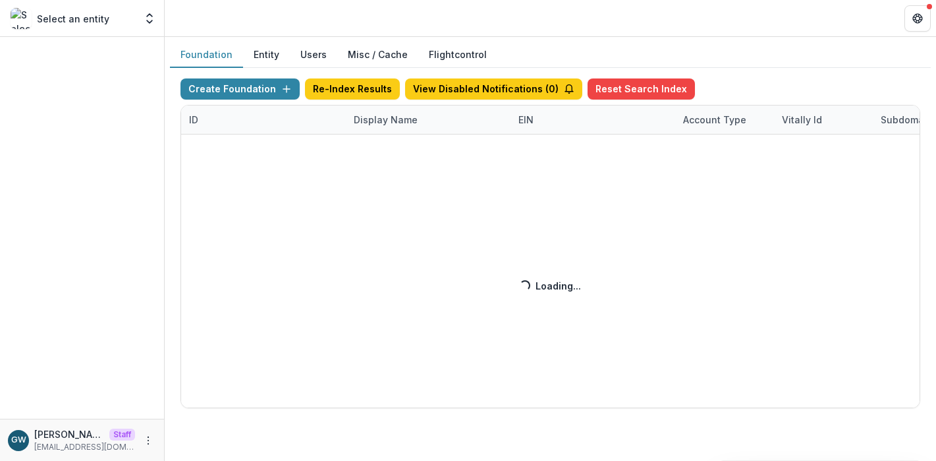
click at [376, 121] on div "Create Foundation Re-Index Results View Disabled Notifications ( 0 ) Reset Sear…" at bounding box center [551, 242] width 740 height 329
click at [393, 117] on div "Create Foundation Re-Index Results View Disabled Notifications ( 0 ) Reset Sear…" at bounding box center [551, 242] width 740 height 329
click at [391, 122] on div "Create Foundation Re-Index Results View Disabled Notifications ( 0 ) Reset Sear…" at bounding box center [551, 242] width 740 height 329
click at [389, 121] on div "Create Foundation Re-Index Results View Disabled Notifications ( 0 ) Reset Sear…" at bounding box center [551, 242] width 740 height 329
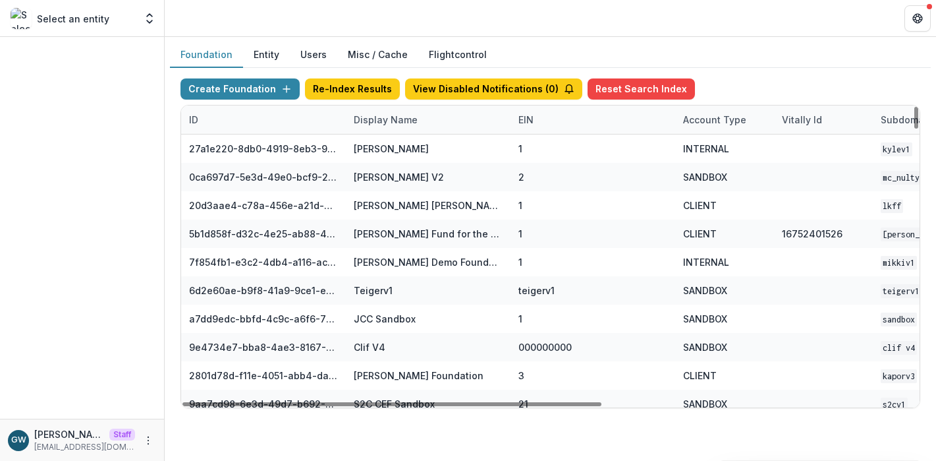
click at [402, 121] on div "Display Name" at bounding box center [386, 120] width 80 height 14
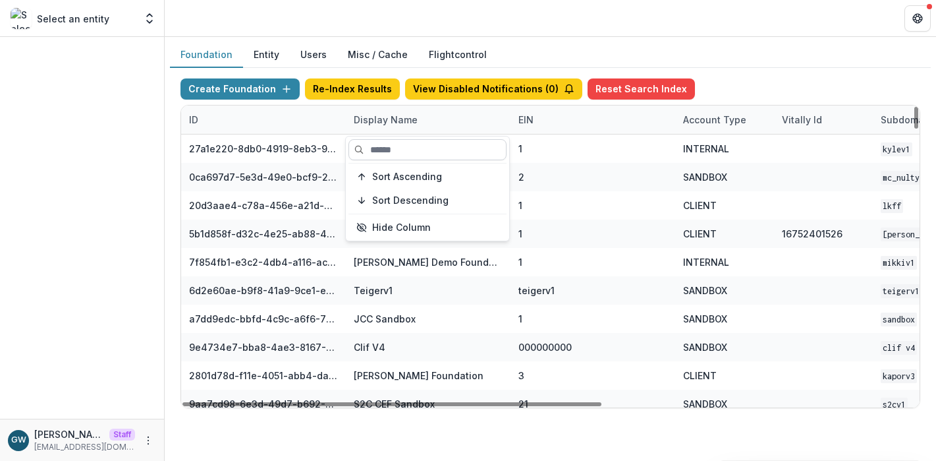
click at [394, 152] on input at bounding box center [428, 149] width 158 height 21
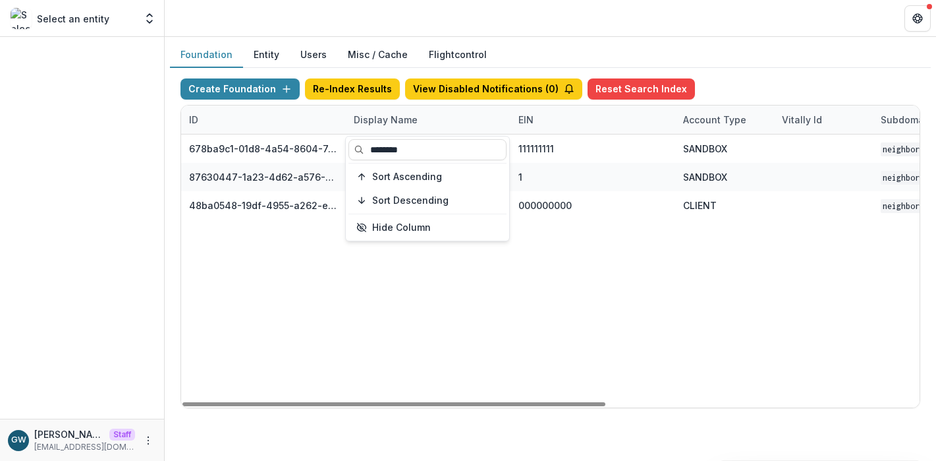
type input "********"
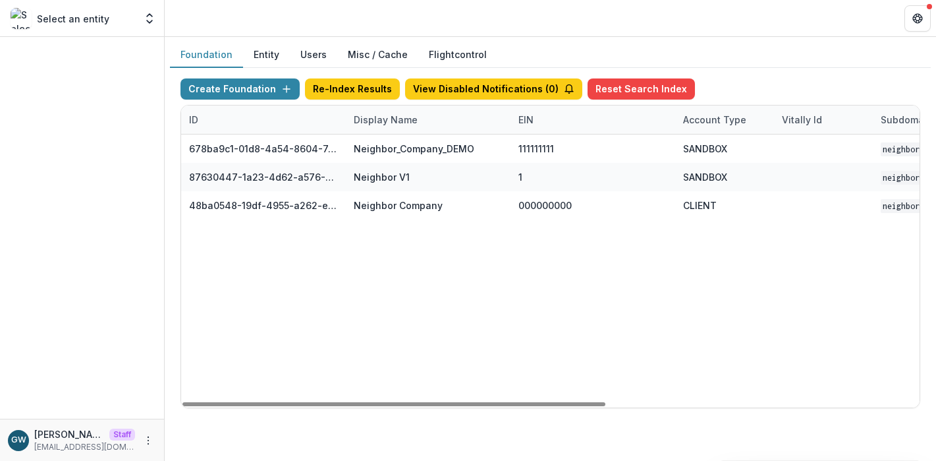
click at [768, 66] on div "Foundation Entity Users Misc / Cache Flightcontrol" at bounding box center [550, 55] width 761 height 26
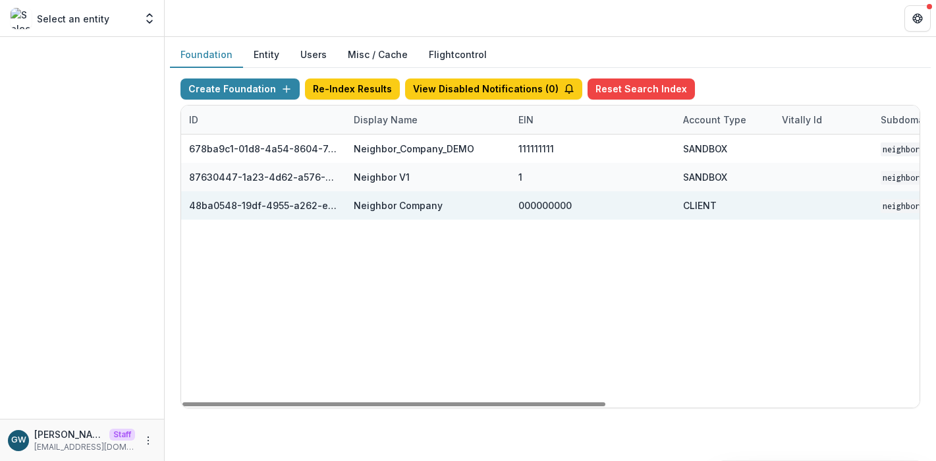
scroll to position [0, 546]
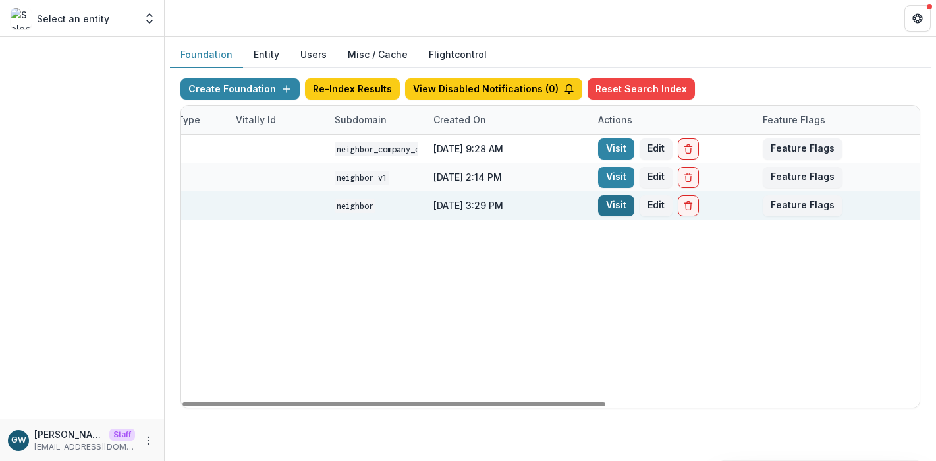
click at [623, 203] on link "Visit" at bounding box center [616, 205] width 36 height 21
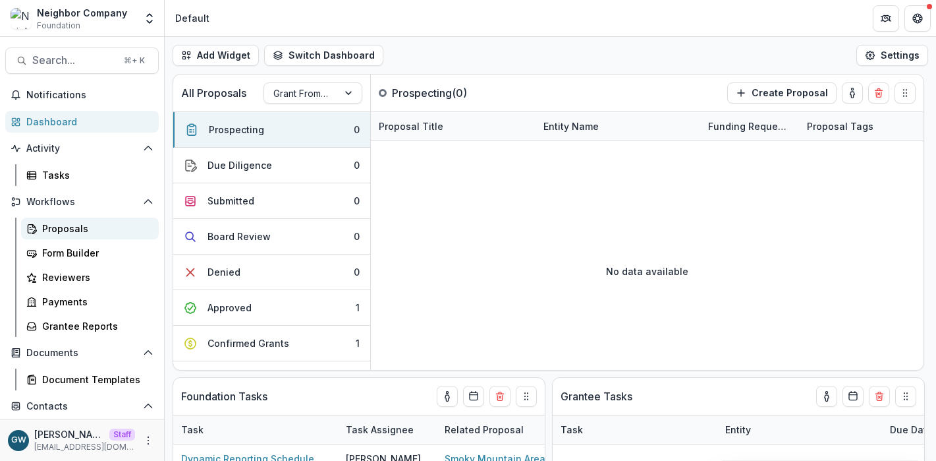
drag, startPoint x: 68, startPoint y: 227, endPoint x: 91, endPoint y: 225, distance: 23.1
click at [69, 226] on div "Proposals" at bounding box center [95, 228] width 106 height 14
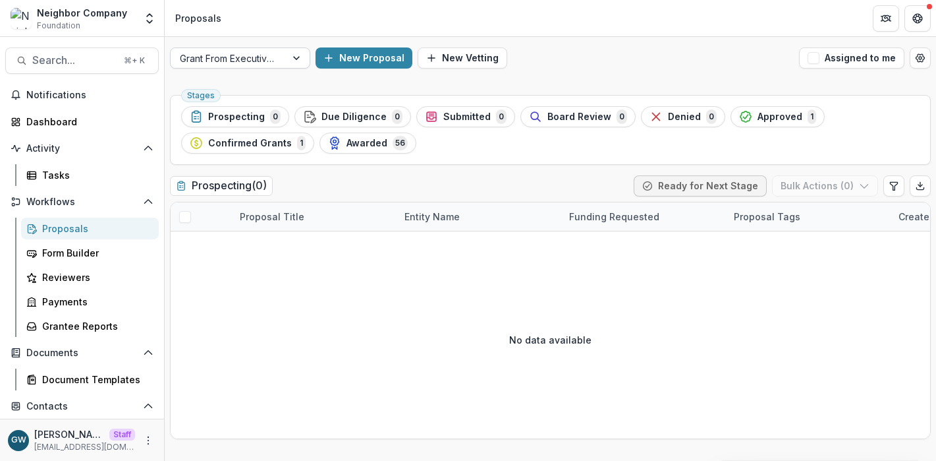
click at [250, 61] on div at bounding box center [228, 58] width 97 height 16
click at [808, 113] on span "1" at bounding box center [812, 116] width 9 height 14
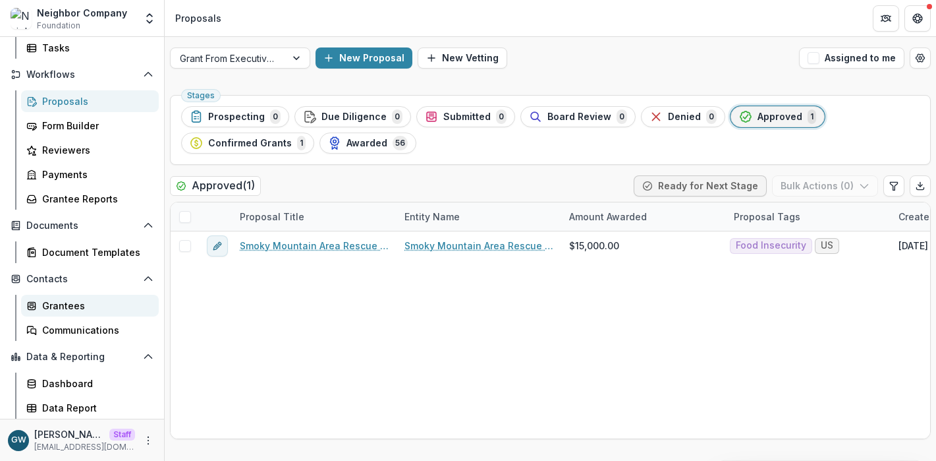
scroll to position [125, 0]
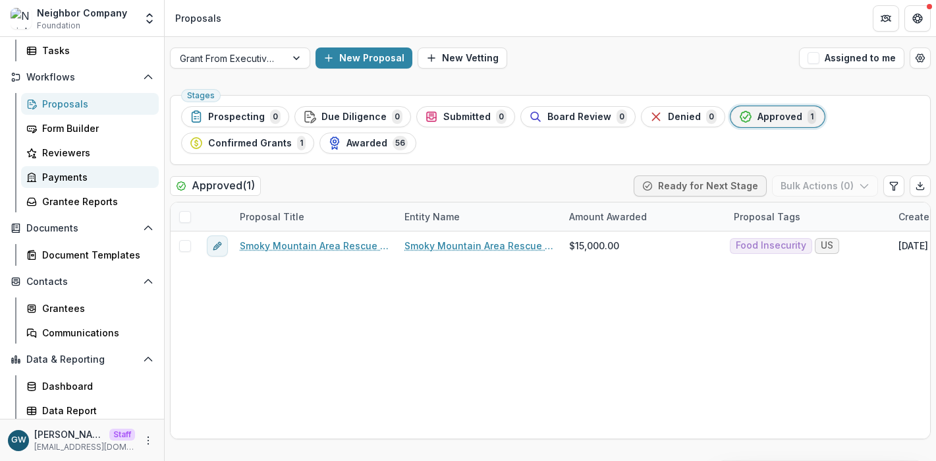
click at [83, 171] on div "Payments" at bounding box center [95, 177] width 106 height 14
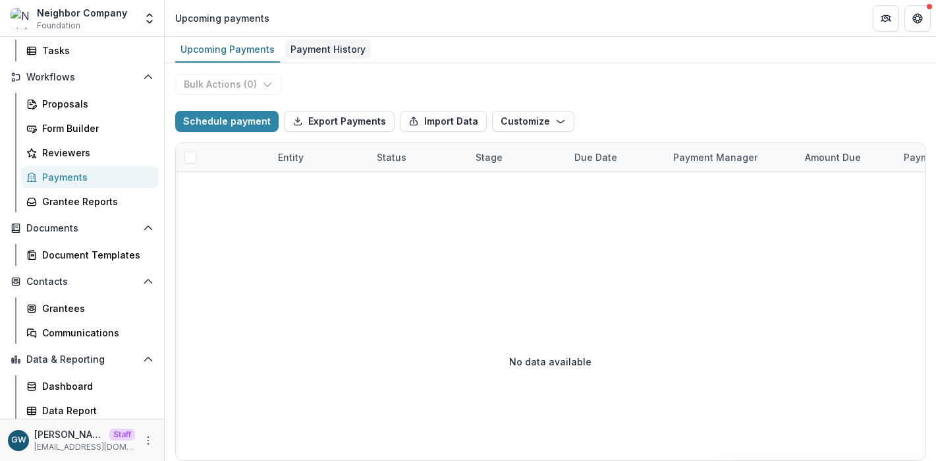
click at [331, 54] on div "Payment History" at bounding box center [328, 49] width 86 height 19
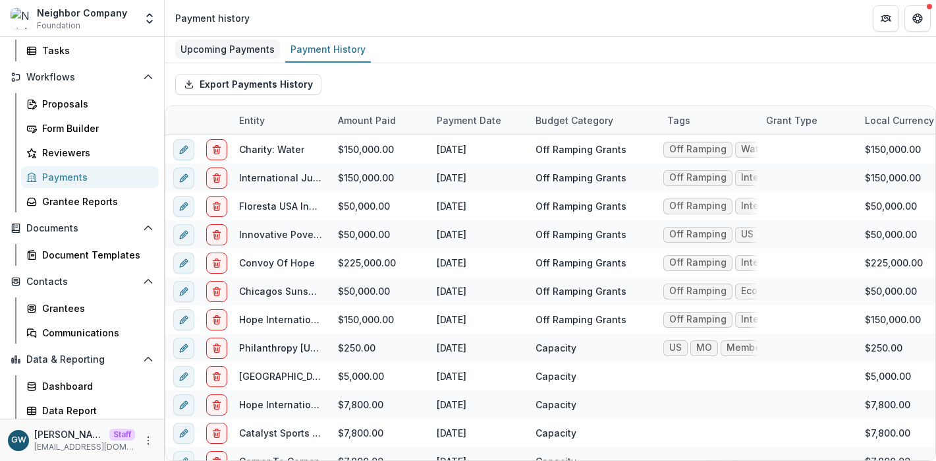
click at [254, 51] on div "Upcoming Payments" at bounding box center [227, 49] width 105 height 19
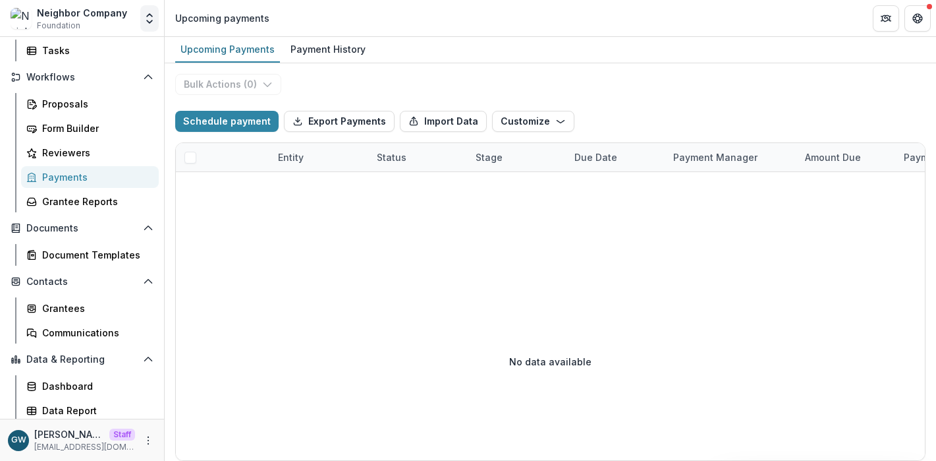
click at [150, 16] on icon "Open entity switcher" at bounding box center [149, 18] width 13 height 13
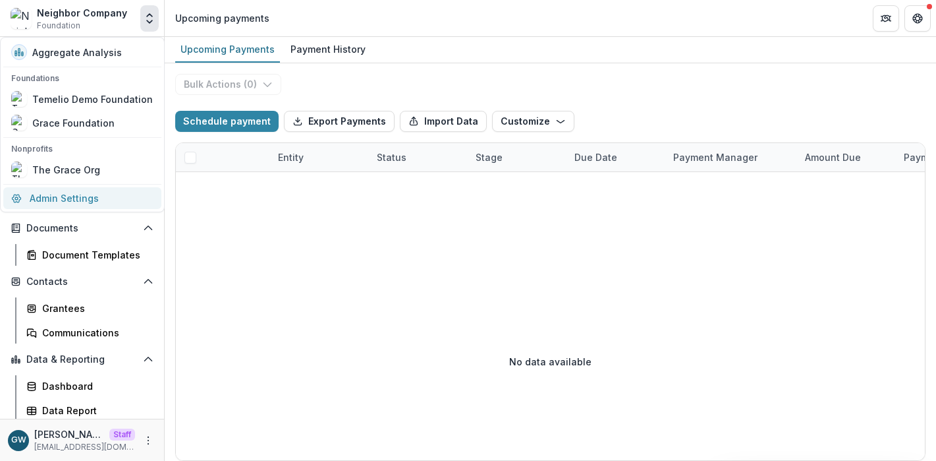
click at [87, 193] on link "Admin Settings" at bounding box center [82, 198] width 158 height 22
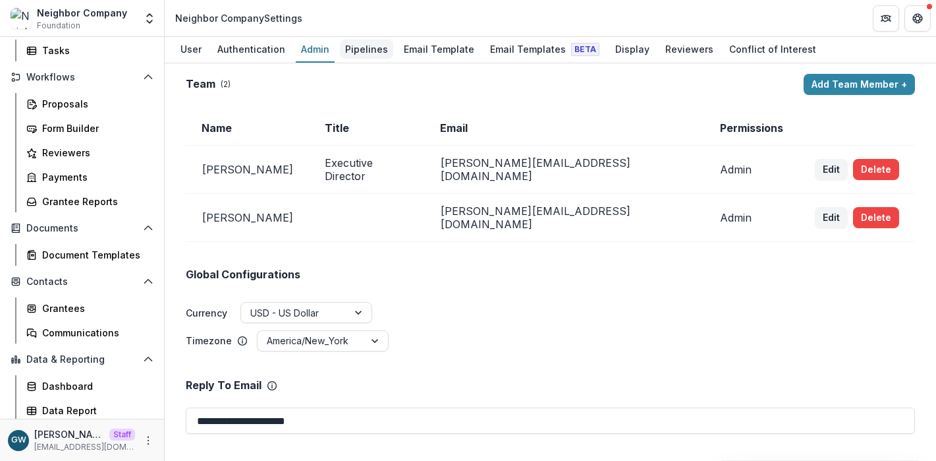
click at [360, 46] on div "Pipelines" at bounding box center [366, 49] width 53 height 19
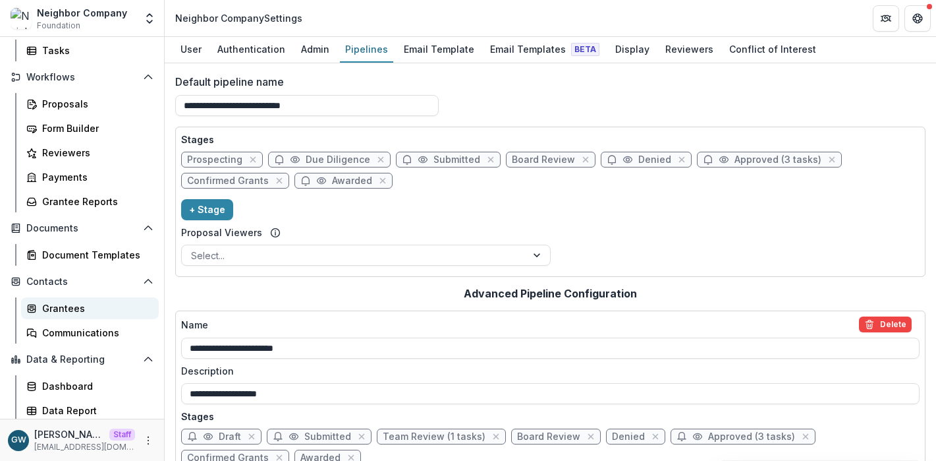
click at [66, 306] on div "Grantees" at bounding box center [95, 308] width 106 height 14
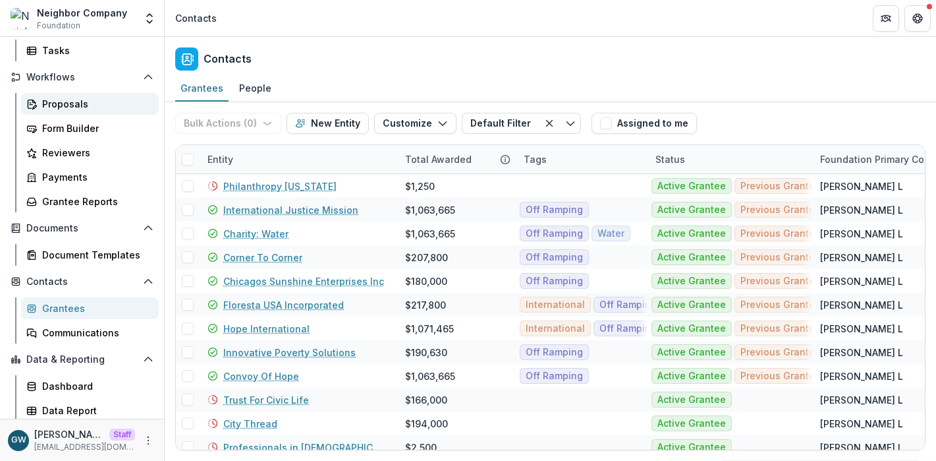
click at [85, 107] on div "Proposals" at bounding box center [95, 104] width 106 height 14
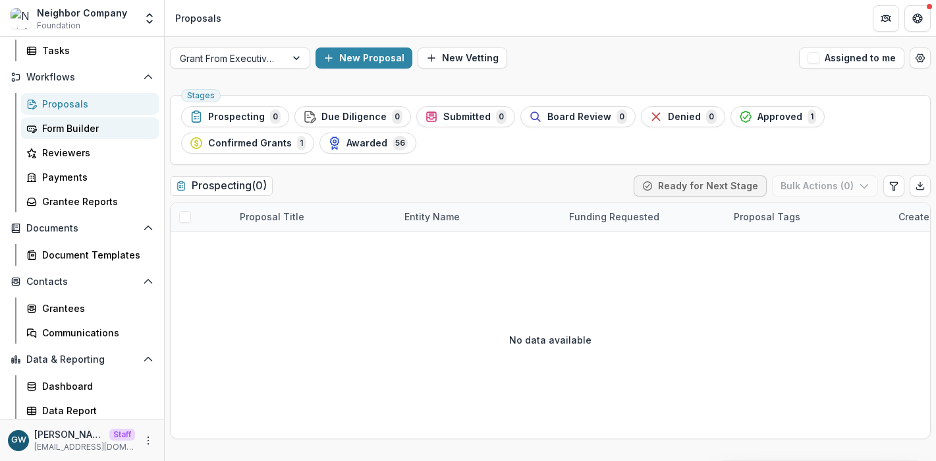
click at [86, 121] on div "Form Builder" at bounding box center [95, 128] width 106 height 14
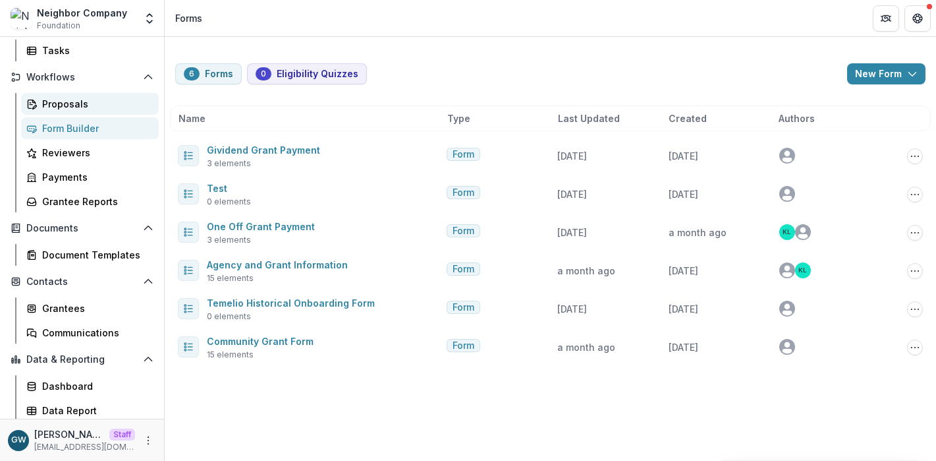
click at [91, 105] on div "Proposals" at bounding box center [95, 104] width 106 height 14
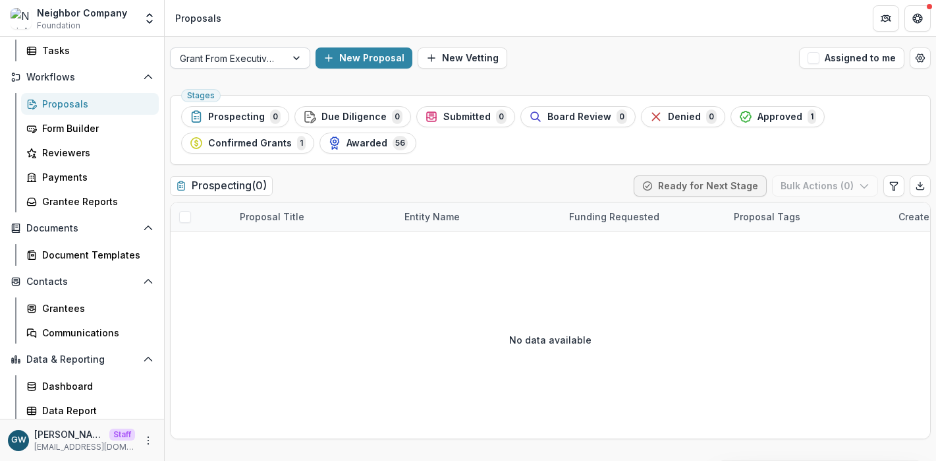
click at [285, 56] on div "Grant From Executive Director" at bounding box center [228, 58] width 115 height 19
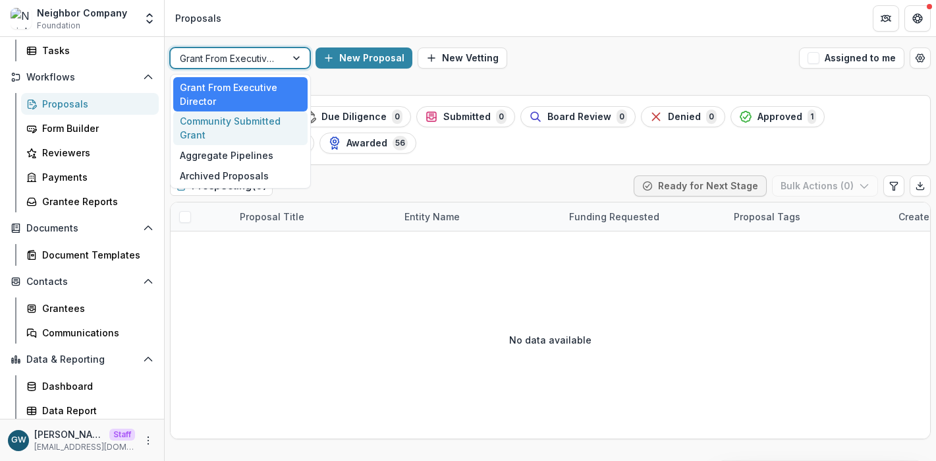
click at [244, 123] on div "Community Submitted Grant" at bounding box center [240, 128] width 134 height 34
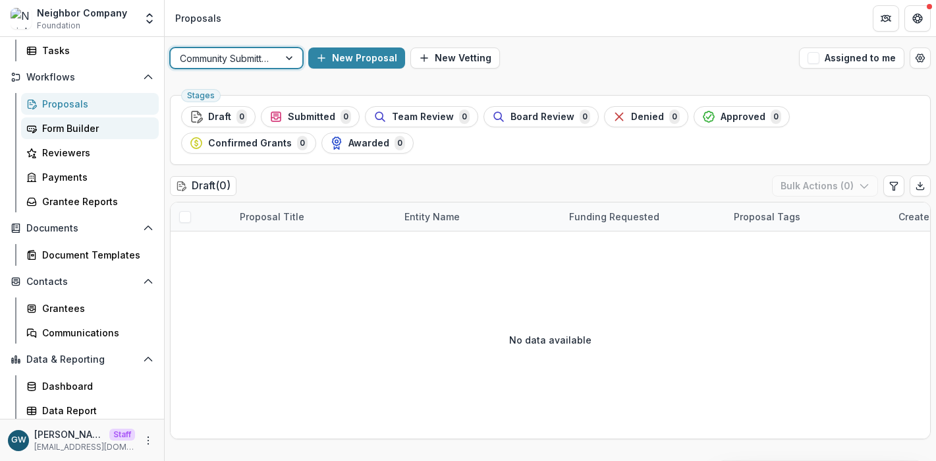
click at [95, 122] on div "Form Builder" at bounding box center [95, 128] width 106 height 14
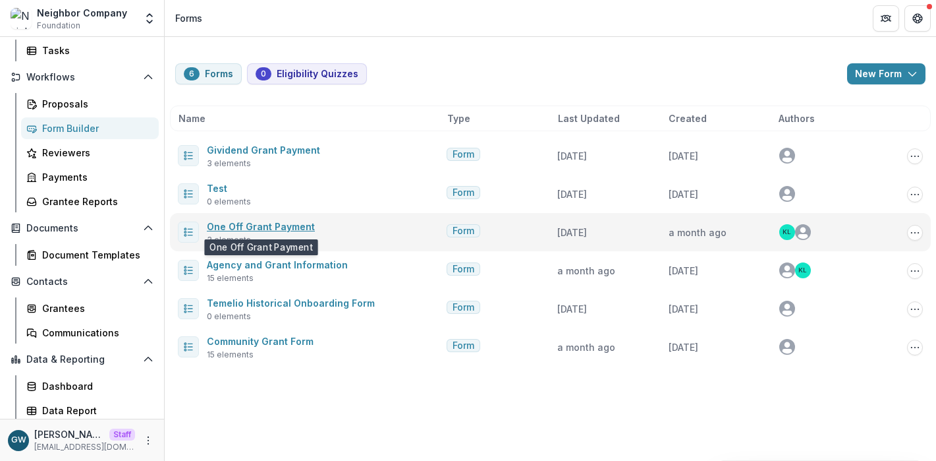
click at [295, 228] on link "One Off Grant Payment" at bounding box center [261, 226] width 108 height 11
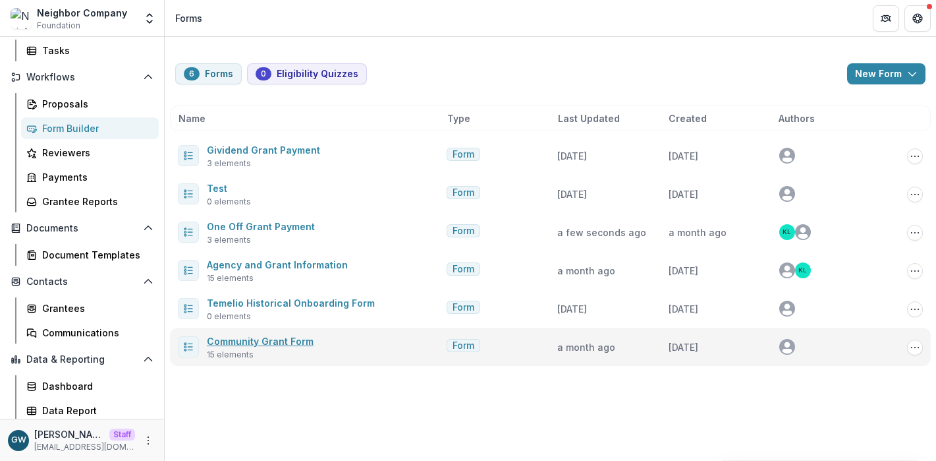
click at [279, 341] on link "Community Grant Form" at bounding box center [260, 340] width 107 height 11
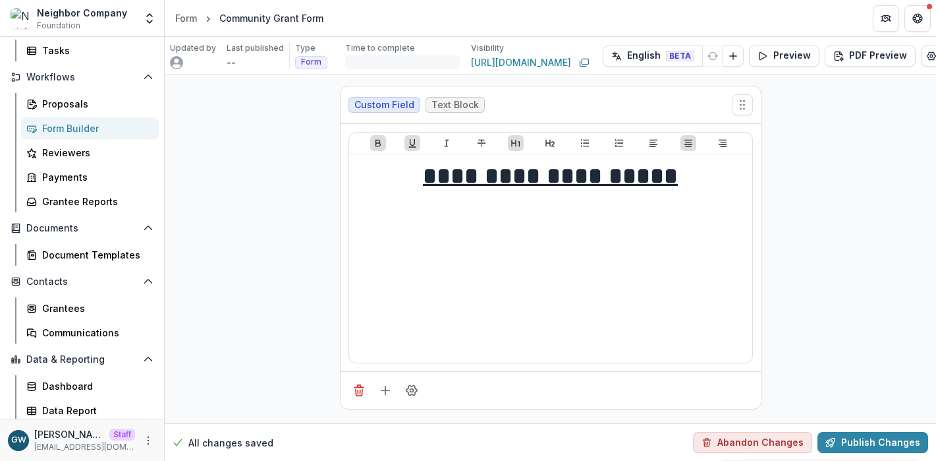
scroll to position [0, 5]
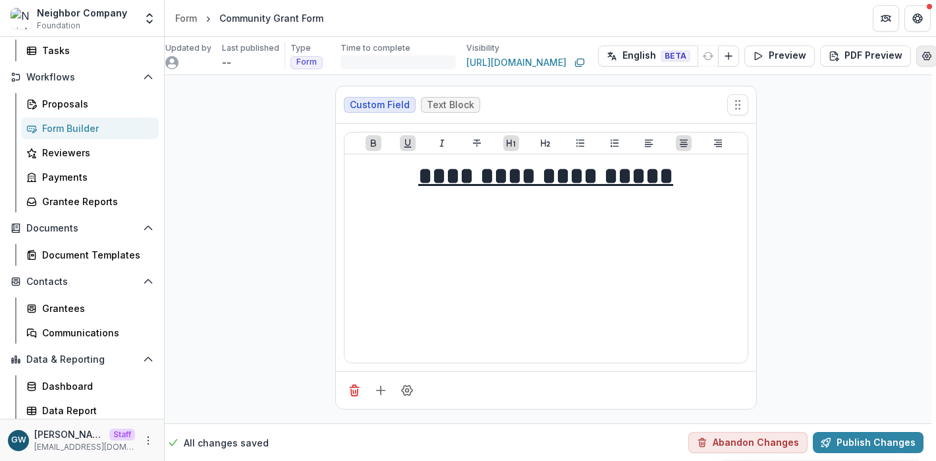
click at [922, 56] on icon "Edit Form Settings" at bounding box center [927, 56] width 11 height 11
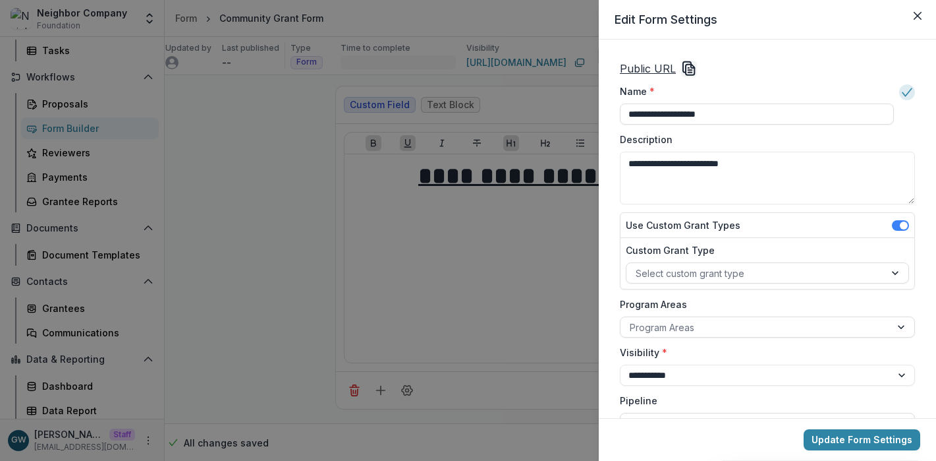
click at [258, 208] on div "**********" at bounding box center [468, 230] width 936 height 461
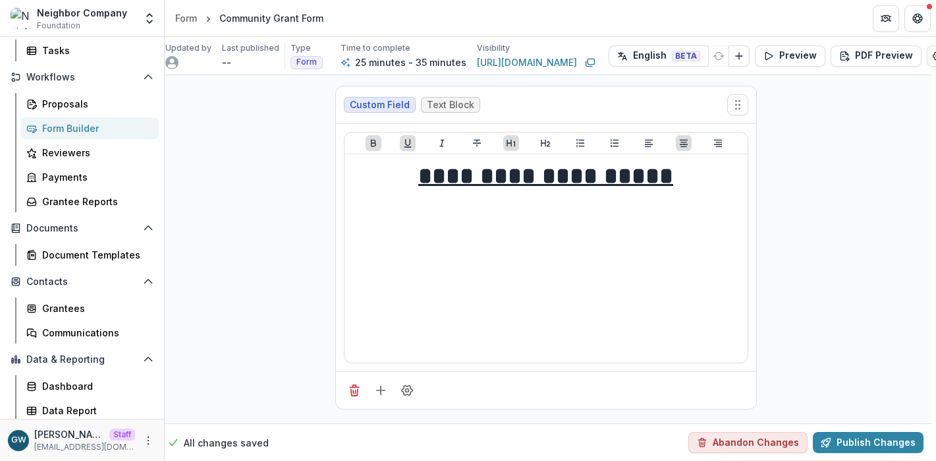
drag, startPoint x: 147, startPoint y: 17, endPoint x: 132, endPoint y: 44, distance: 31.0
click at [148, 16] on icon "Open entity switcher" at bounding box center [149, 18] width 13 height 13
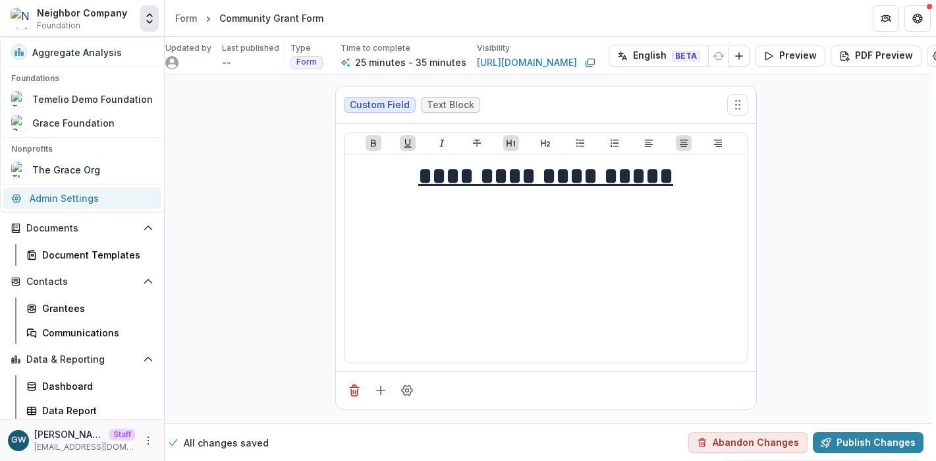
click at [81, 198] on link "Admin Settings" at bounding box center [82, 198] width 158 height 22
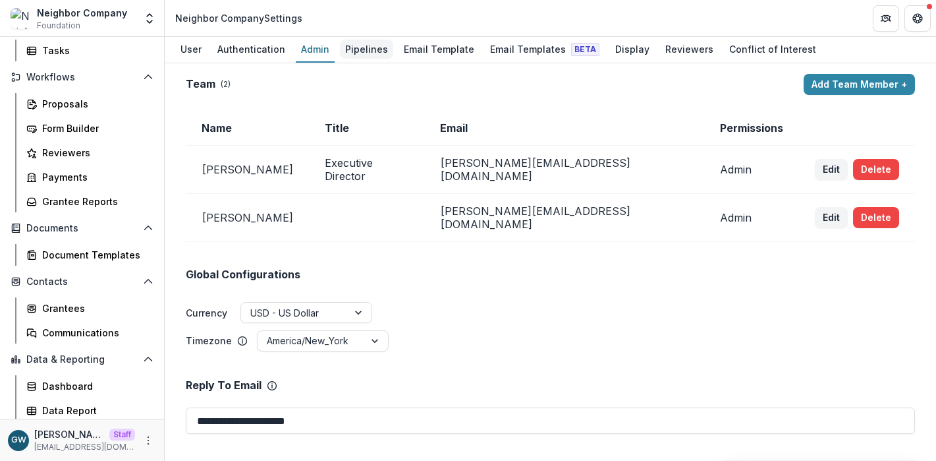
click at [349, 58] on div "Pipelines" at bounding box center [366, 49] width 53 height 19
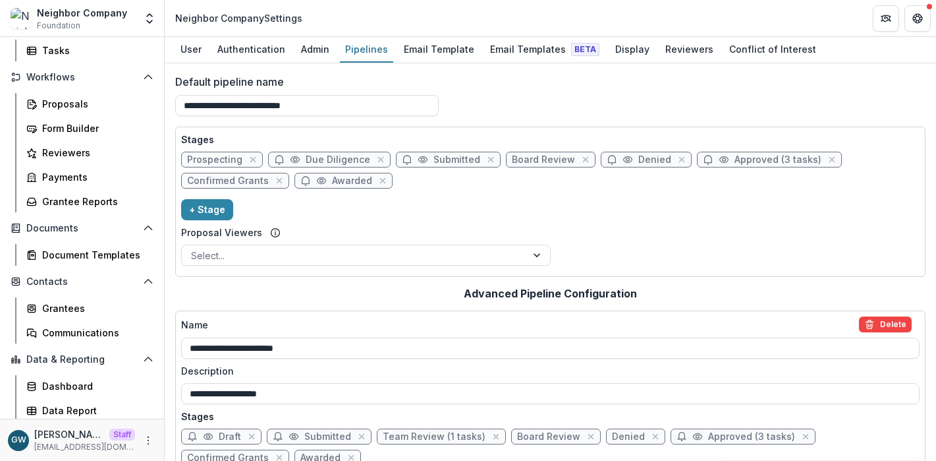
click at [333, 157] on span "Due Diligence" at bounding box center [338, 159] width 65 height 11
select select "*****"
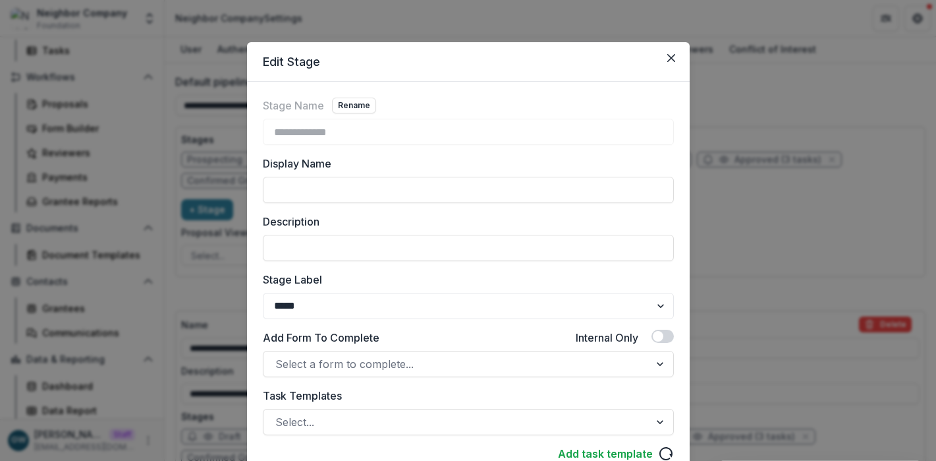
click at [742, 98] on div "**********" at bounding box center [468, 230] width 936 height 461
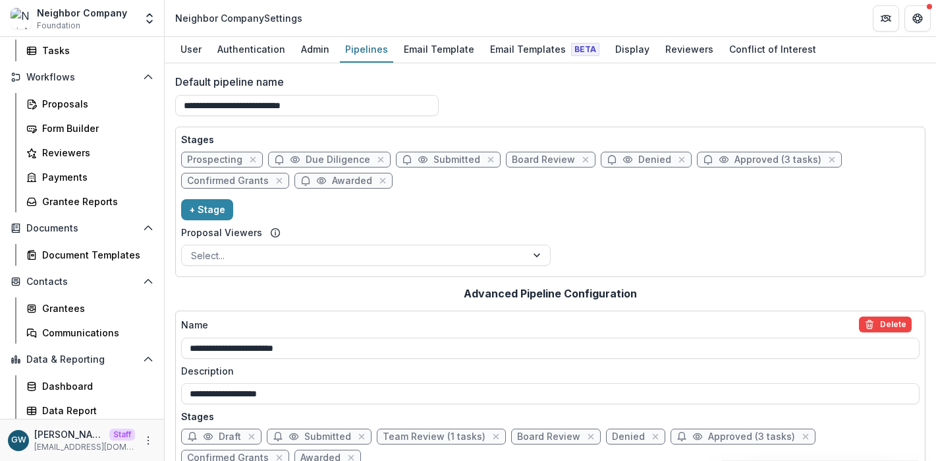
scroll to position [127, 0]
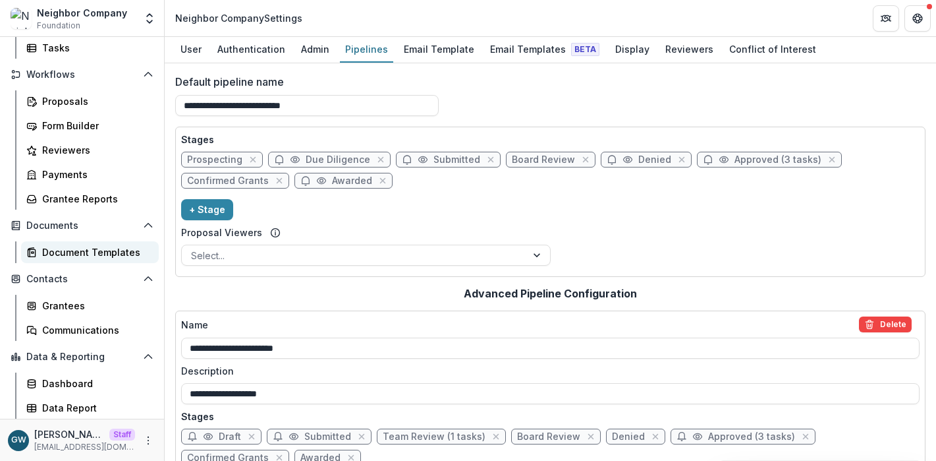
click at [90, 253] on div "Document Templates" at bounding box center [95, 252] width 106 height 14
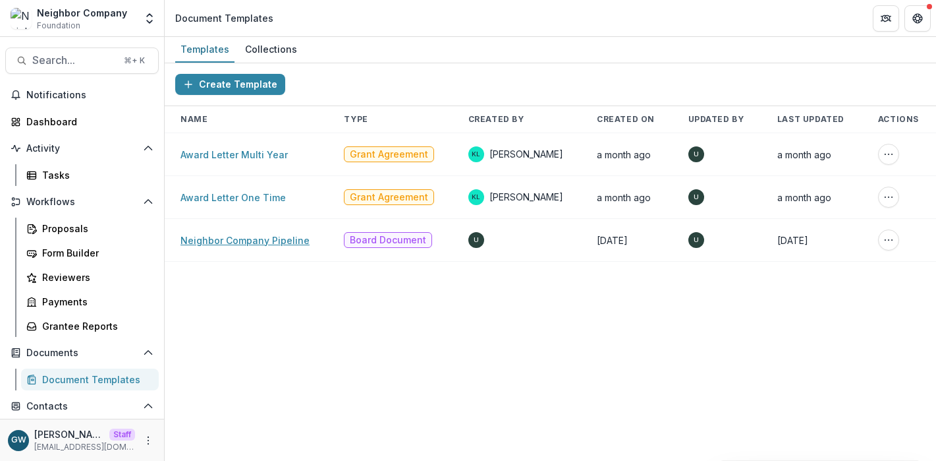
click at [217, 241] on link "Neighbor Company Pipeline" at bounding box center [245, 240] width 129 height 11
drag, startPoint x: 146, startPoint y: 24, endPoint x: 144, endPoint y: 35, distance: 10.6
click at [146, 24] on icon "Open entity switcher" at bounding box center [149, 18] width 13 height 13
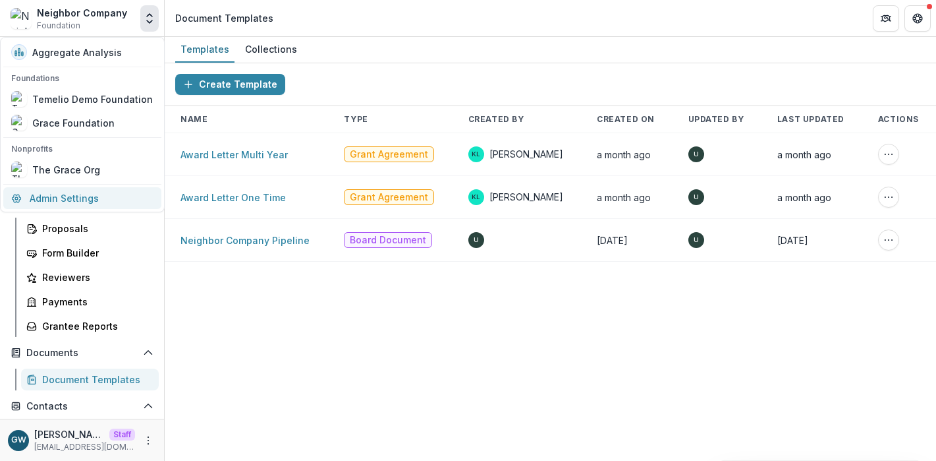
click at [94, 203] on link "Admin Settings" at bounding box center [82, 198] width 158 height 22
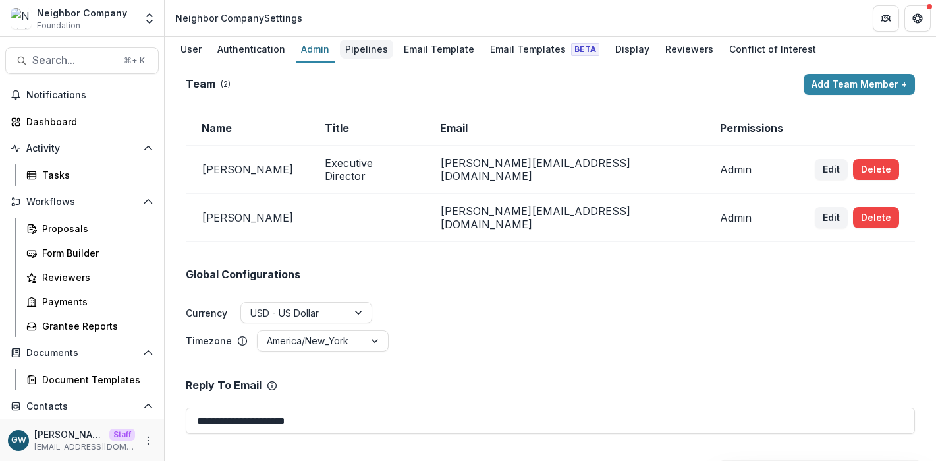
click at [364, 45] on div "Pipelines" at bounding box center [366, 49] width 53 height 19
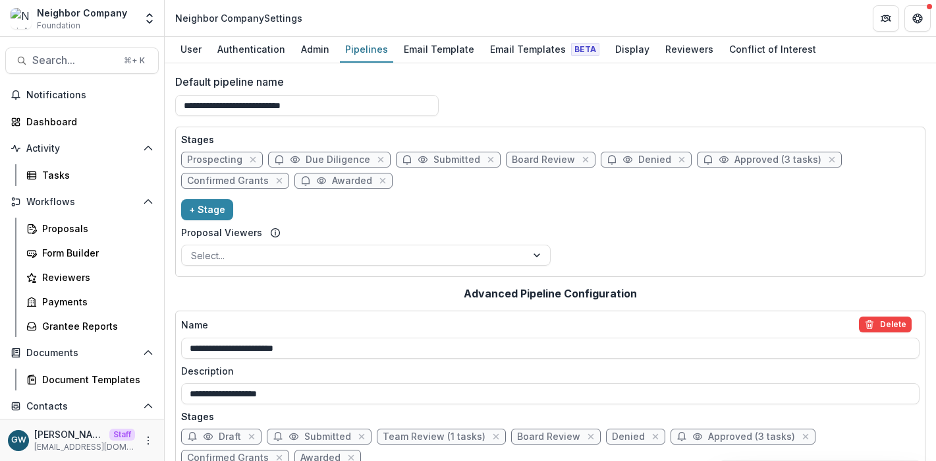
click at [751, 159] on span "Approved (3 tasks)" at bounding box center [778, 159] width 87 height 11
select select "********"
select select "*****"
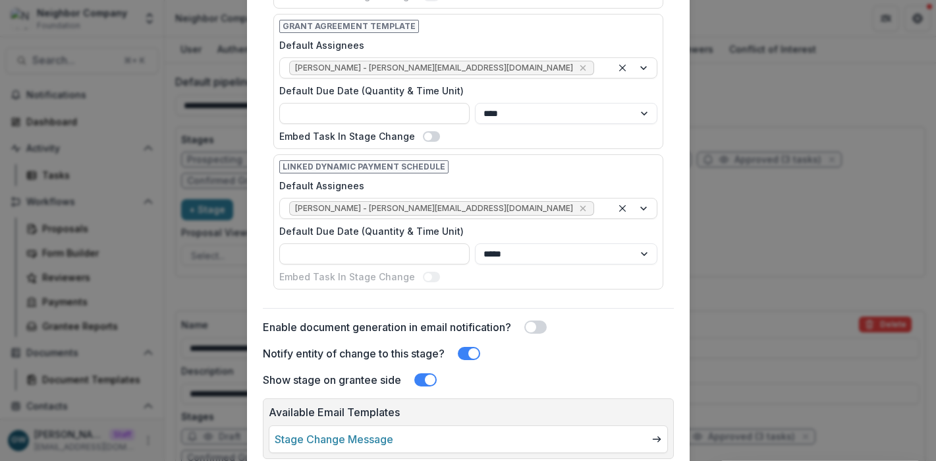
scroll to position [742, 0]
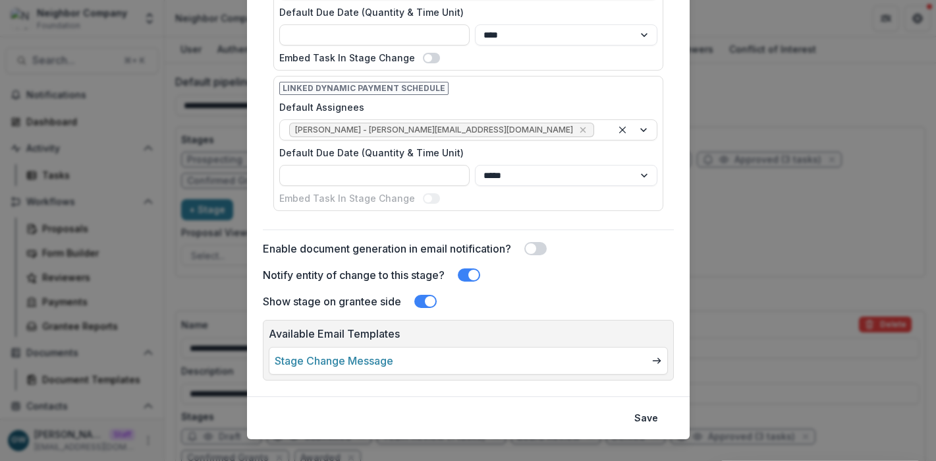
click at [732, 192] on div "Edit Stage Stage Name Rename ******** Display Name Description Stage Label ****…" at bounding box center [468, 230] width 936 height 461
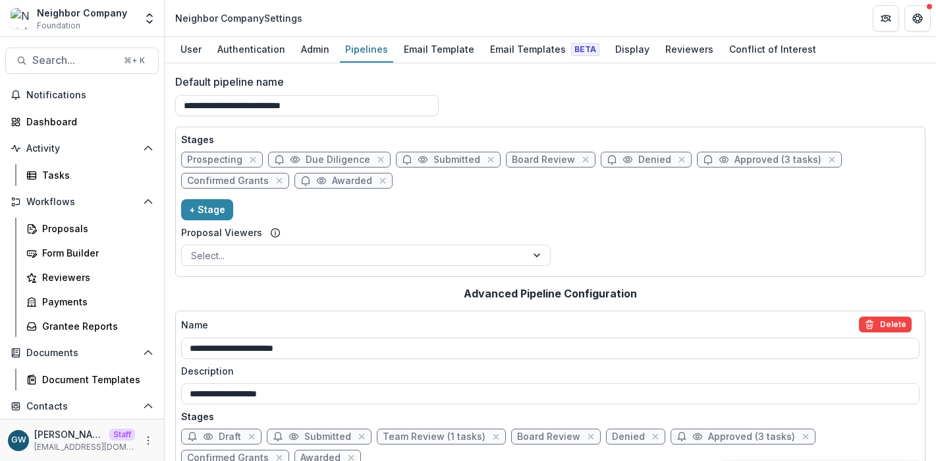
click at [226, 185] on span "Confirmed Grants" at bounding box center [228, 180] width 82 height 11
select select "*******"
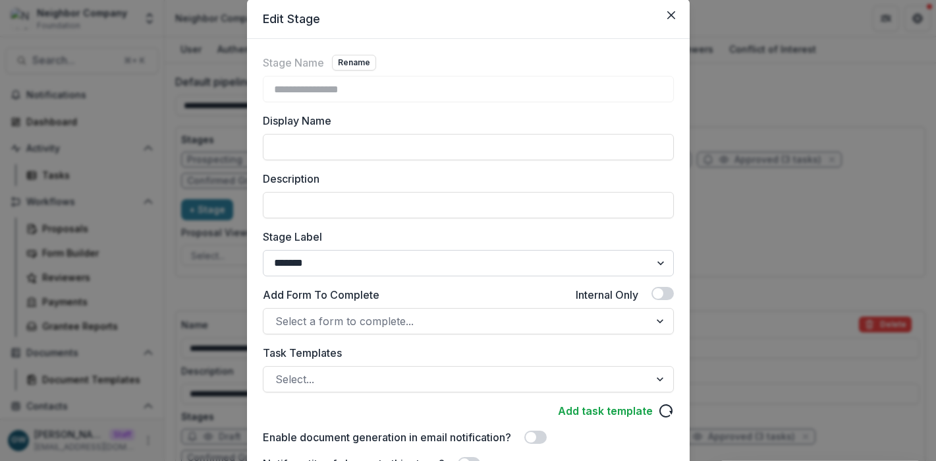
scroll to position [115, 0]
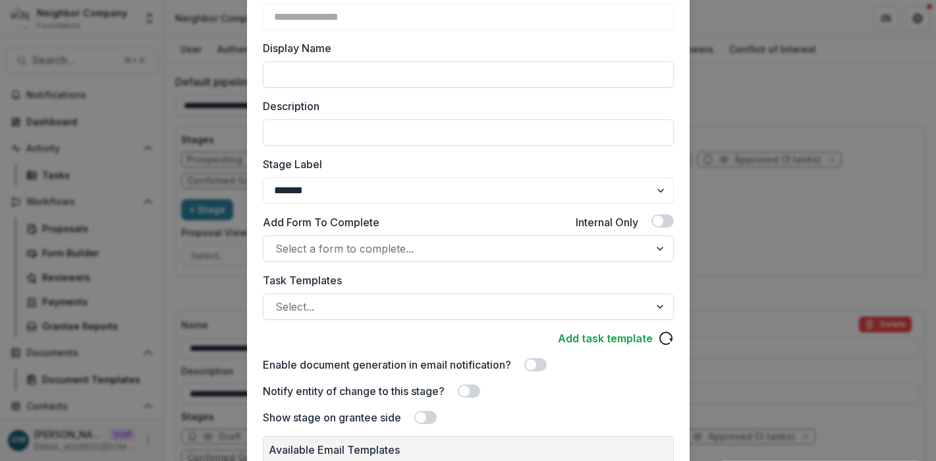
click at [738, 190] on div "**********" at bounding box center [468, 230] width 936 height 461
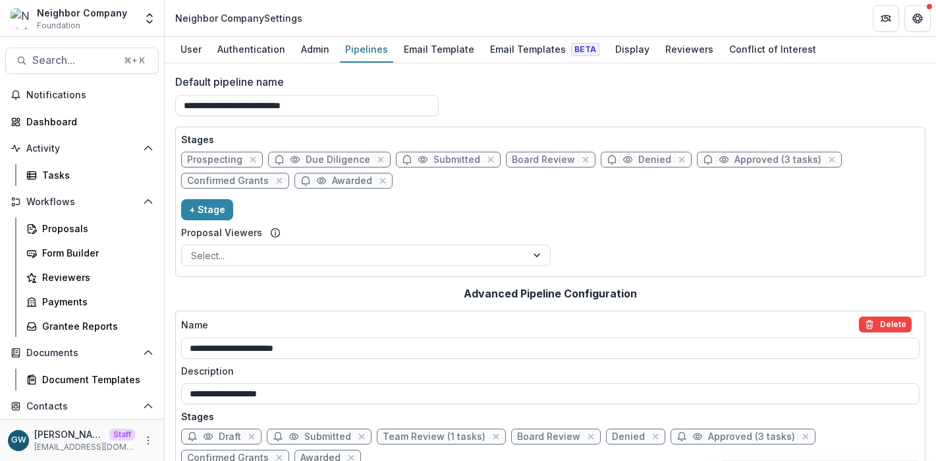
click at [336, 178] on span "Awarded" at bounding box center [352, 180] width 40 height 11
select select "*******"
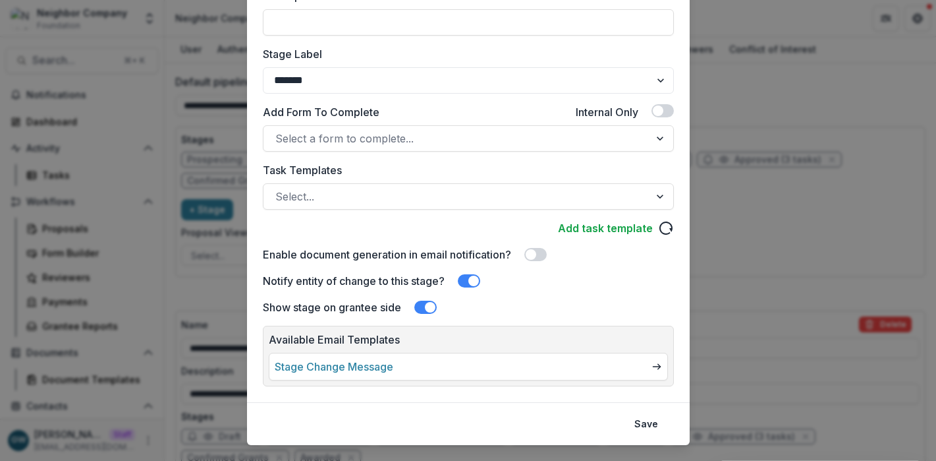
scroll to position [228, 0]
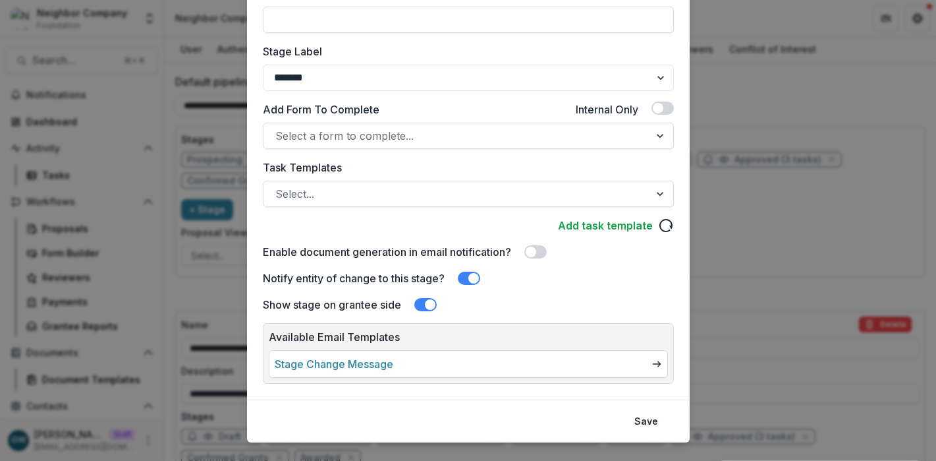
click at [834, 194] on div "Edit Stage Stage Name Rename ******* Display Name Description Stage Label *****…" at bounding box center [468, 230] width 936 height 461
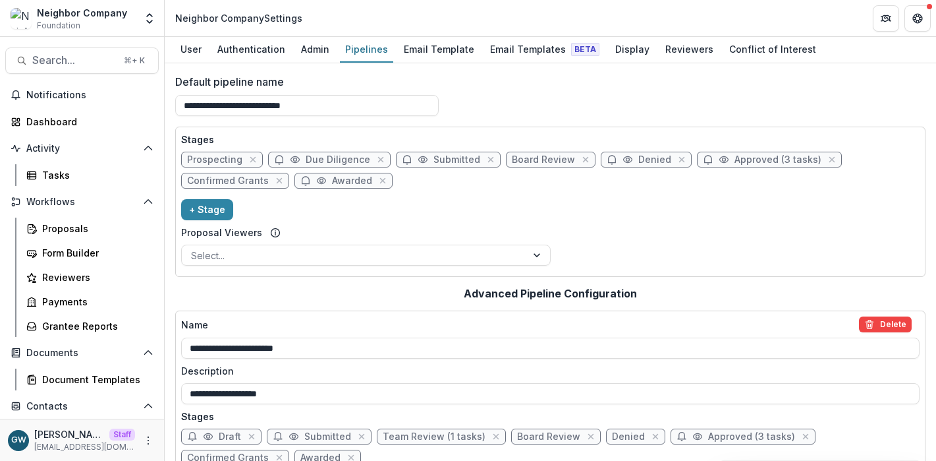
click at [357, 184] on span "Awarded" at bounding box center [352, 180] width 40 height 11
select select "*******"
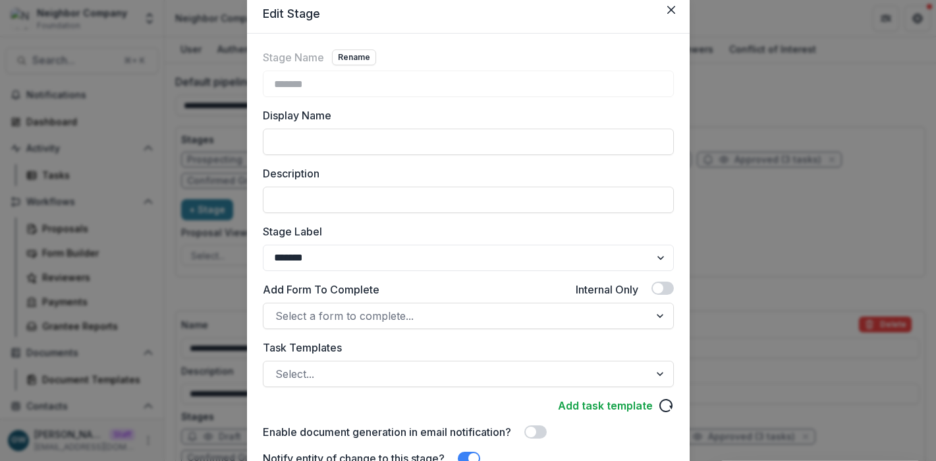
scroll to position [252, 0]
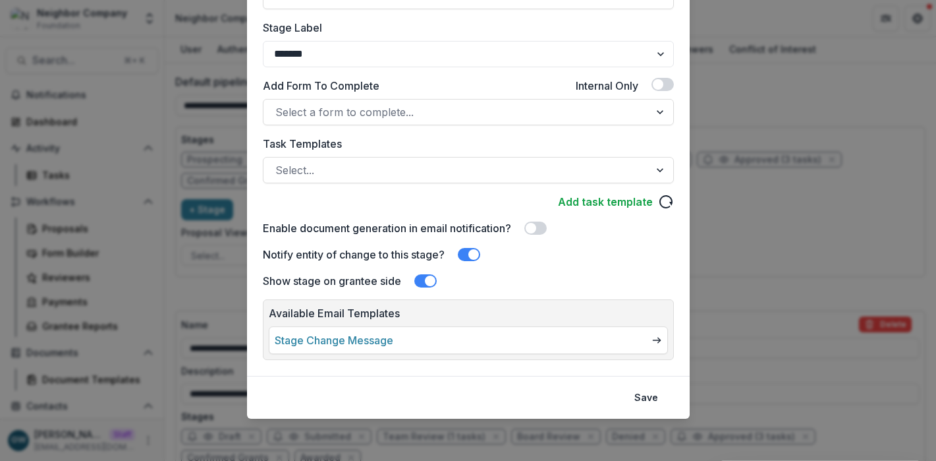
click at [362, 340] on link "Stage Change Message" at bounding box center [334, 340] width 119 height 16
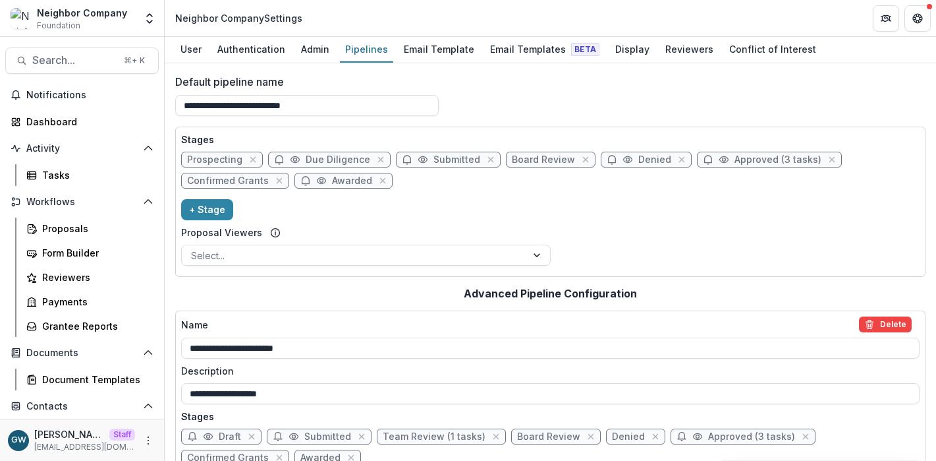
scroll to position [3, 0]
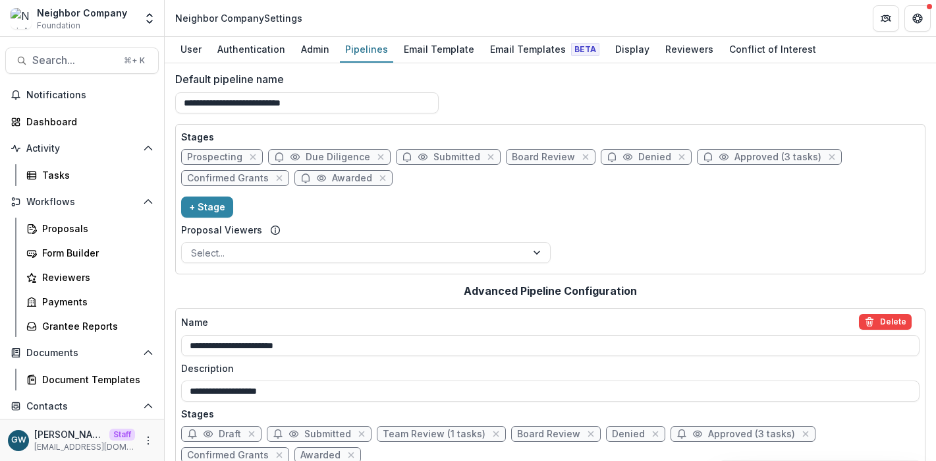
click at [751, 161] on span "Approved (3 tasks)" at bounding box center [778, 157] width 87 height 11
select select "********"
select select "*****"
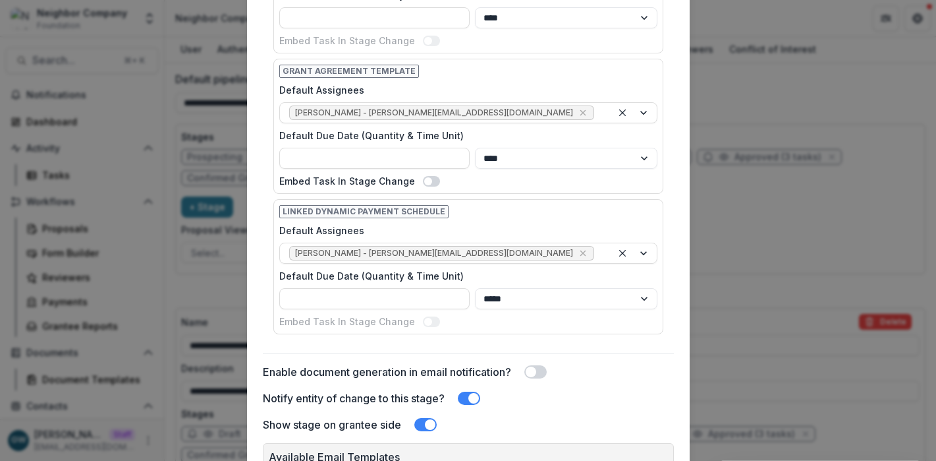
scroll to position [762, 0]
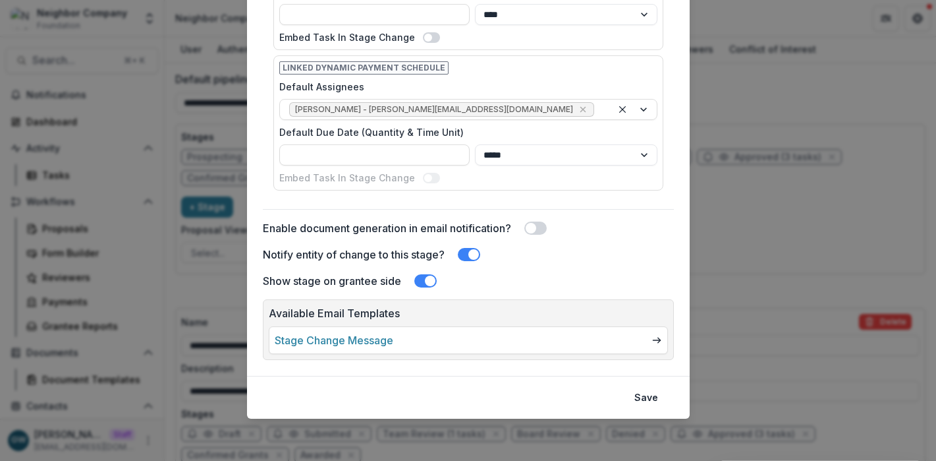
click at [374, 345] on link "Stage Change Message" at bounding box center [334, 340] width 119 height 16
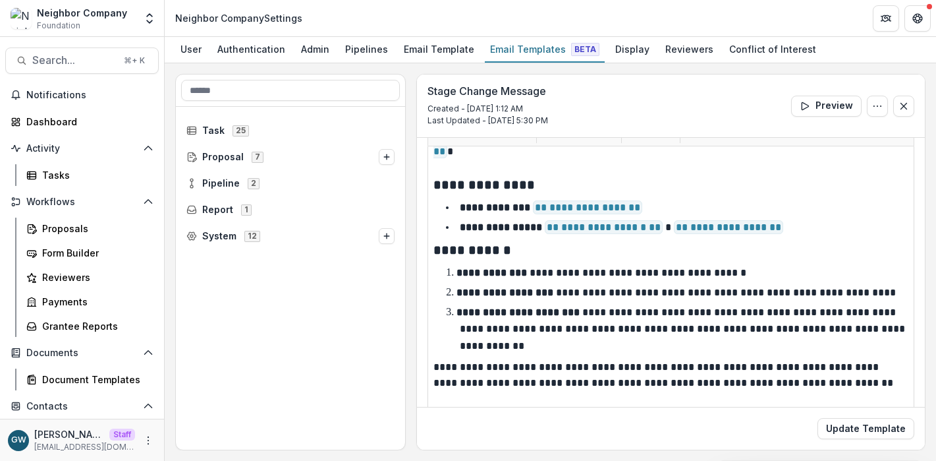
scroll to position [56, 0]
click at [356, 46] on div "Pipelines" at bounding box center [366, 49] width 53 height 19
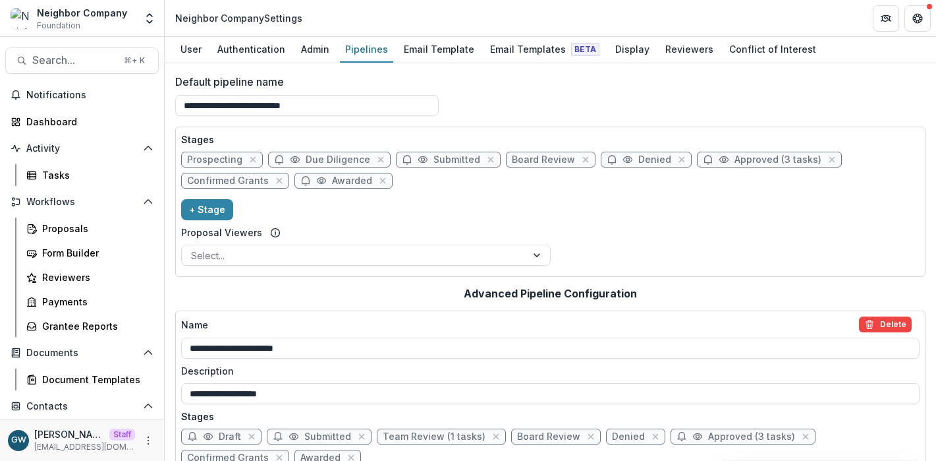
click at [735, 159] on span "Approved (3 tasks)" at bounding box center [778, 159] width 87 height 11
select select "********"
select select "*****"
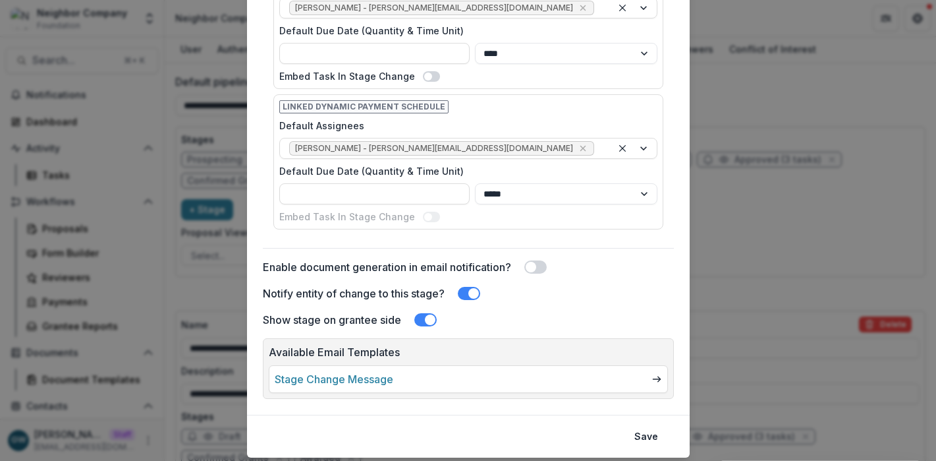
scroll to position [762, 0]
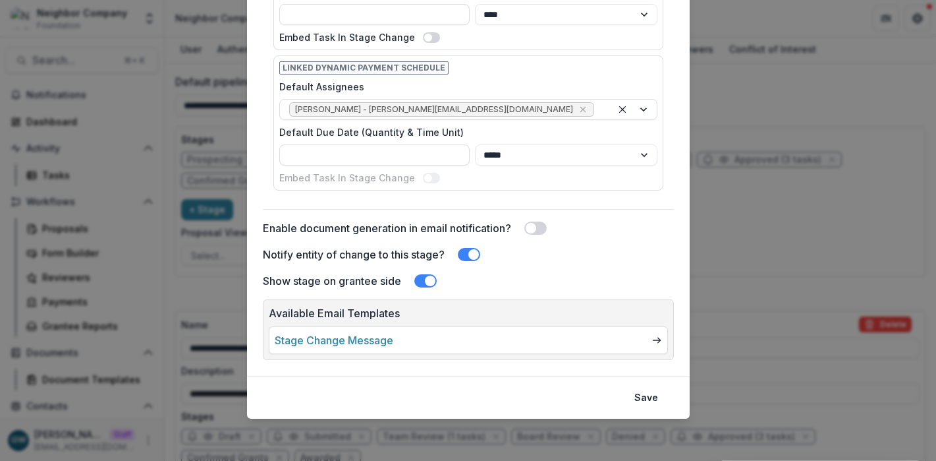
click at [534, 227] on span at bounding box center [531, 228] width 11 height 11
click at [637, 393] on button "Save" at bounding box center [647, 397] width 40 height 21
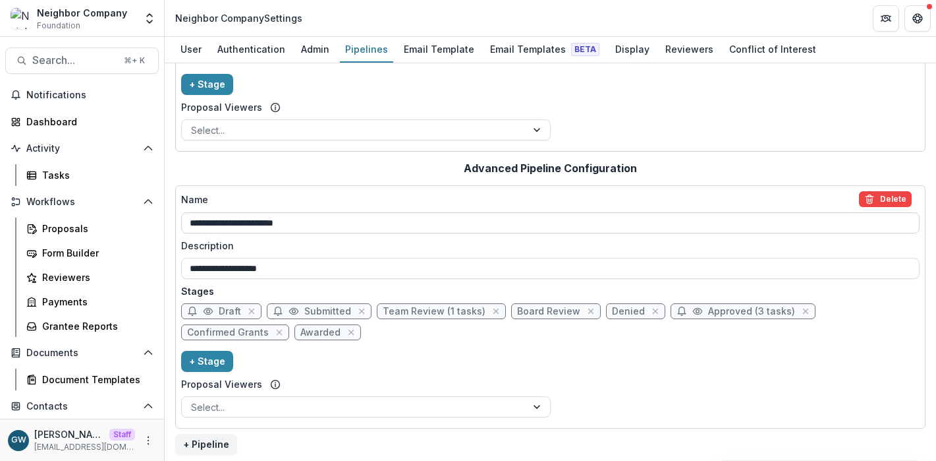
scroll to position [0, 0]
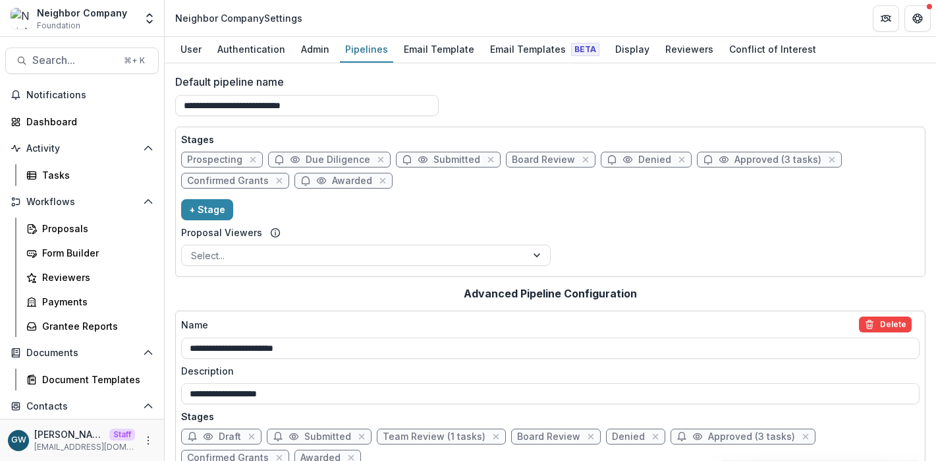
click at [744, 154] on span "Approved (3 tasks)" at bounding box center [778, 159] width 87 height 11
select select "********"
select select "*****"
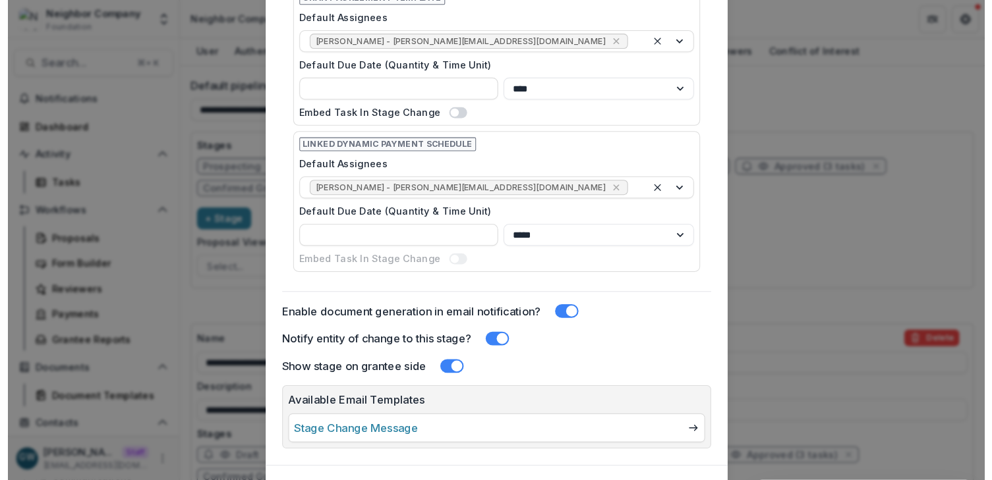
scroll to position [762, 0]
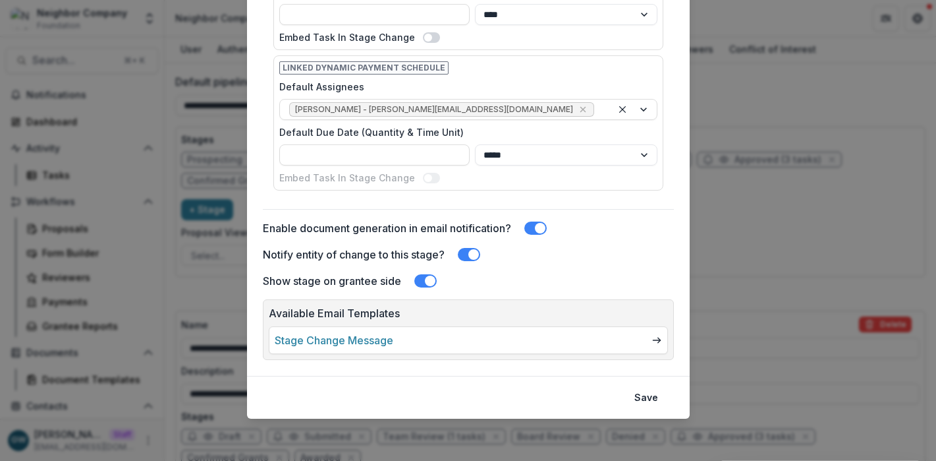
click at [758, 109] on div "Edit Stage Stage Name Rename ******** Display Name Description Stage Label ****…" at bounding box center [468, 230] width 936 height 461
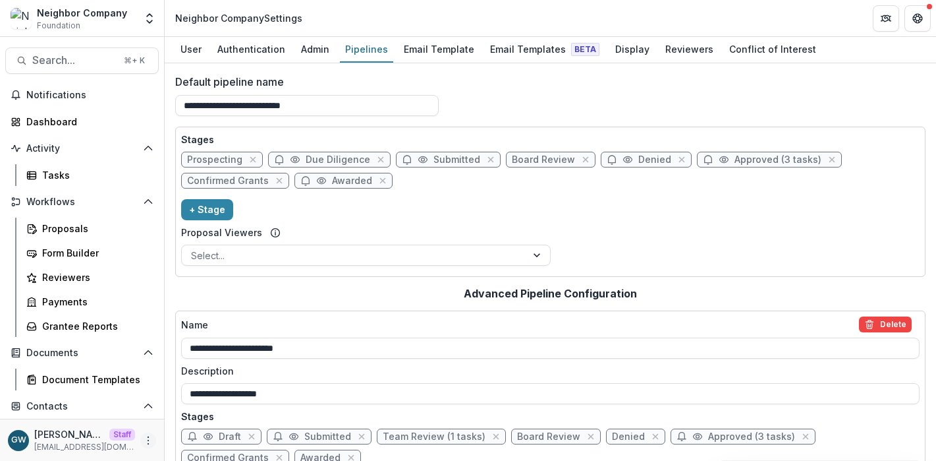
click at [145, 438] on icon "More" at bounding box center [148, 440] width 11 height 11
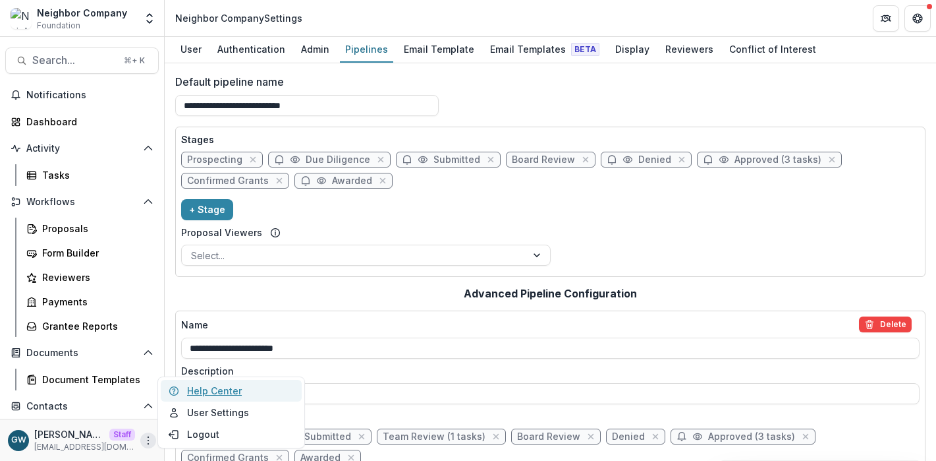
click at [203, 397] on link "Help Center" at bounding box center [231, 391] width 141 height 22
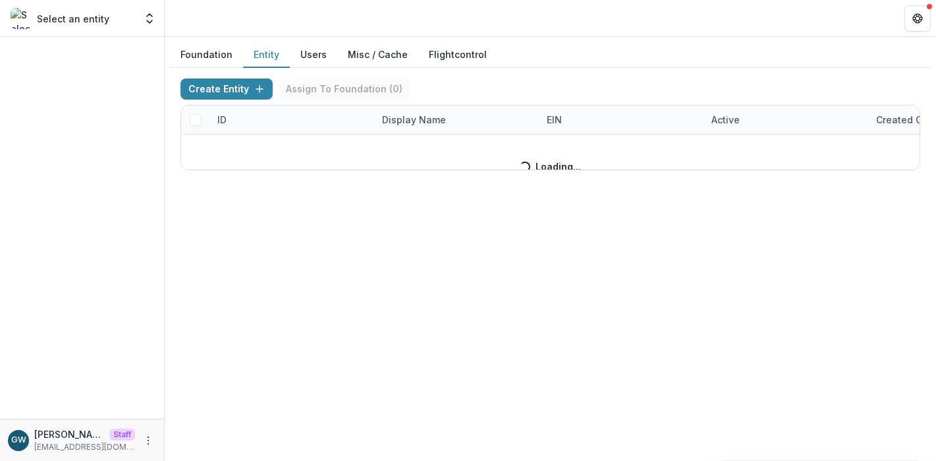
click at [266, 55] on button "Entity" at bounding box center [266, 55] width 47 height 26
click at [311, 54] on button "Users" at bounding box center [313, 55] width 47 height 26
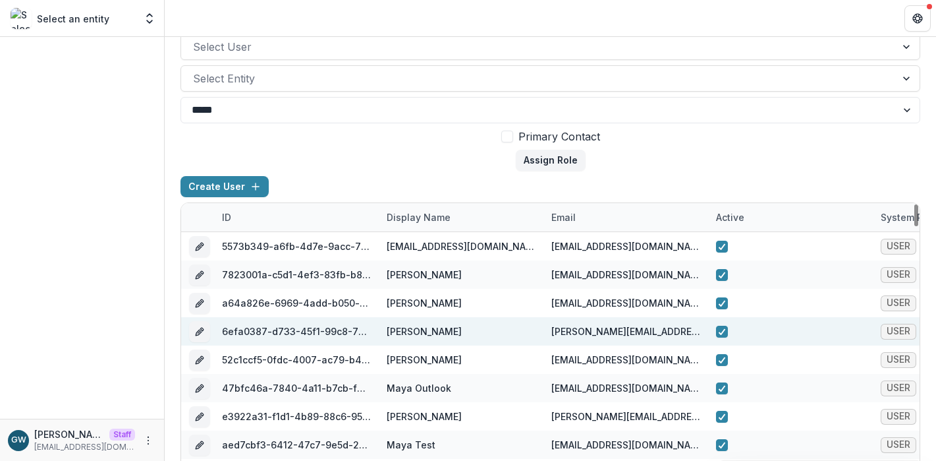
scroll to position [227, 0]
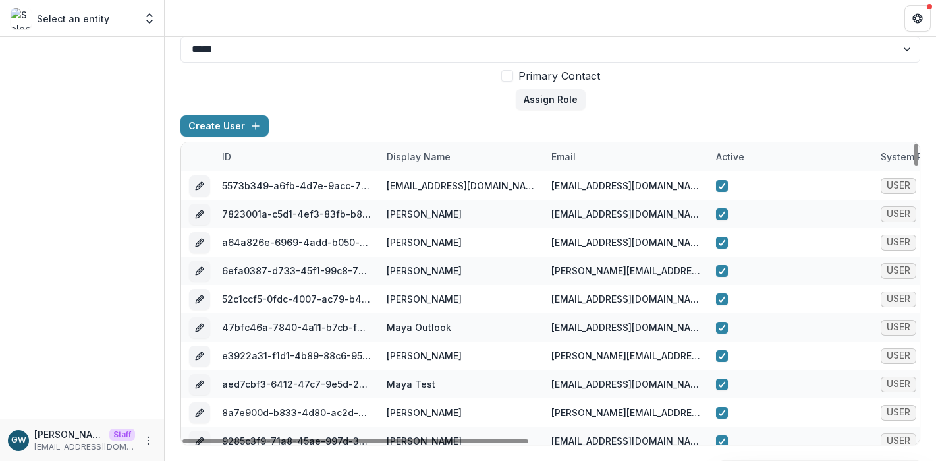
click at [568, 157] on div "email" at bounding box center [564, 157] width 40 height 14
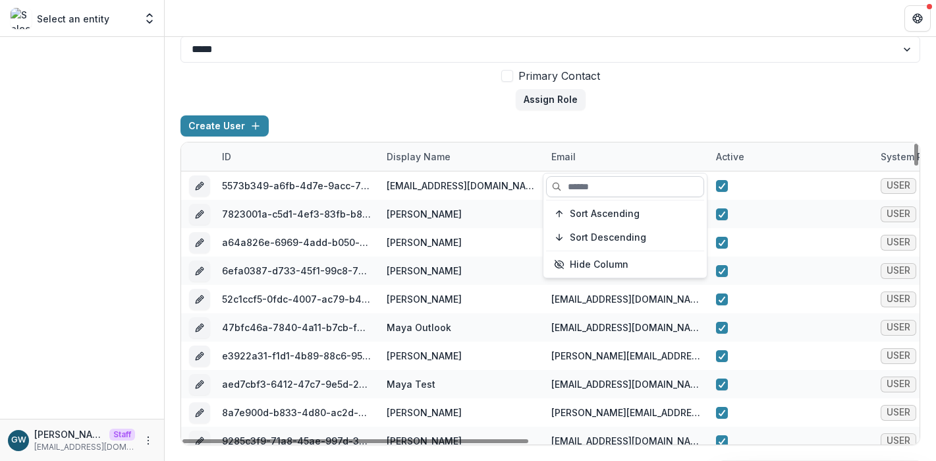
click at [575, 189] on input at bounding box center [625, 186] width 158 height 21
paste input "**********"
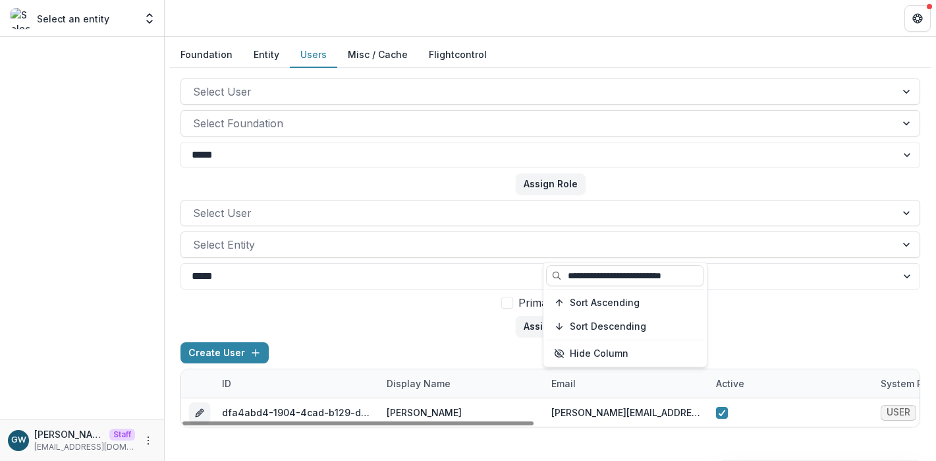
scroll to position [0, 0]
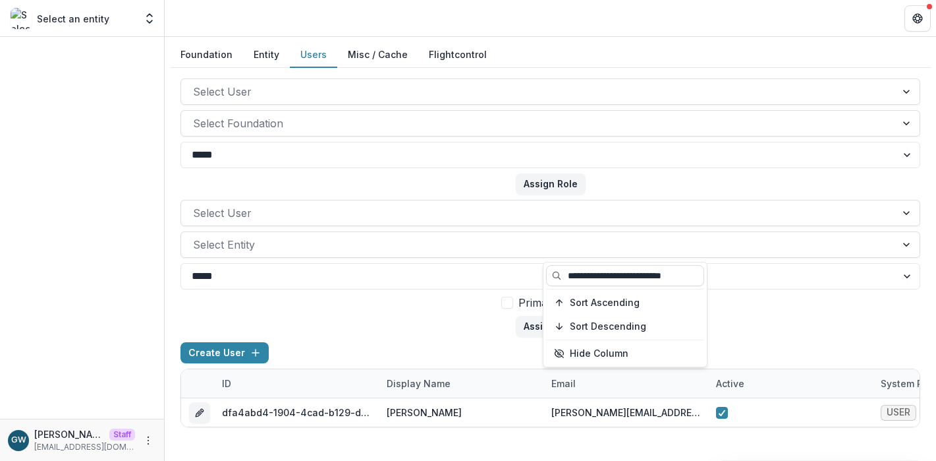
type input "**********"
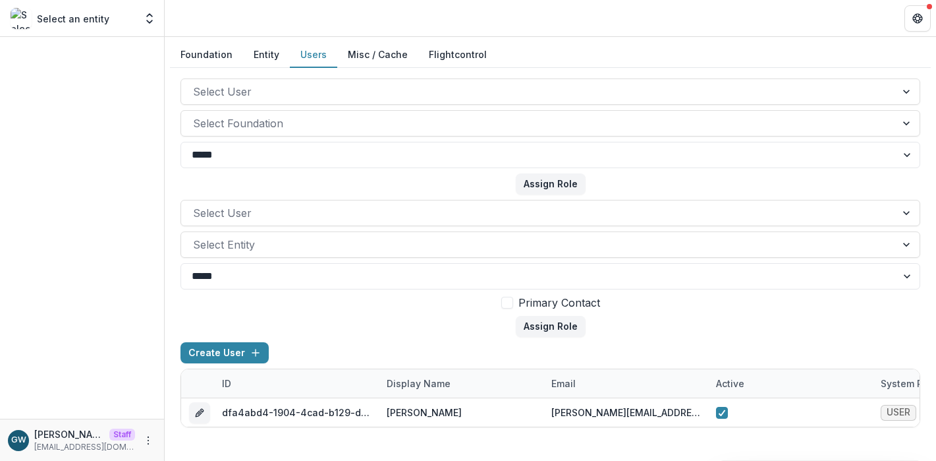
click at [383, 334] on form "Select User Select Entity ***** **** Primary Contact Assign Role" at bounding box center [551, 268] width 740 height 137
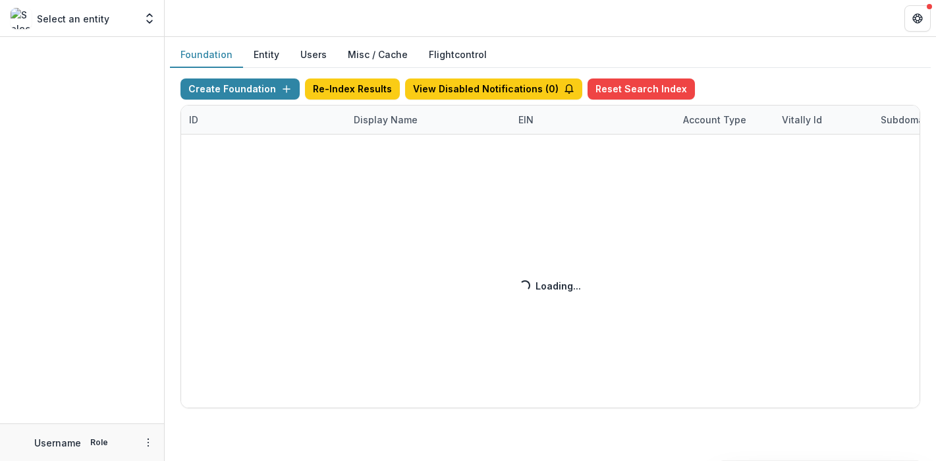
click at [379, 113] on div "Create Foundation Re-Index Results View Disabled Notifications ( 0 ) Reset Sear…" at bounding box center [551, 242] width 740 height 329
click at [383, 121] on div "Create Foundation Re-Index Results View Disabled Notifications ( 0 ) Reset Sear…" at bounding box center [551, 242] width 740 height 329
click at [384, 119] on div "Create Foundation Re-Index Results View Disabled Notifications ( 0 ) Reset Sear…" at bounding box center [551, 242] width 740 height 329
click at [389, 117] on div "Create Foundation Re-Index Results View Disabled Notifications ( 0 ) Reset Sear…" at bounding box center [551, 242] width 740 height 329
click at [389, 119] on div "Create Foundation Re-Index Results View Disabled Notifications ( 0 ) Reset Sear…" at bounding box center [551, 242] width 740 height 329
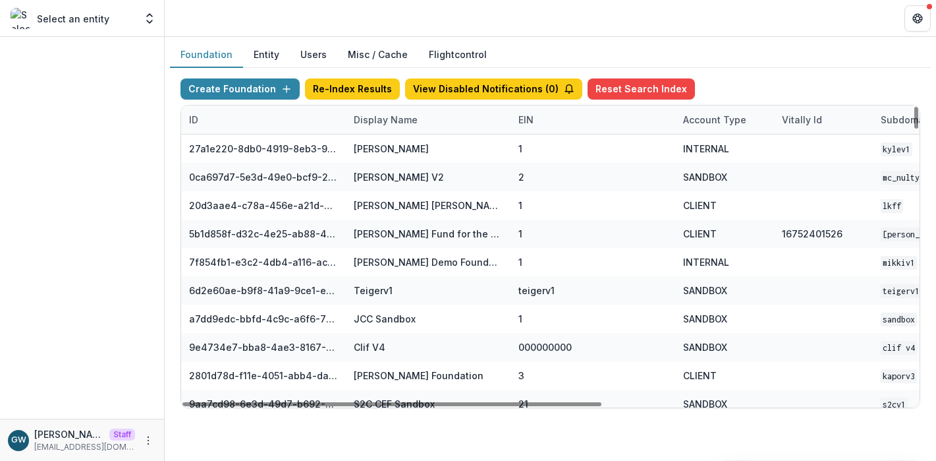
click at [388, 119] on div "Display Name" at bounding box center [386, 120] width 80 height 14
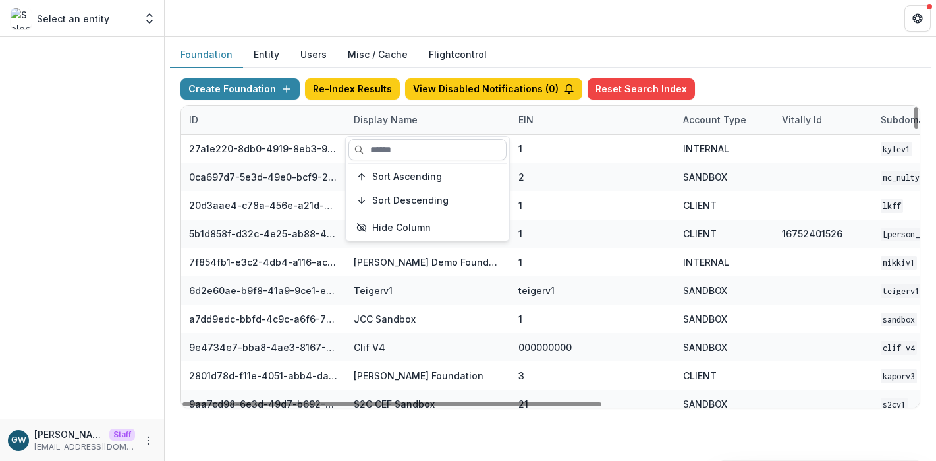
click at [374, 148] on input at bounding box center [428, 149] width 158 height 21
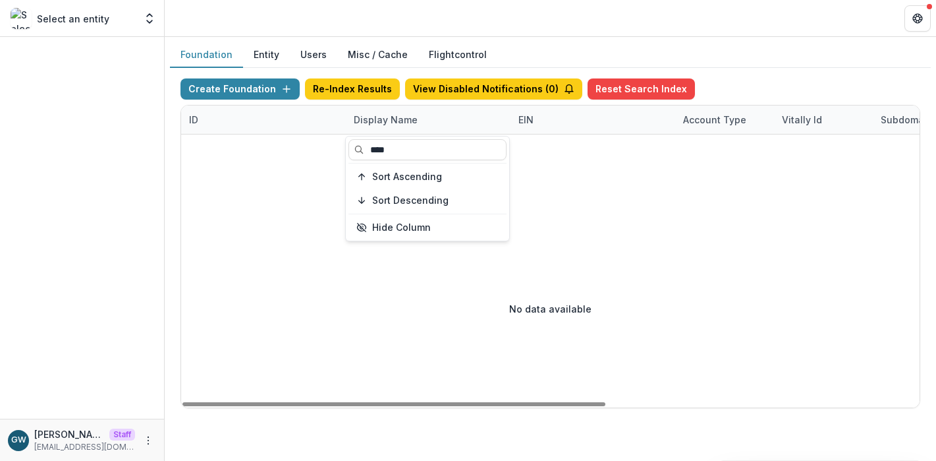
type input "****"
click at [728, 51] on div "Foundation Entity Users Misc / Cache Flightcontrol" at bounding box center [550, 55] width 761 height 26
